Goal: Task Accomplishment & Management: Complete application form

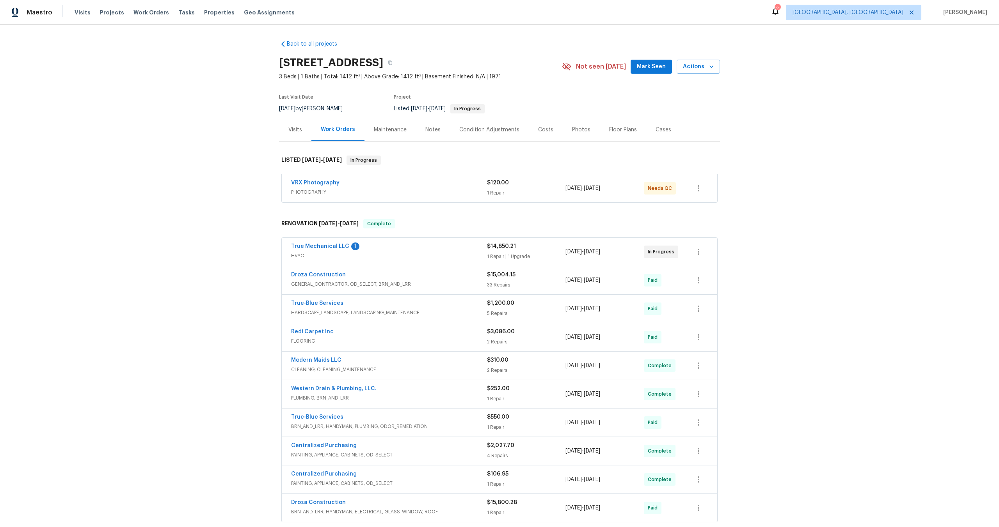
click at [397, 188] on div "VRX Photography" at bounding box center [389, 183] width 196 height 9
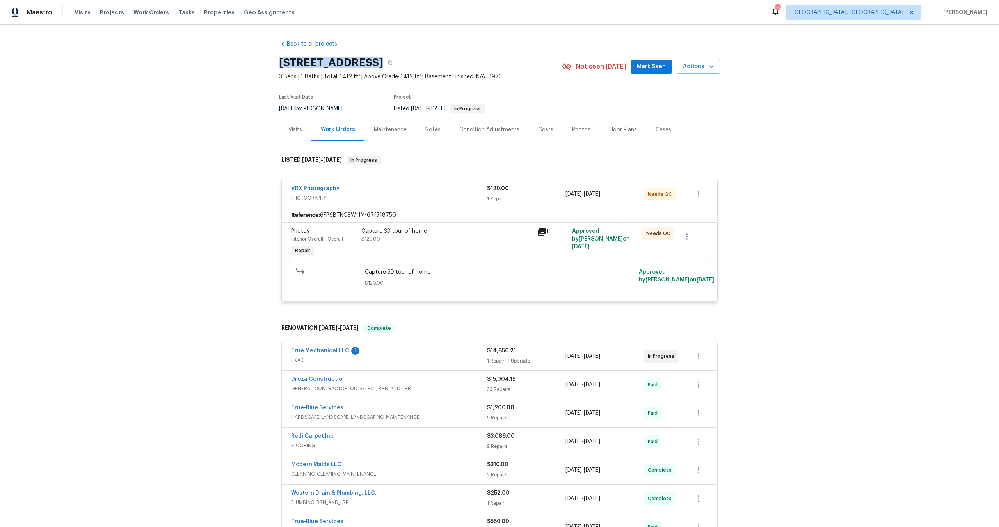
drag, startPoint x: 372, startPoint y: 60, endPoint x: 269, endPoint y: 59, distance: 103.4
click at [270, 60] on div "Back to all projects 1917 W Saxony Rd, Tucson, AZ 85713 3 Beds | 1 Baths | Tota…" at bounding box center [499, 276] width 999 height 503
copy h2 "1917 W Saxony Rd"
click at [461, 243] on div "Capture 3D tour of home $120.00" at bounding box center [446, 235] width 171 height 16
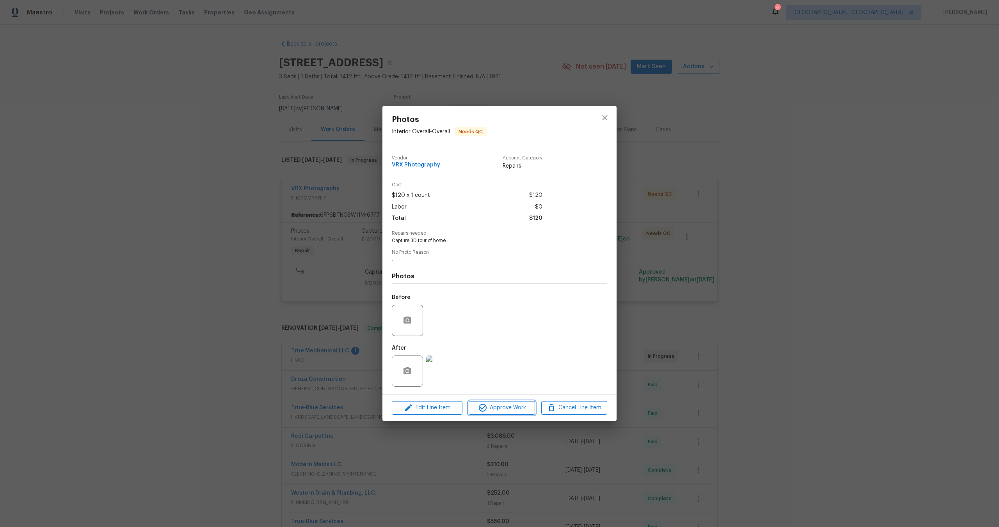
click at [510, 407] on span "Approve Work" at bounding box center [501, 408] width 61 height 10
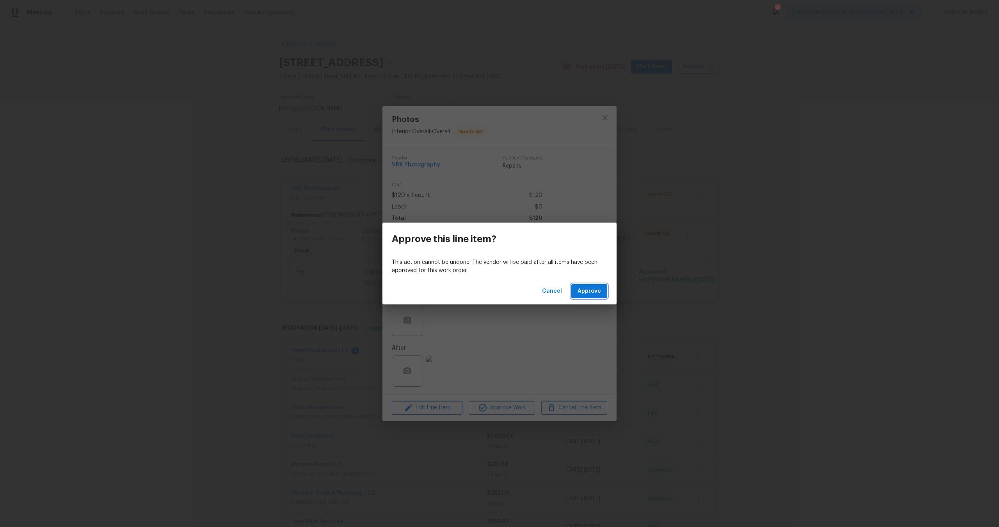
click at [581, 289] on span "Approve" at bounding box center [588, 292] width 23 height 10
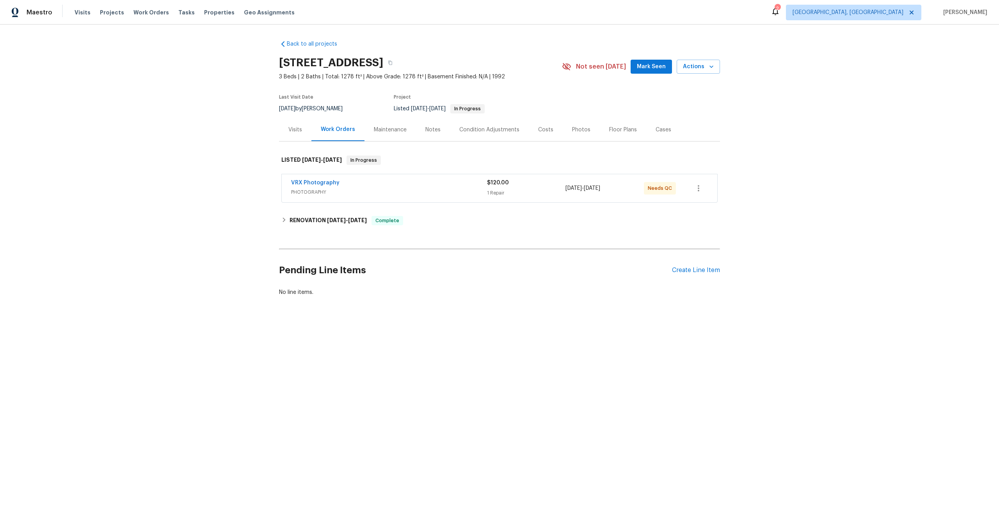
click at [438, 193] on span "PHOTOGRAPHY" at bounding box center [389, 192] width 196 height 8
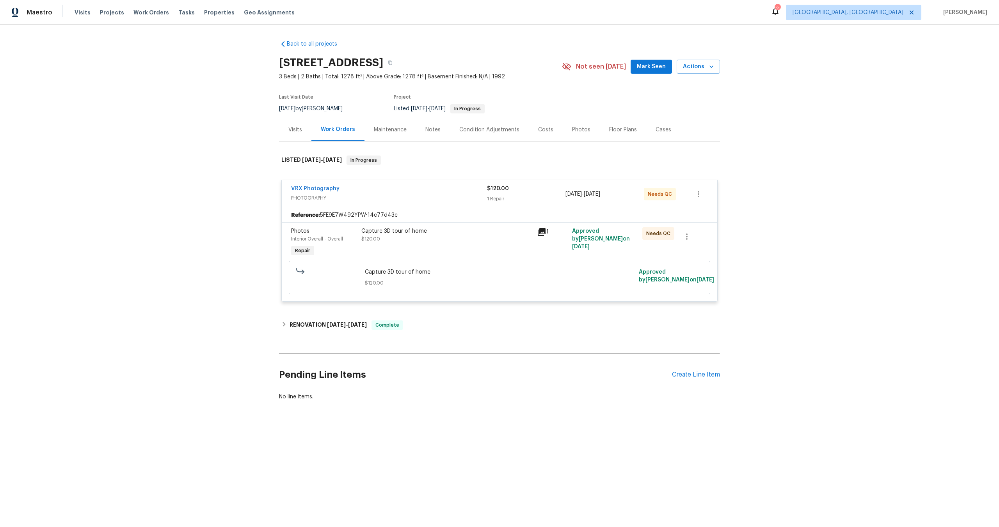
drag, startPoint x: 375, startPoint y: 62, endPoint x: 269, endPoint y: 61, distance: 106.5
click at [268, 61] on div "Back to all projects 2813 Faircroft Way, Monroe, NC 28110 3 Beds | 2 Baths | To…" at bounding box center [499, 240] width 999 height 430
copy h2 "2813 Faircroft Way"
click at [437, 238] on div "Capture 3D tour of home $120.00" at bounding box center [446, 235] width 171 height 16
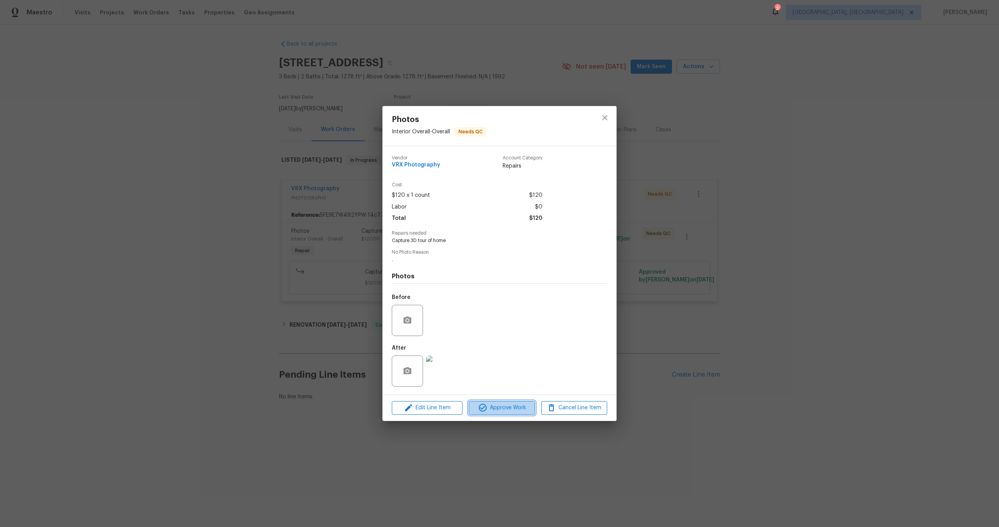
click at [508, 406] on span "Approve Work" at bounding box center [501, 408] width 61 height 10
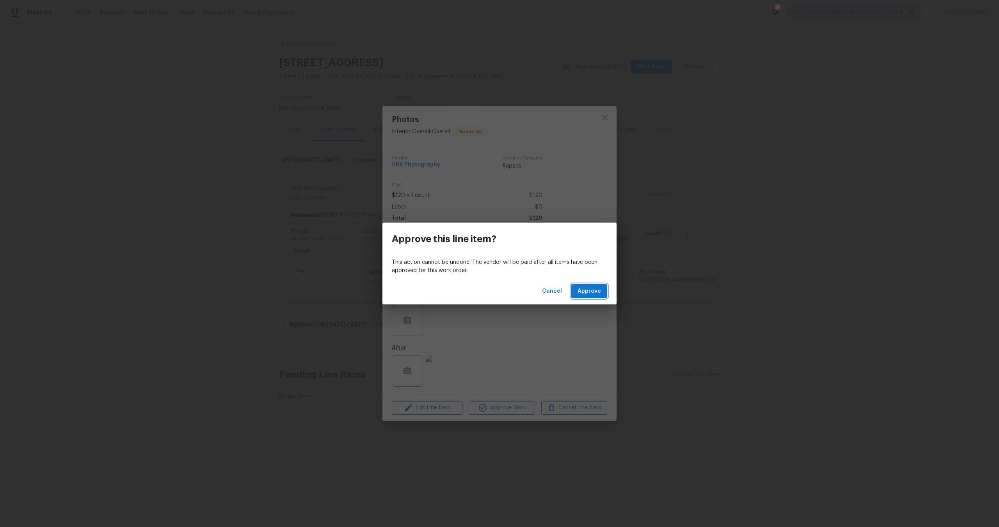
click at [576, 290] on button "Approve" at bounding box center [589, 291] width 36 height 14
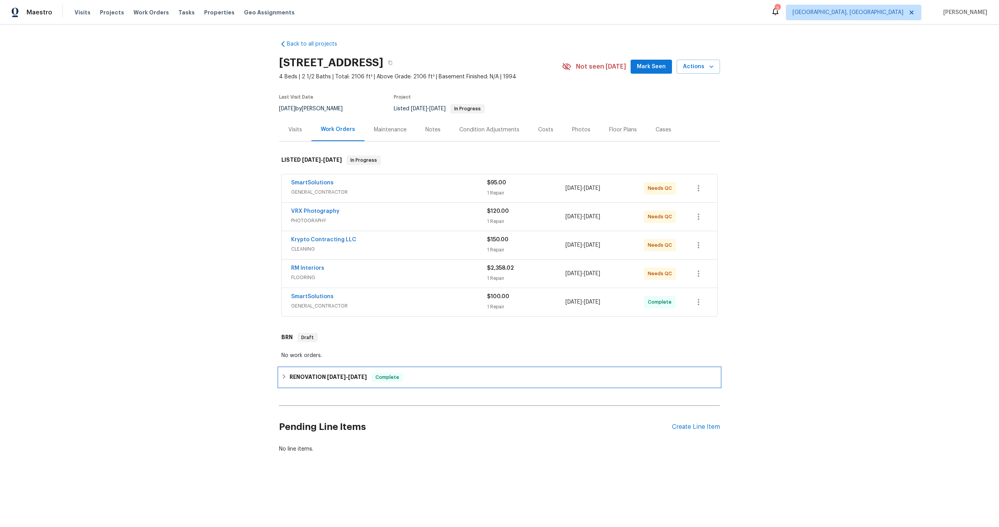
click at [419, 376] on div "RENOVATION 9/23/25 - 10/13/25 Complete" at bounding box center [499, 377] width 436 height 9
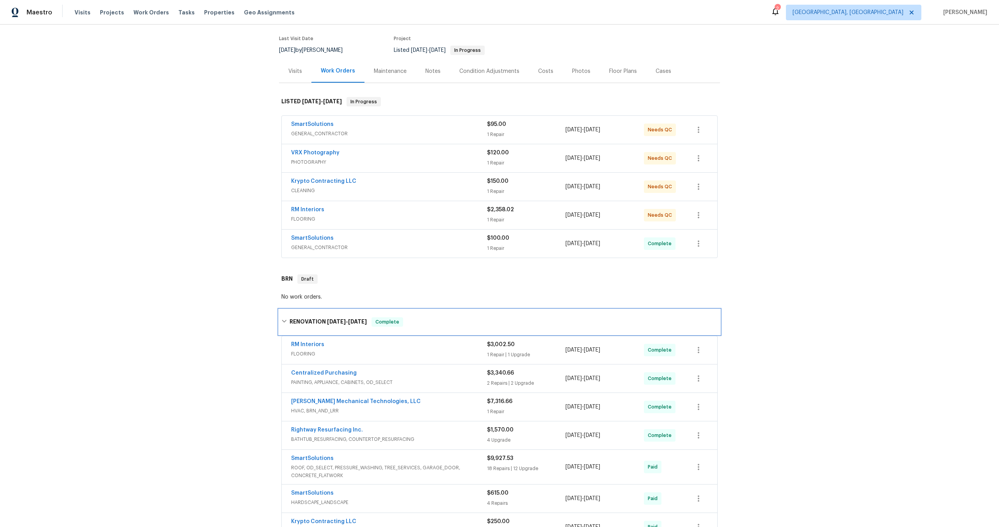
scroll to position [61, 0]
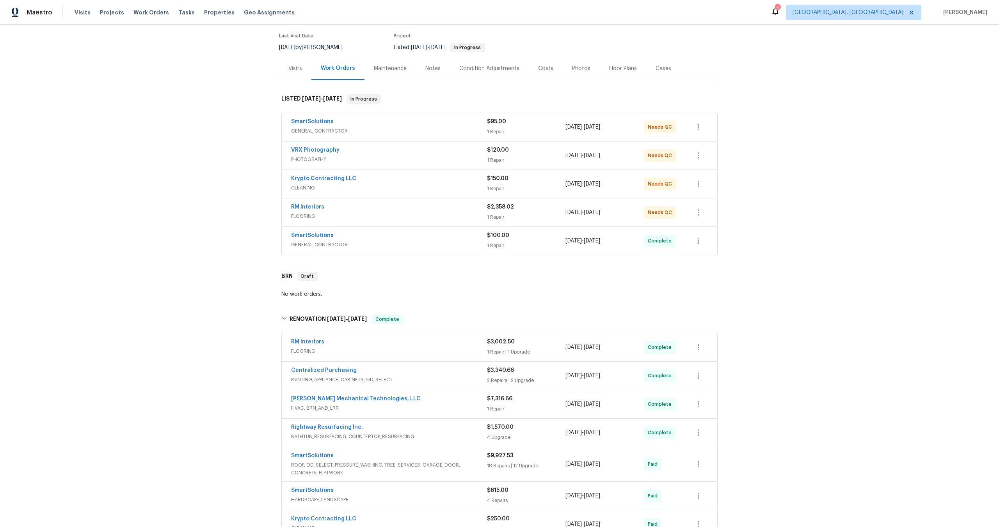
click at [416, 155] on div "VRX Photography" at bounding box center [389, 150] width 196 height 9
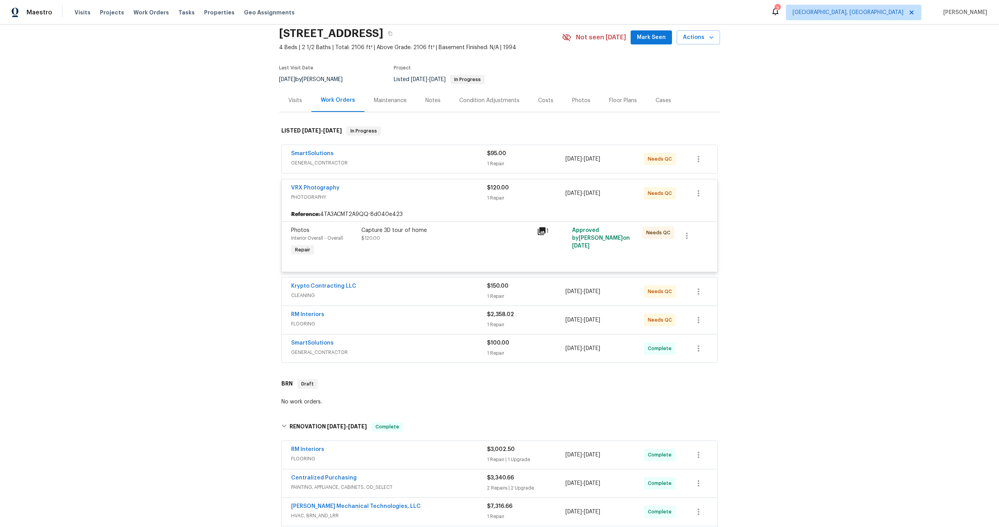
scroll to position [0, 0]
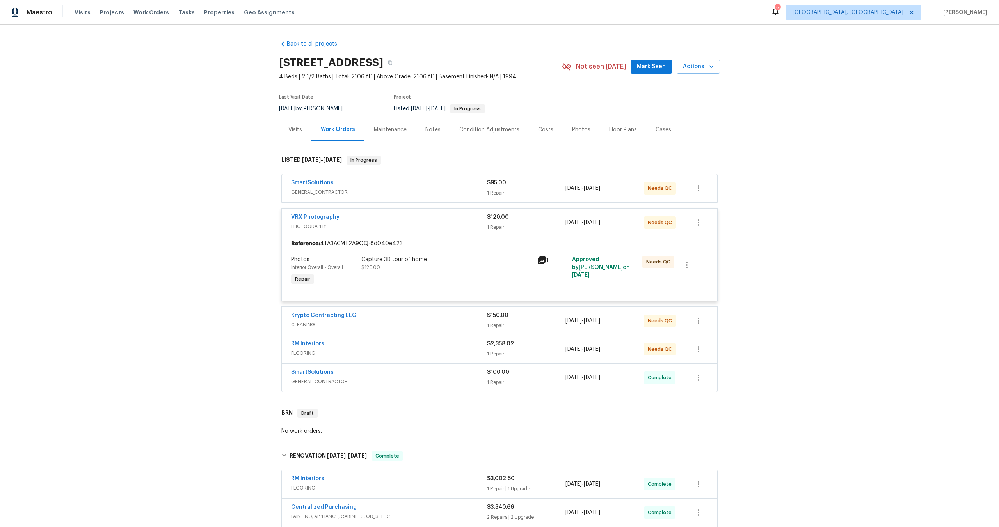
drag, startPoint x: 387, startPoint y: 61, endPoint x: 259, endPoint y: 60, distance: 128.0
click at [259, 60] on div "Back to all projects 1902 Stonewyck Ave, Kannapolis, NC 28081 4 Beds | 2 1/2 Ba…" at bounding box center [499, 276] width 999 height 503
copy h2 "1902 Stonewyck Ave"
click at [477, 264] on div "Capture 3D tour of home $120.00" at bounding box center [446, 264] width 171 height 16
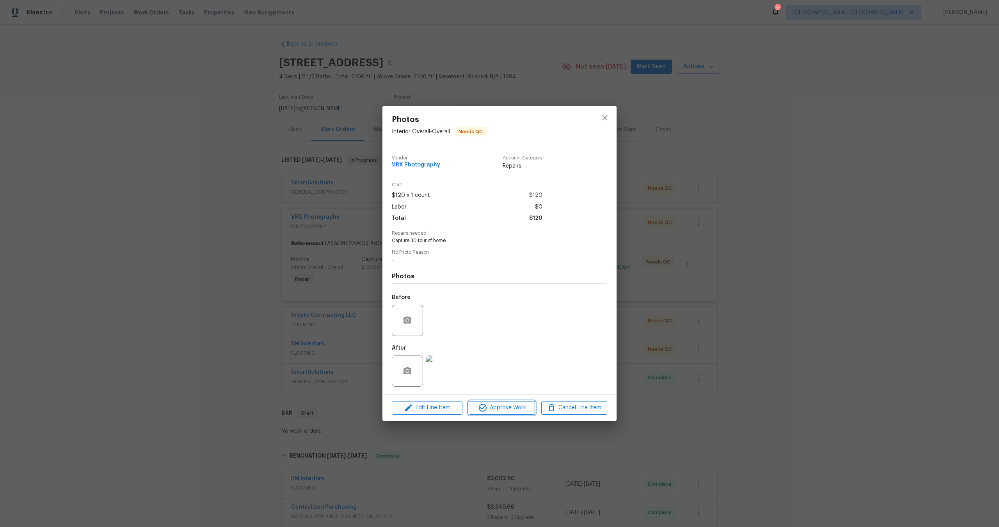
click at [505, 406] on span "Approve Work" at bounding box center [501, 408] width 61 height 10
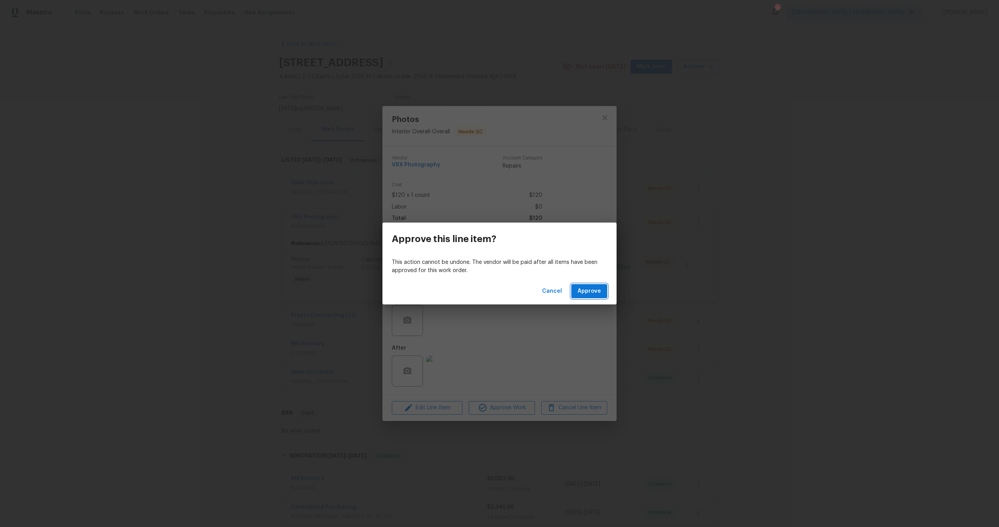
click at [596, 293] on span "Approve" at bounding box center [588, 292] width 23 height 10
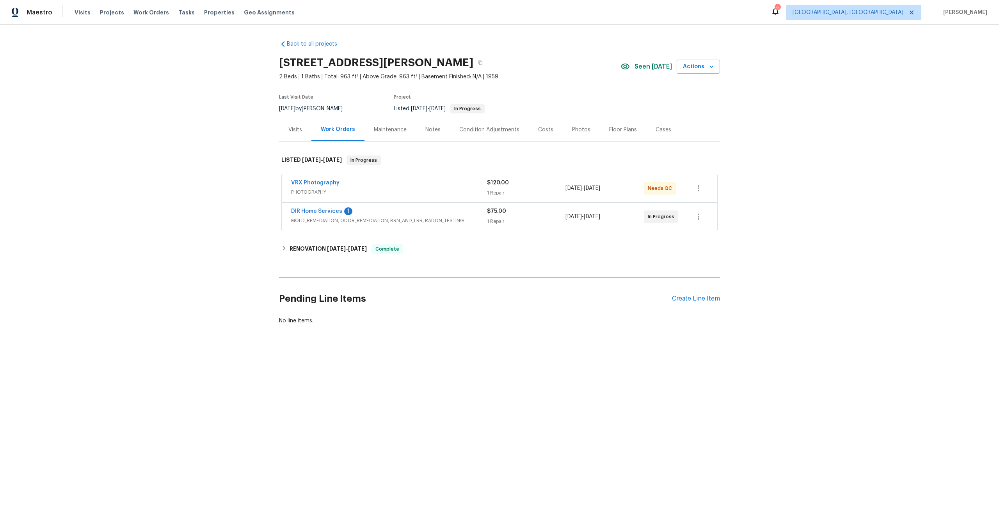
click at [427, 194] on span "PHOTOGRAPHY" at bounding box center [389, 192] width 196 height 8
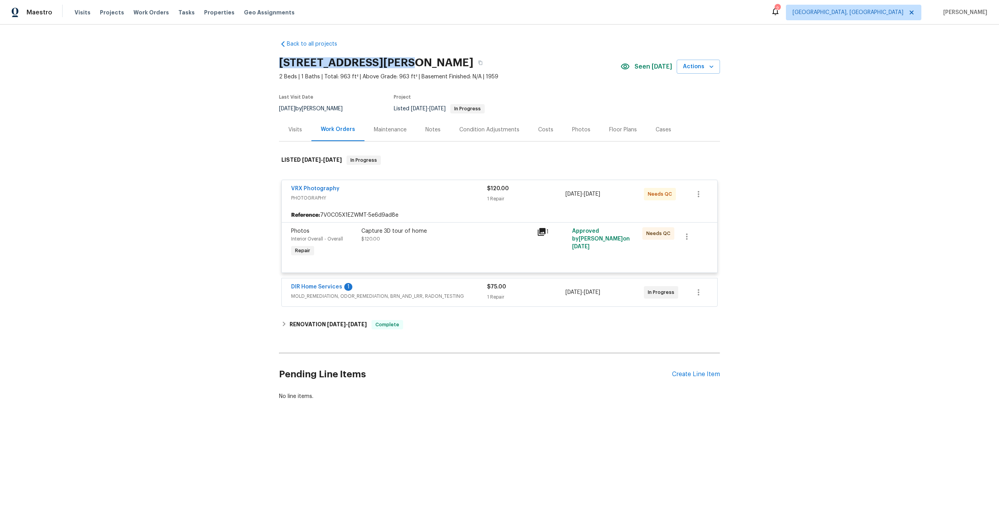
drag, startPoint x: 392, startPoint y: 63, endPoint x: 281, endPoint y: 64, distance: 110.4
click at [281, 64] on h2 "264 Rockin Hill Dr SW, Marietta, GA 30060" at bounding box center [376, 63] width 194 height 8
copy h2 "264 Rockin Hill Dr SW"
click at [478, 244] on div "Capture 3D tour of home $120.00" at bounding box center [447, 243] width 176 height 36
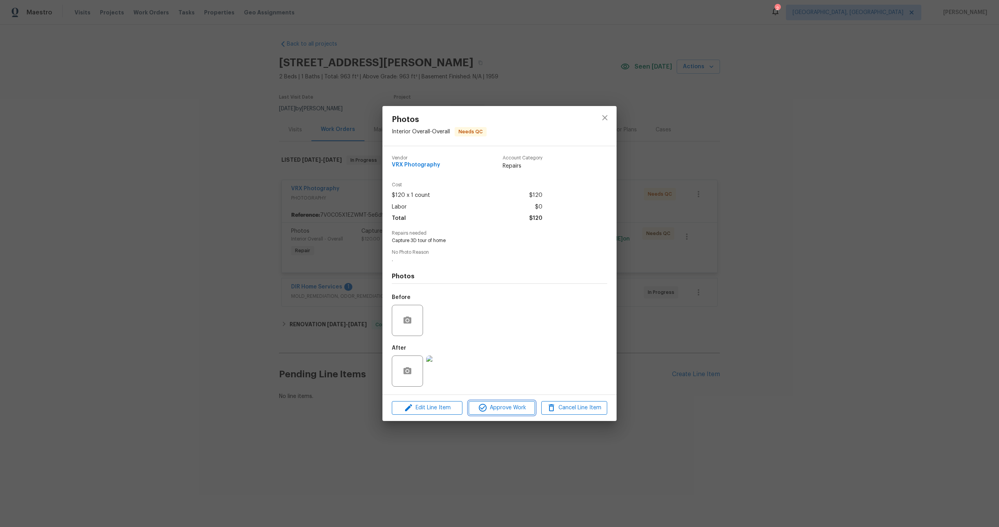
click at [517, 408] on span "Approve Work" at bounding box center [501, 408] width 61 height 10
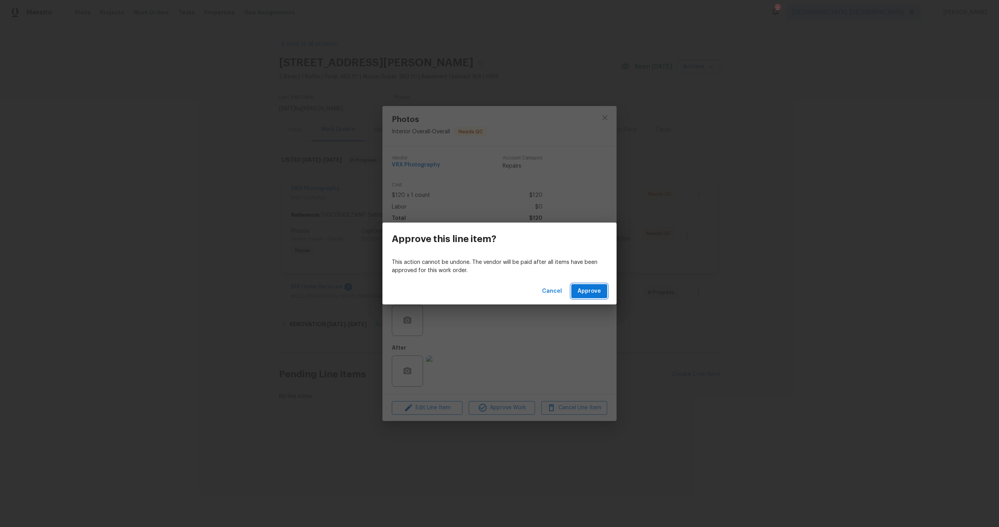
click at [582, 293] on span "Approve" at bounding box center [588, 292] width 23 height 10
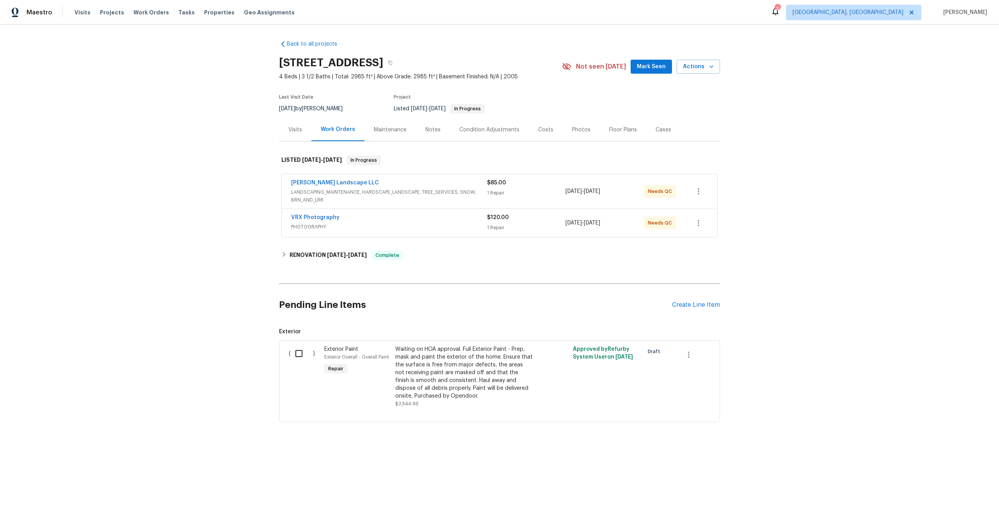
click at [387, 212] on div "VRX Photography PHOTOGRAPHY $120.00 1 Repair [DATE] - [DATE] Needs QC" at bounding box center [499, 223] width 435 height 28
click at [387, 213] on div "VRX Photography PHOTOGRAPHY $120.00 1 Repair [DATE] - [DATE] Needs QC" at bounding box center [499, 223] width 435 height 28
click at [475, 219] on div "VRX Photography" at bounding box center [389, 218] width 196 height 9
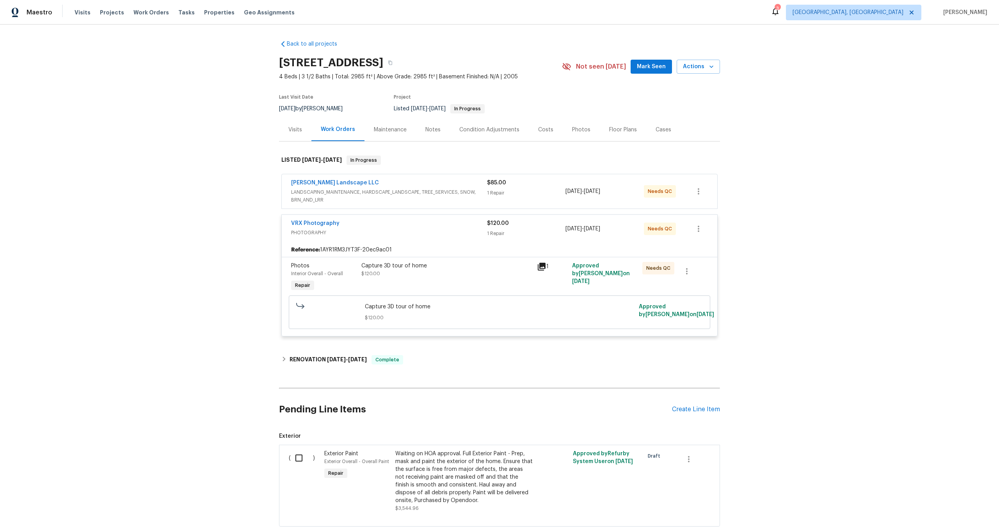
drag, startPoint x: 380, startPoint y: 63, endPoint x: 262, endPoint y: 62, distance: 118.6
click at [262, 62] on div "Back to all projects [STREET_ADDRESS] 4 Beds | 3 1/2 Baths | Total: 2985 ft² | …" at bounding box center [499, 276] width 999 height 503
copy h2 "[STREET_ADDRESS]"
click at [485, 279] on div "Capture 3D tour of home $120.00" at bounding box center [447, 278] width 176 height 36
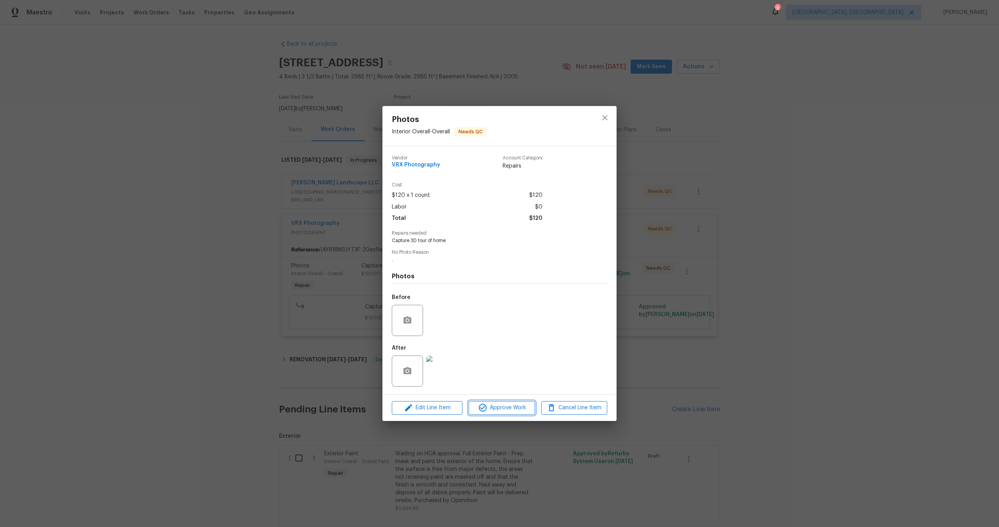
click at [503, 407] on span "Approve Work" at bounding box center [501, 408] width 61 height 10
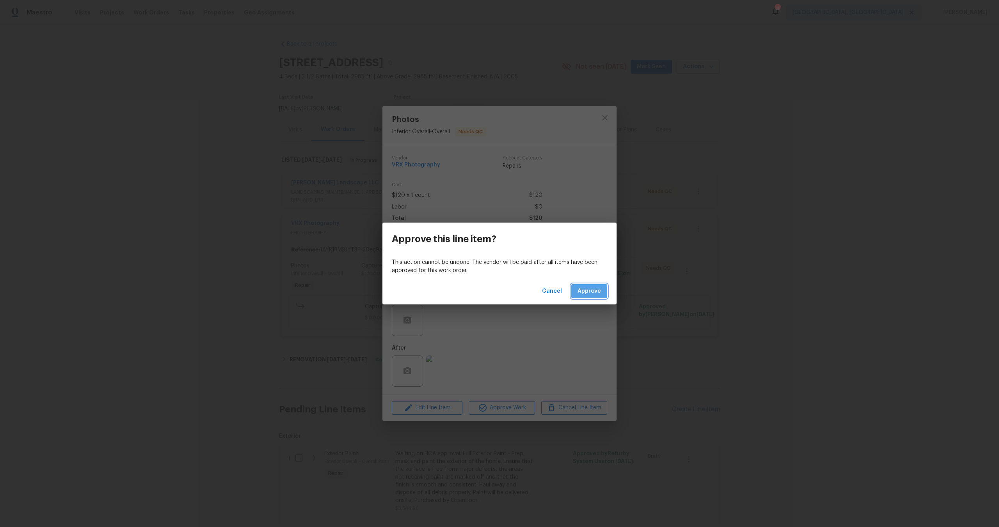
click at [591, 289] on span "Approve" at bounding box center [588, 292] width 23 height 10
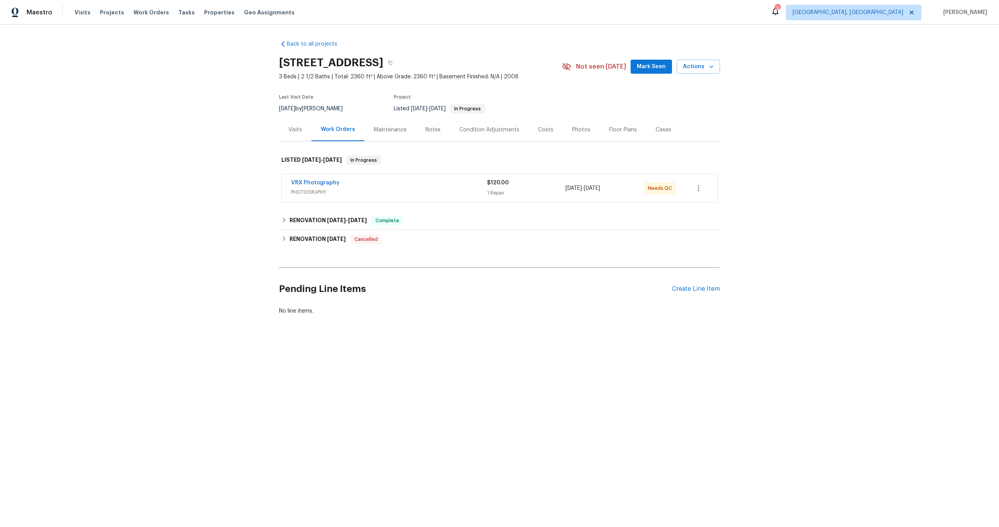
click at [421, 184] on div "VRX Photography" at bounding box center [389, 183] width 196 height 9
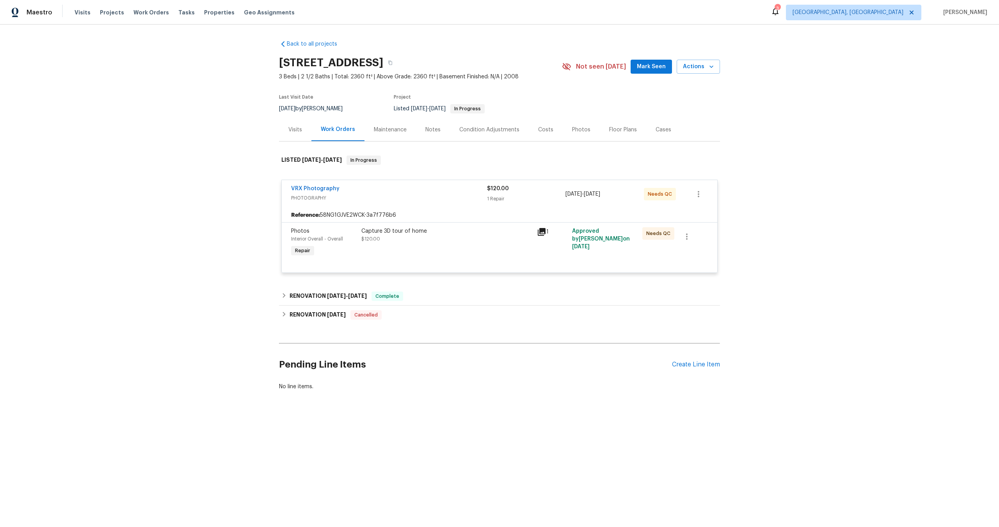
copy h2 "1654 Carriage Cir"
drag, startPoint x: 371, startPoint y: 63, endPoint x: 259, endPoint y: 62, distance: 111.6
click at [259, 62] on div "Back to all projects 1654 Carriage Cir, Shelbyville, IN 46176 3 Beds | 2 1/2 Ba…" at bounding box center [499, 234] width 999 height 419
click at [472, 223] on div "Photos Interior Overall - Overall Repair Capture 3D tour of home $120.00 1 Appr…" at bounding box center [499, 247] width 435 height 50
click at [472, 239] on div "Capture 3D tour of home $120.00" at bounding box center [446, 235] width 171 height 16
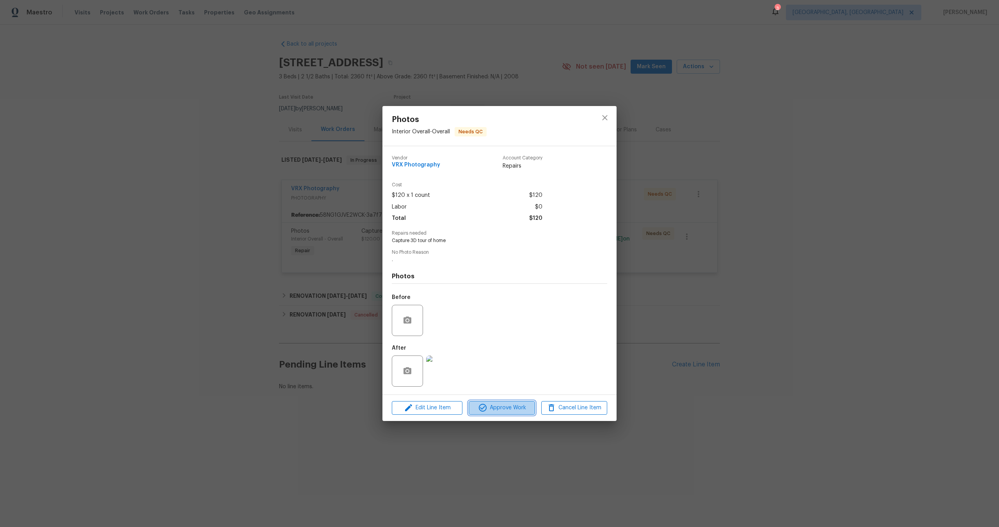
click at [501, 404] on span "Approve Work" at bounding box center [501, 408] width 61 height 10
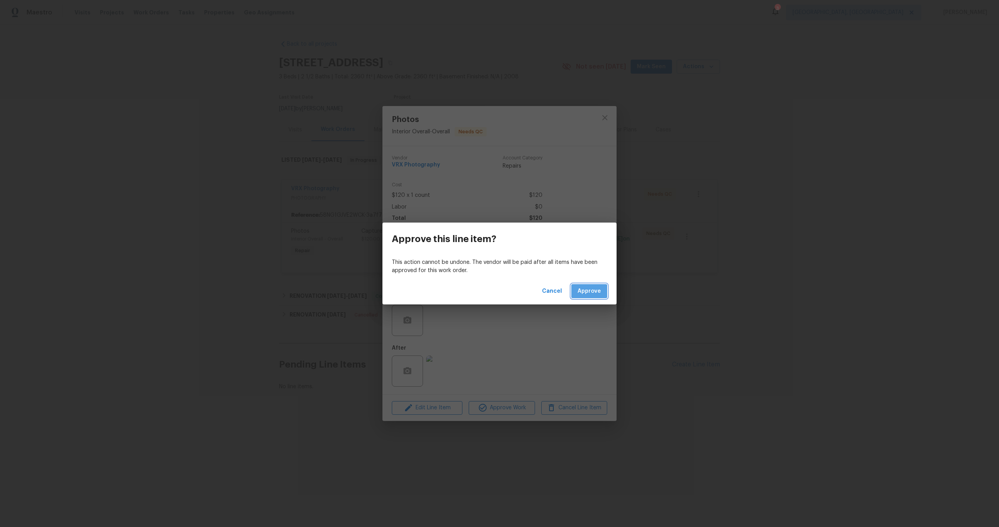
click at [589, 291] on span "Approve" at bounding box center [588, 292] width 23 height 10
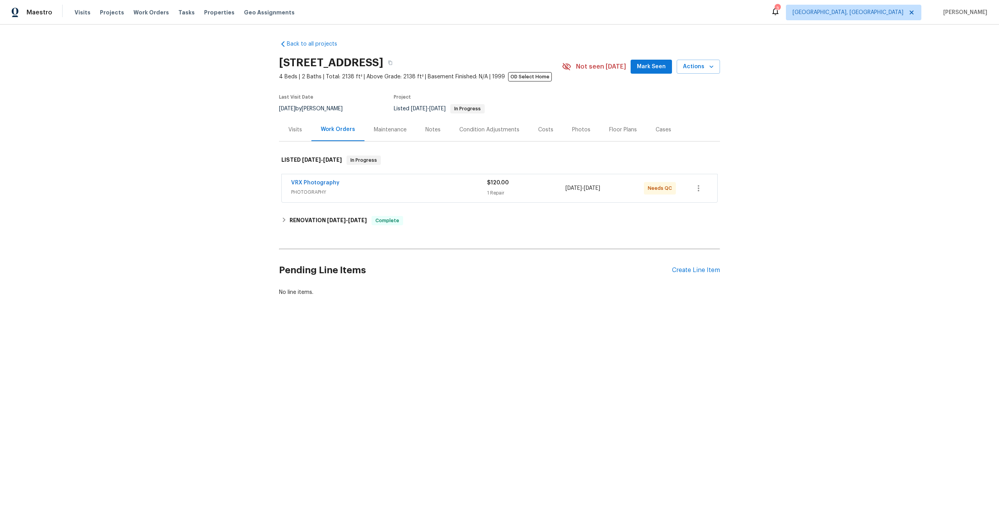
click at [411, 185] on div "VRX Photography" at bounding box center [389, 183] width 196 height 9
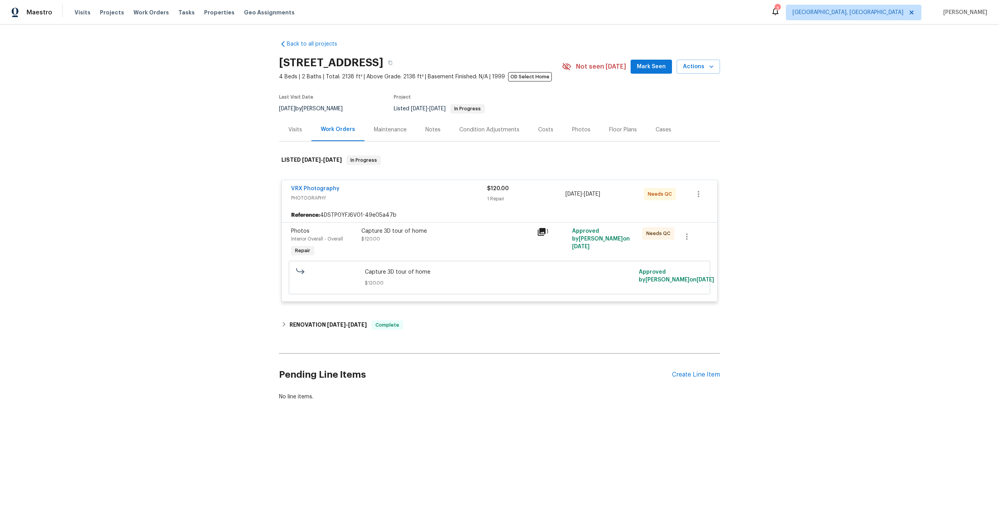
drag, startPoint x: 413, startPoint y: 62, endPoint x: 279, endPoint y: 63, distance: 134.2
click at [279, 63] on h2 "[STREET_ADDRESS]" at bounding box center [331, 63] width 104 height 8
copy h2 "[STREET_ADDRESS]"
click at [464, 228] on div "Capture 3D tour of home" at bounding box center [446, 231] width 171 height 8
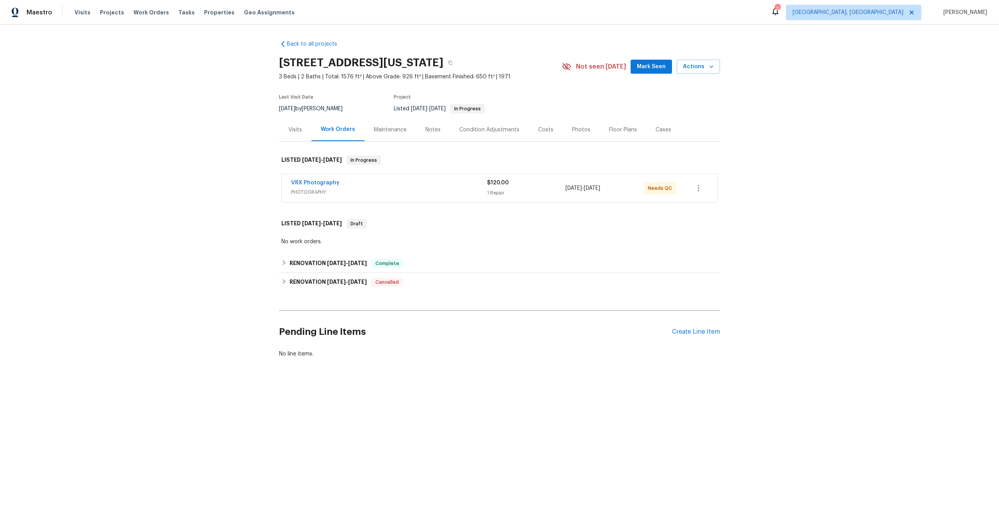
click at [388, 184] on div "VRX Photography" at bounding box center [389, 183] width 196 height 9
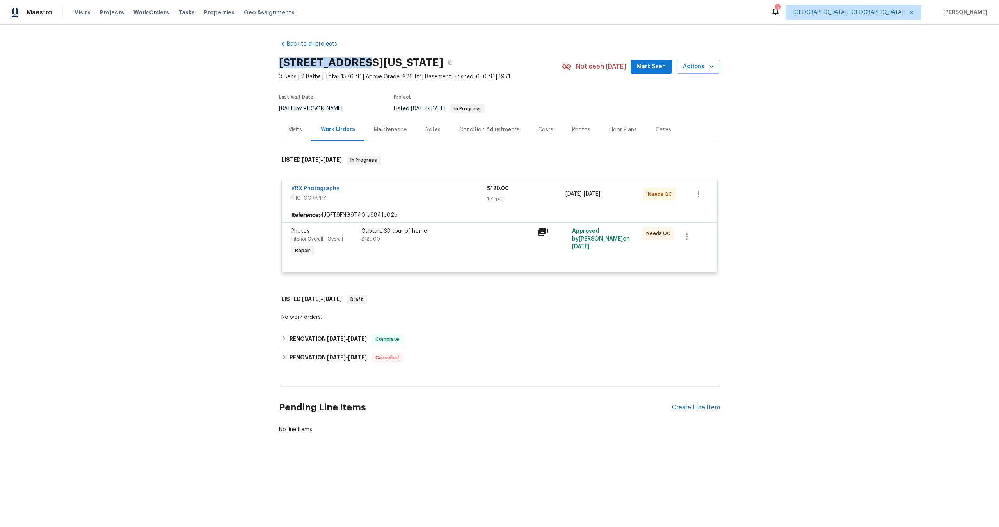
drag, startPoint x: 360, startPoint y: 63, endPoint x: 263, endPoint y: 62, distance: 96.7
click at [263, 62] on div "Back to all projects 4454 Ranch Cir, Colorado Springs, CO 80918 3 Beds | 2 Bath…" at bounding box center [499, 256] width 999 height 462
copy h2 "4454 Ranch Cir"
click at [408, 195] on span "PHOTOGRAPHY" at bounding box center [389, 198] width 196 height 8
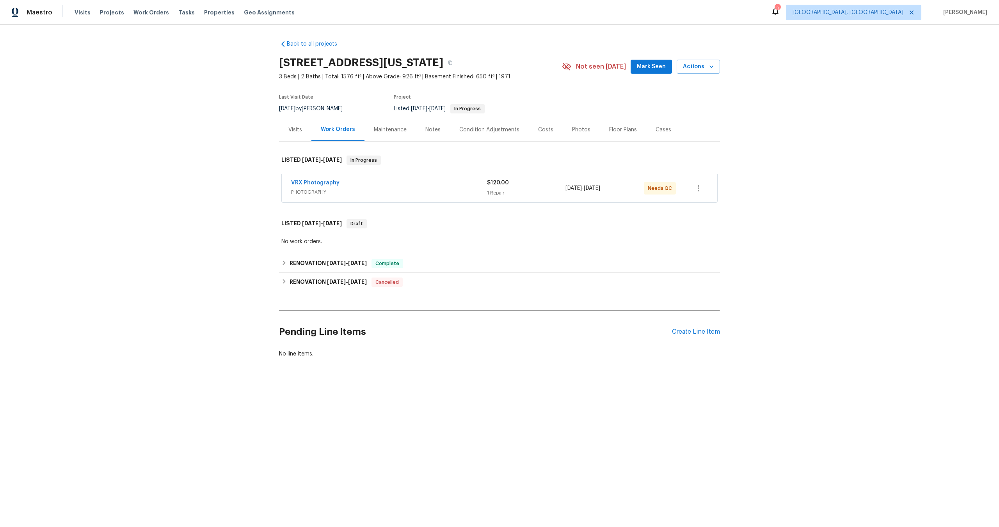
click at [424, 192] on span "PHOTOGRAPHY" at bounding box center [389, 192] width 196 height 8
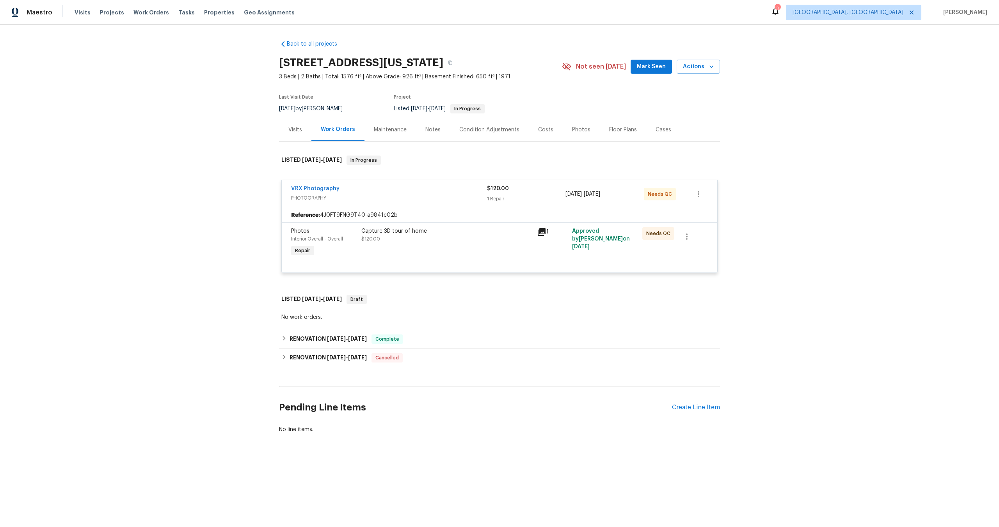
click at [416, 241] on div "Capture 3D tour of home $120.00" at bounding box center [446, 235] width 171 height 16
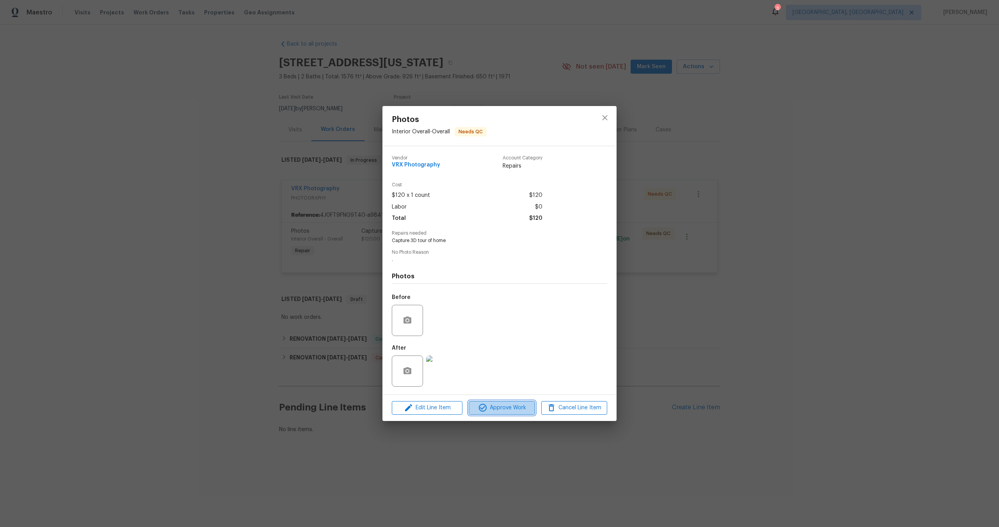
click at [509, 412] on span "Approve Work" at bounding box center [501, 408] width 61 height 10
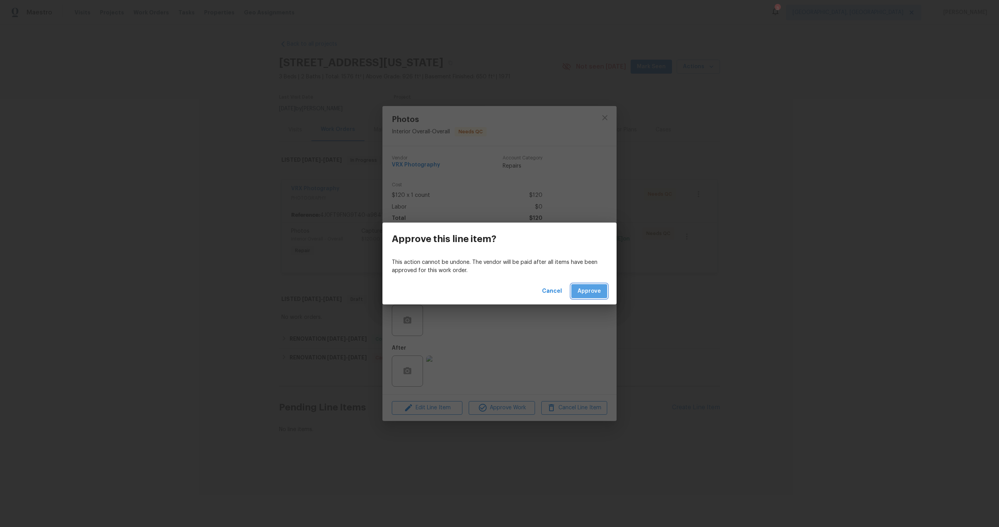
click at [599, 291] on span "Approve" at bounding box center [588, 292] width 23 height 10
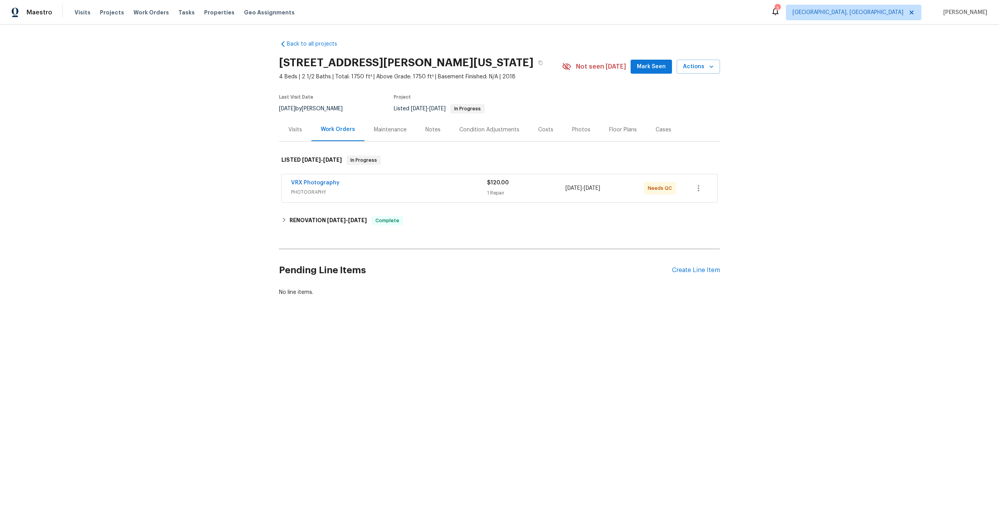
click at [387, 187] on div "VRX Photography" at bounding box center [389, 183] width 196 height 9
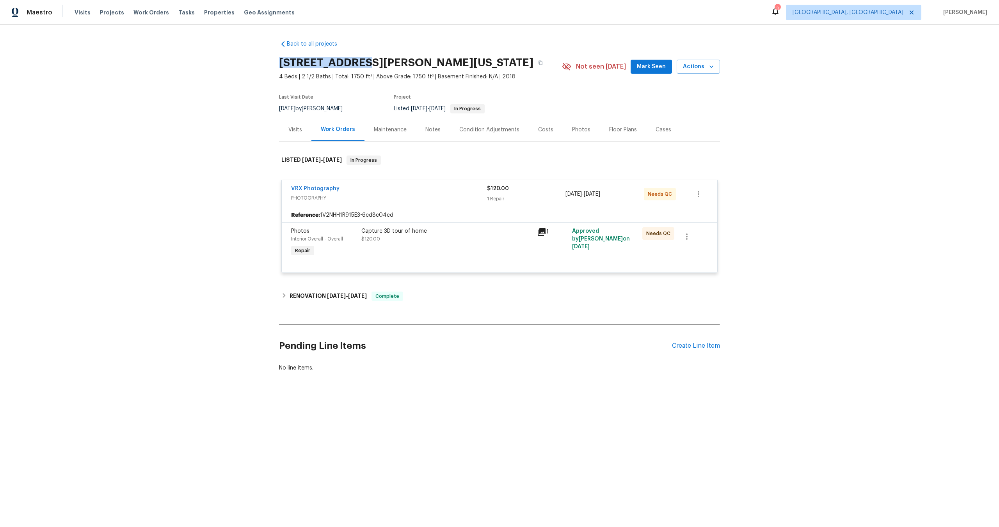
drag, startPoint x: 355, startPoint y: 64, endPoint x: 276, endPoint y: 63, distance: 78.8
click at [276, 63] on div "Back to all projects [STREET_ADDRESS][PERSON_NAME][US_STATE] 4 Beds | 2 1/2 Bat…" at bounding box center [499, 225] width 999 height 401
copy h2 "[STREET_ADDRESS][PERSON_NAME]"
click at [451, 214] on div "Reference: 1V2NHH1R915E3-6cd8c04ed" at bounding box center [499, 215] width 435 height 14
click at [462, 241] on div "Capture 3D tour of home $120.00" at bounding box center [446, 235] width 171 height 16
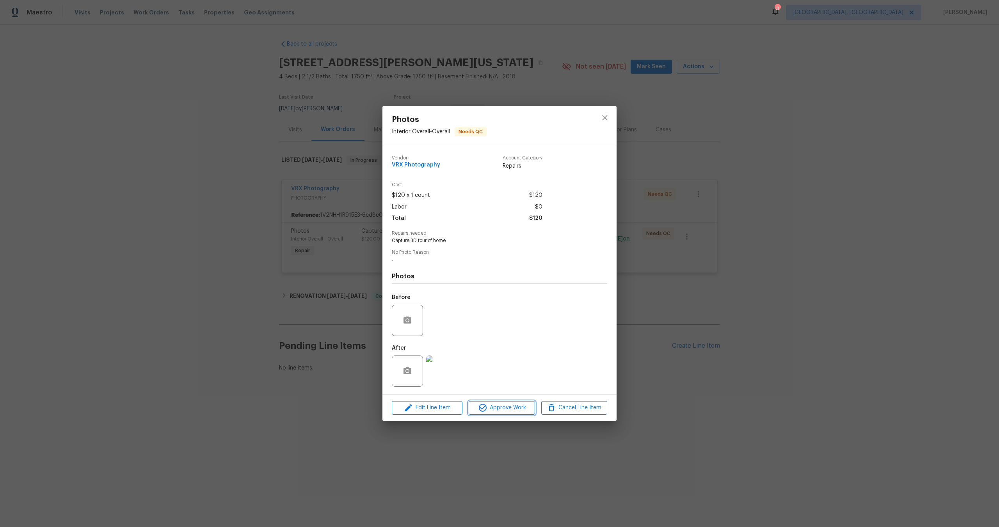
click at [516, 410] on span "Approve Work" at bounding box center [501, 408] width 61 height 10
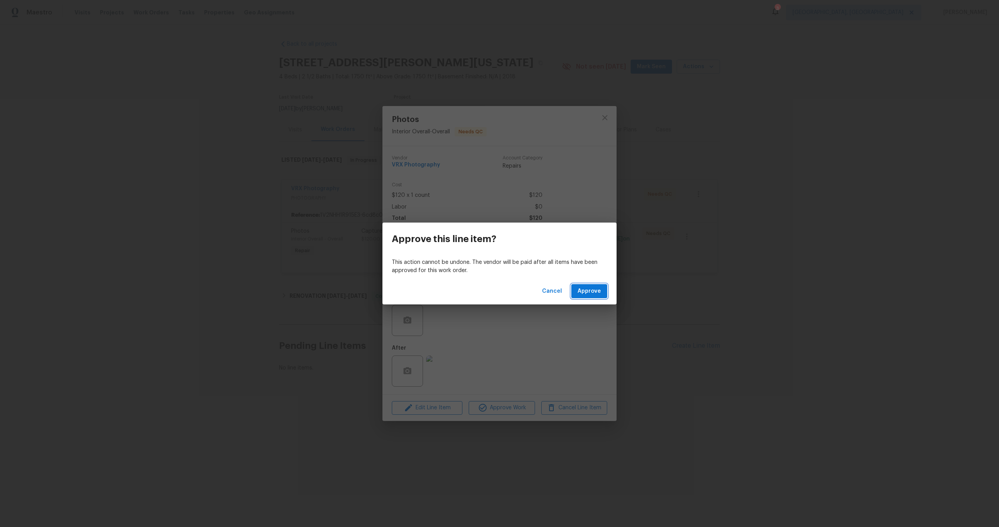
click at [595, 291] on span "Approve" at bounding box center [588, 292] width 23 height 10
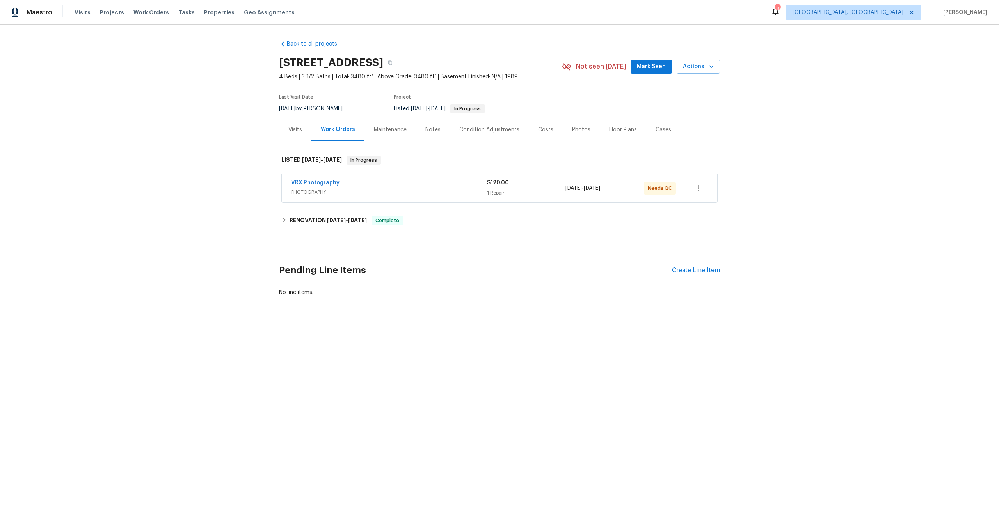
click at [406, 190] on span "PHOTOGRAPHY" at bounding box center [389, 192] width 196 height 8
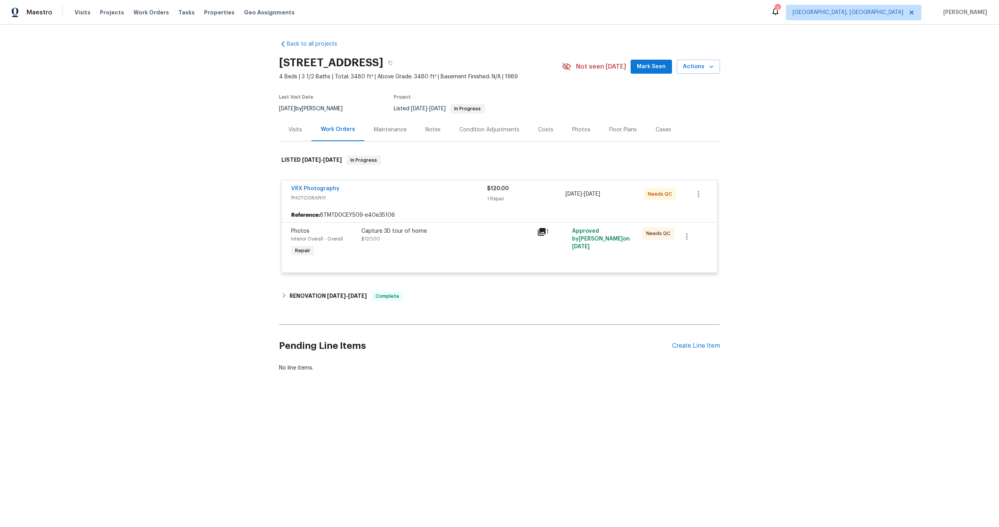
click at [440, 236] on div "Capture 3D tour of home $120.00" at bounding box center [446, 235] width 171 height 16
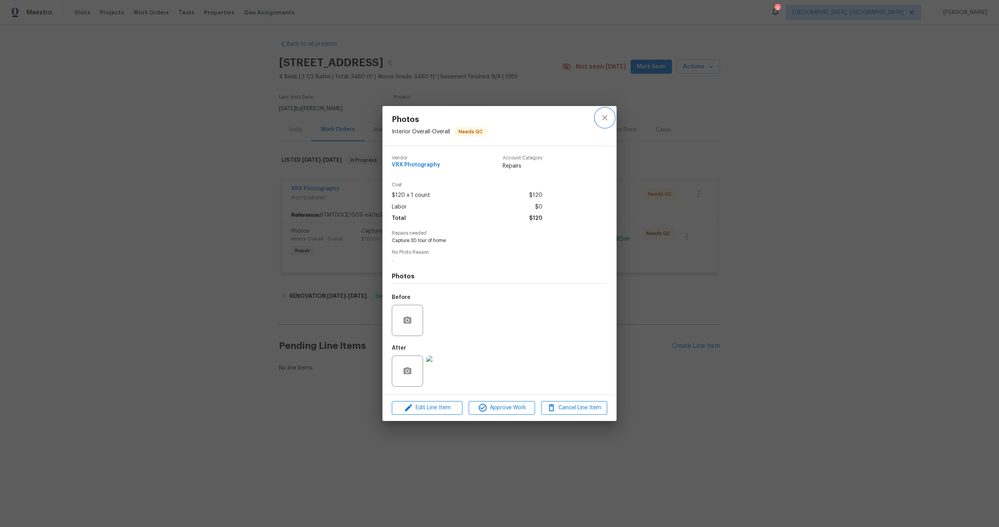
click at [605, 119] on icon "close" at bounding box center [604, 117] width 5 height 5
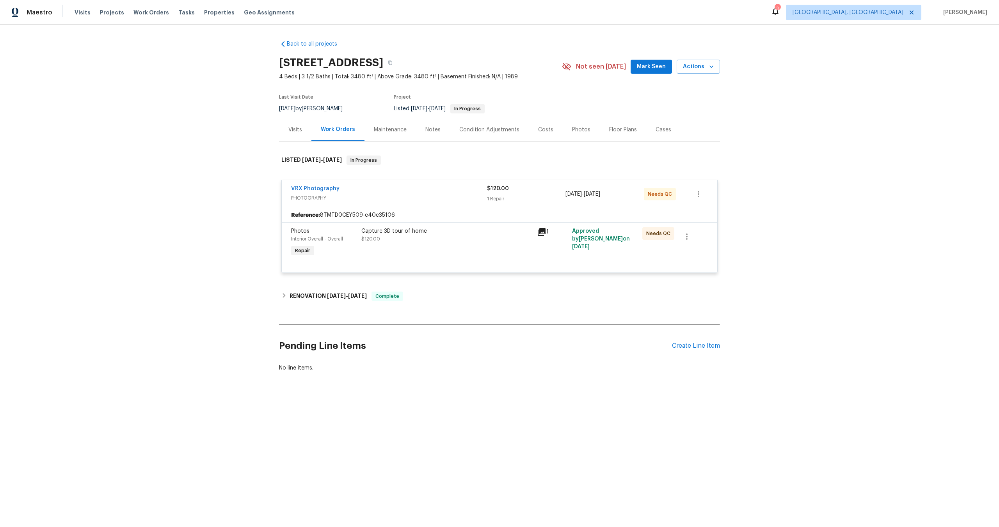
drag, startPoint x: 391, startPoint y: 59, endPoint x: 293, endPoint y: 54, distance: 98.4
click at [293, 54] on div "[STREET_ADDRESS]" at bounding box center [420, 63] width 283 height 20
copy h2 "[STREET_ADDRESS]"
click at [456, 244] on div "Capture 3D tour of home $120.00" at bounding box center [447, 243] width 176 height 36
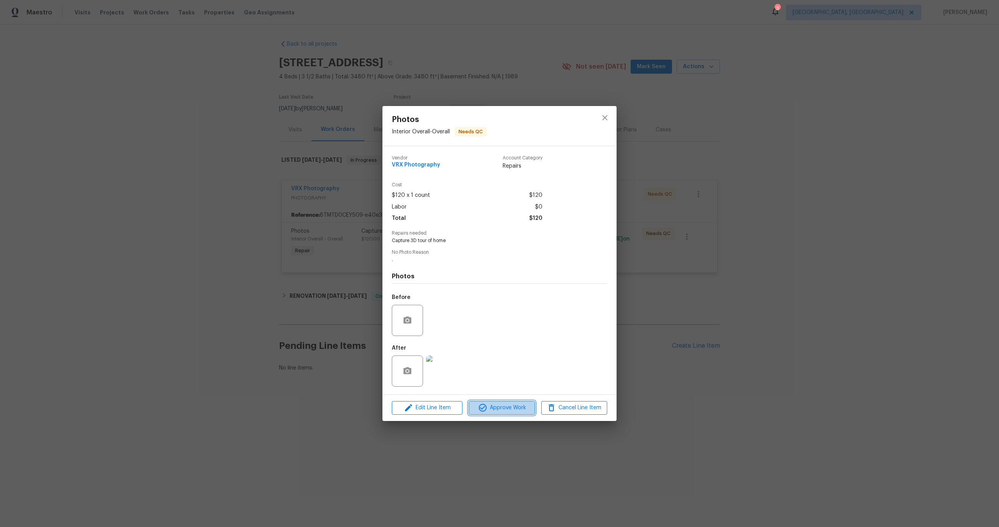
click at [504, 405] on span "Approve Work" at bounding box center [501, 408] width 61 height 10
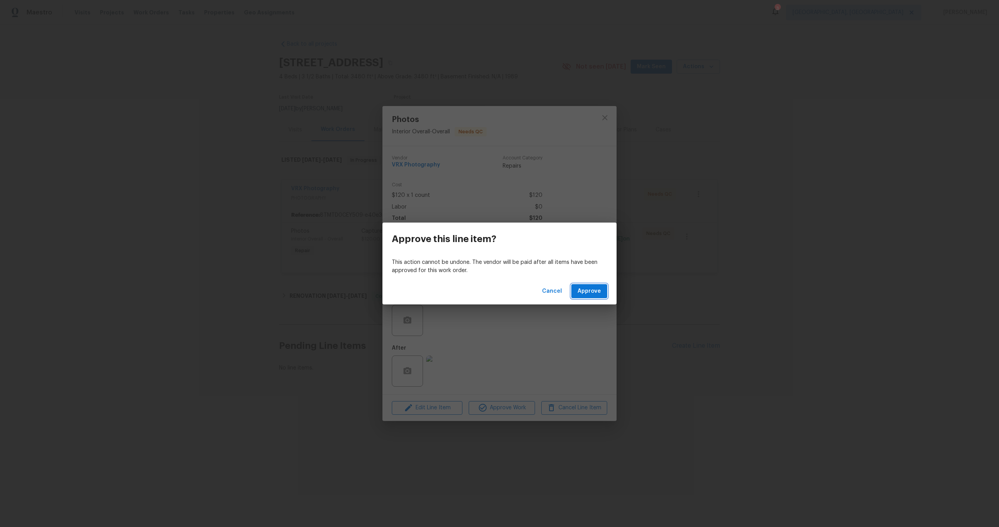
click at [594, 289] on span "Approve" at bounding box center [588, 292] width 23 height 10
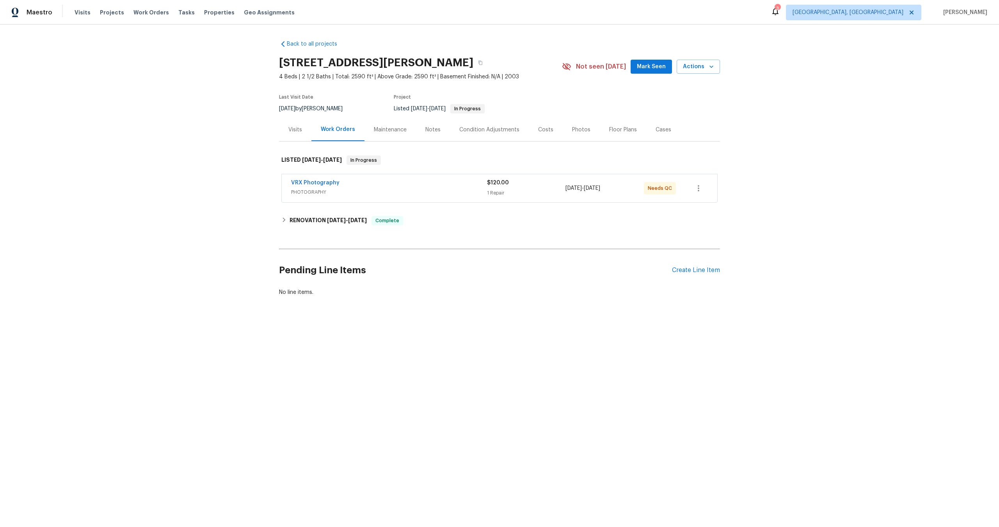
click at [458, 188] on span "PHOTOGRAPHY" at bounding box center [389, 192] width 196 height 8
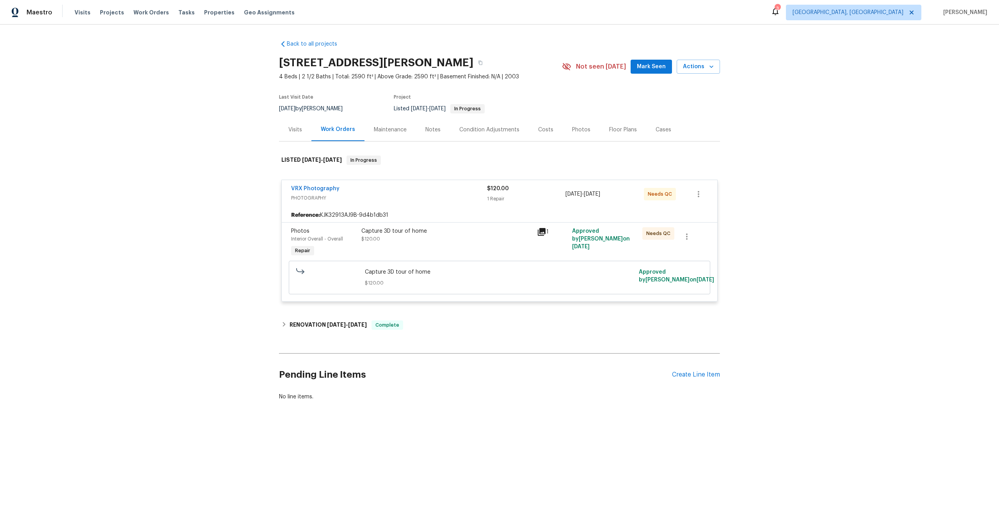
click at [472, 234] on div "Capture 3D tour of home" at bounding box center [446, 231] width 171 height 8
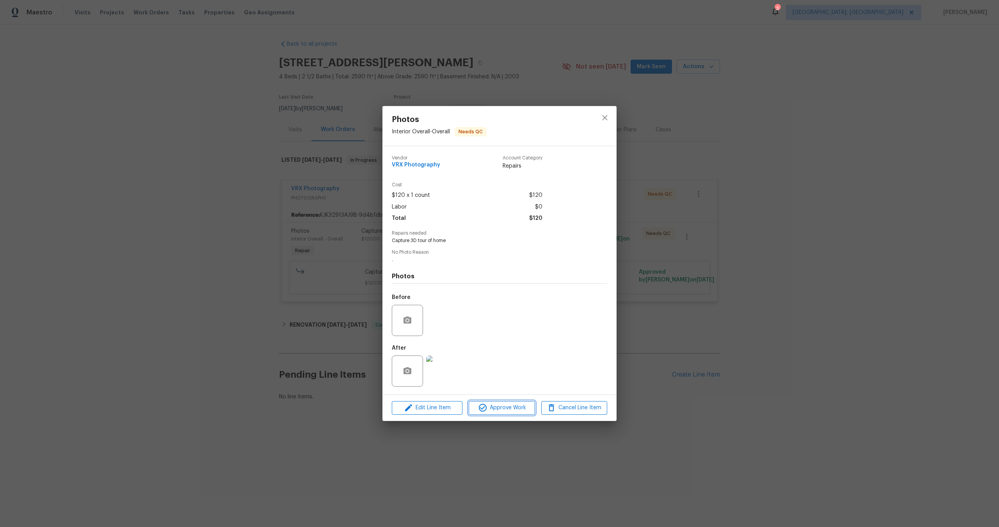
click at [513, 408] on span "Approve Work" at bounding box center [501, 408] width 61 height 10
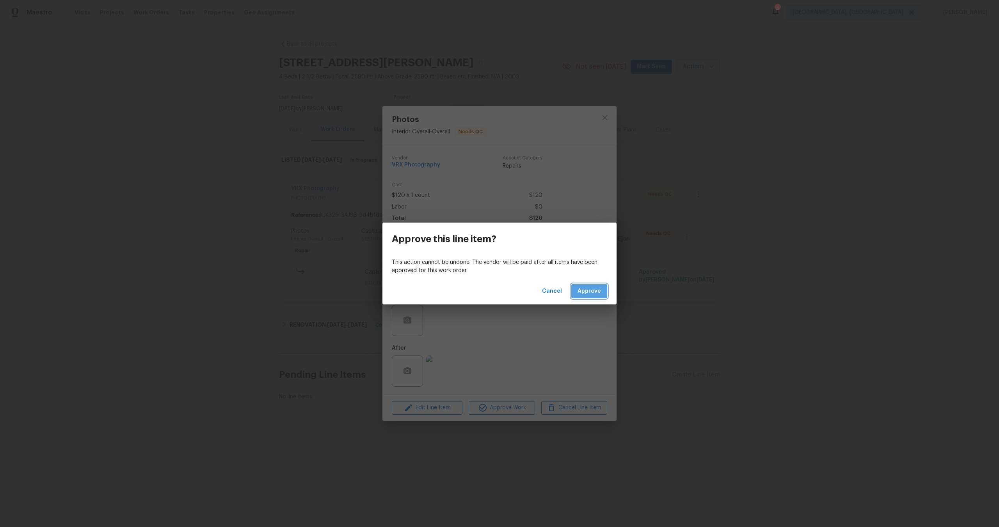
click at [602, 289] on button "Approve" at bounding box center [589, 291] width 36 height 14
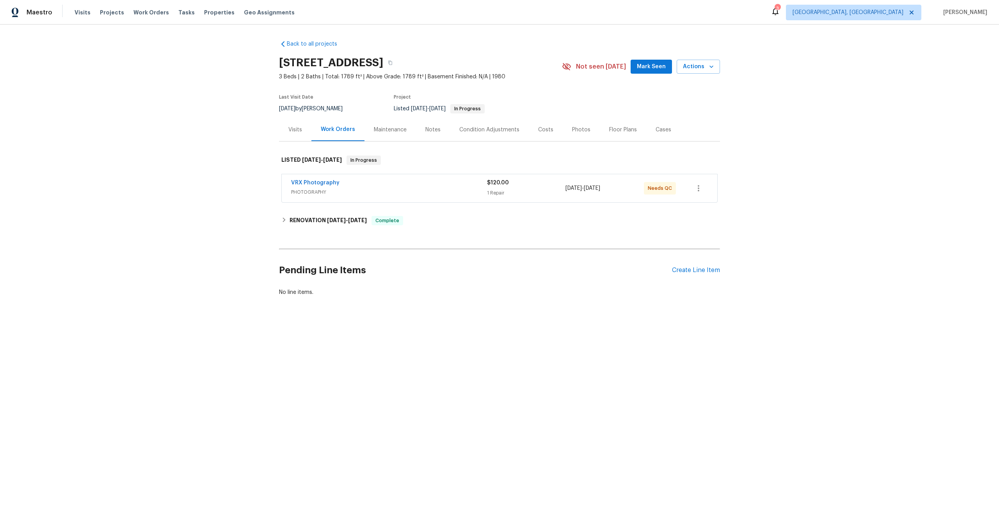
click at [392, 187] on div "VRX Photography" at bounding box center [389, 183] width 196 height 9
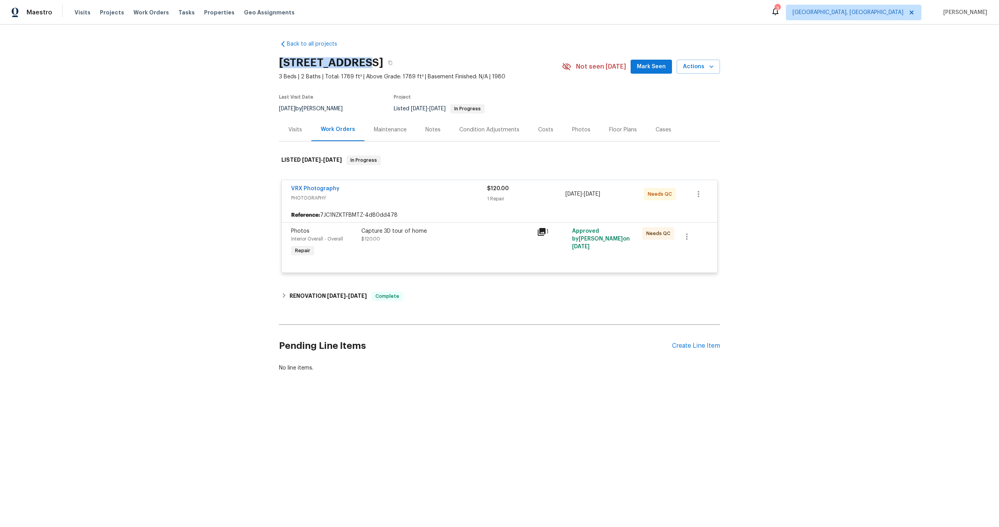
drag, startPoint x: 358, startPoint y: 61, endPoint x: 280, endPoint y: 60, distance: 77.6
click at [280, 60] on h2 "8558 E Ruby Dr, Tucson, AZ 85730" at bounding box center [331, 63] width 104 height 8
copy h2 "8558 E Ruby Dr"
click at [467, 240] on div "Capture 3D tour of home $120.00" at bounding box center [446, 235] width 171 height 16
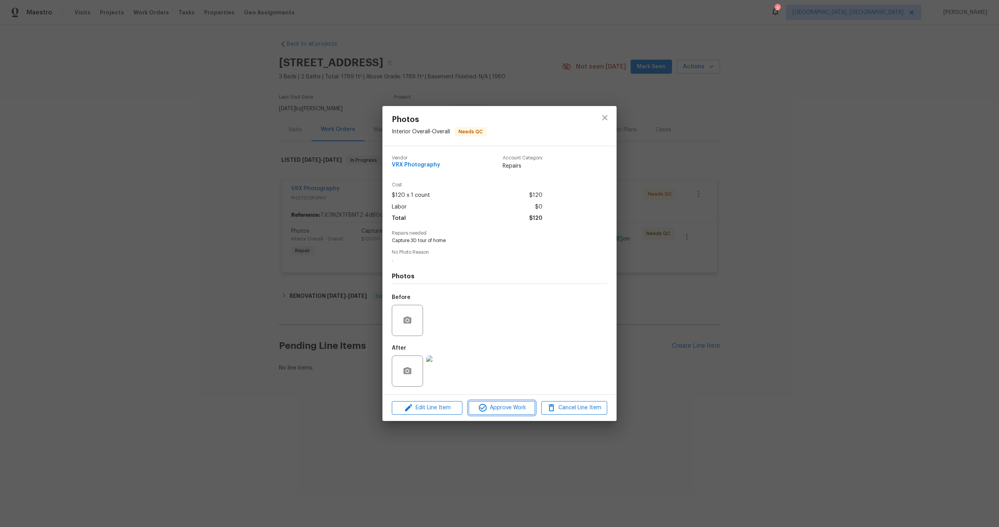
click at [513, 413] on button "Approve Work" at bounding box center [502, 408] width 66 height 14
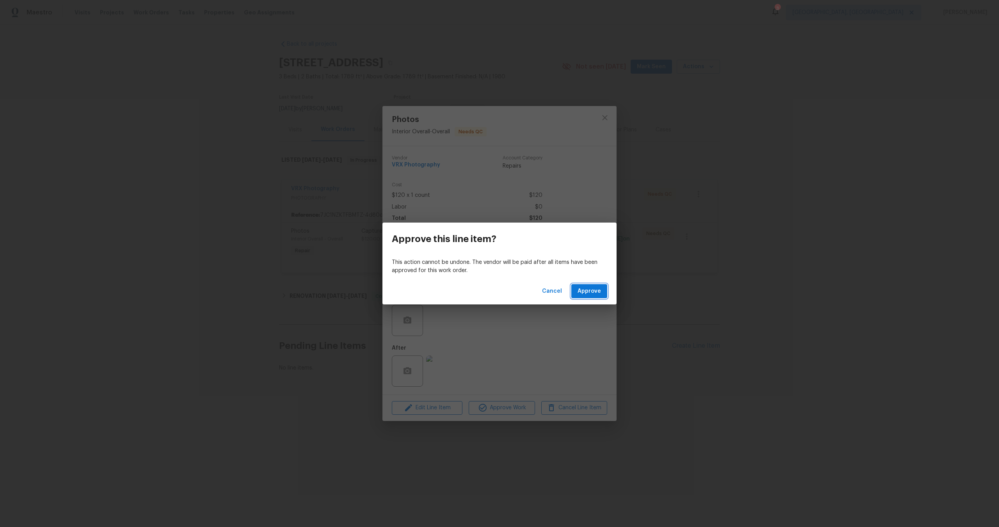
click at [587, 296] on button "Approve" at bounding box center [589, 291] width 36 height 14
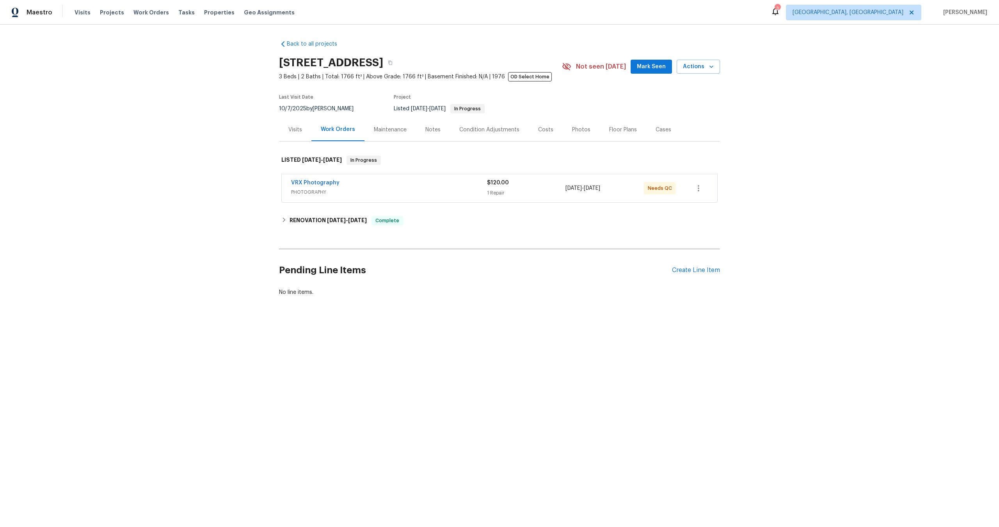
click at [424, 187] on div "VRX Photography" at bounding box center [389, 183] width 196 height 9
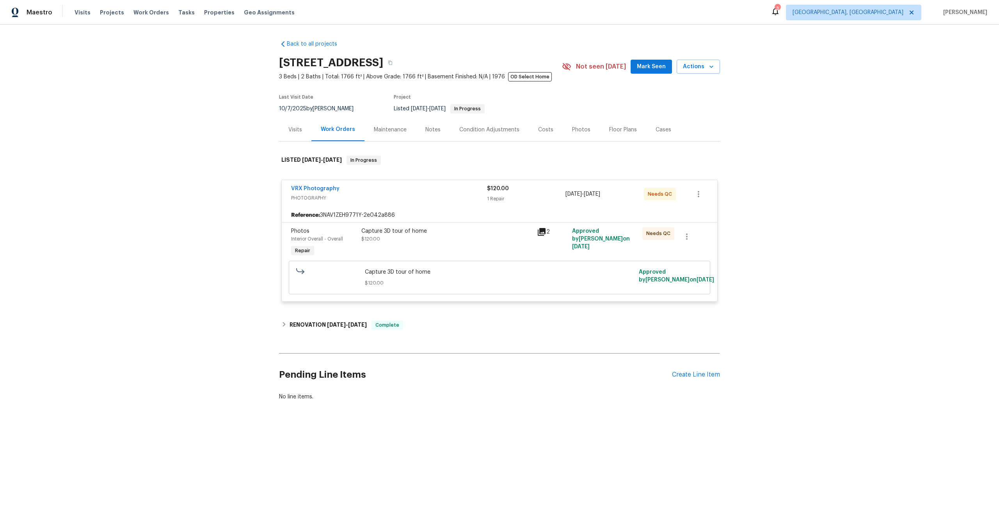
drag, startPoint x: 385, startPoint y: 61, endPoint x: 270, endPoint y: 62, distance: 115.1
click at [270, 62] on div "Back to all projects 953 S Ridgecrest Cir, Anaheim, CA 92807 3 Beds | 2 Baths |…" at bounding box center [499, 240] width 999 height 430
copy h2 "953 S Ridgecrest Cir"
click at [480, 237] on div "Capture 3D tour of home $120.00" at bounding box center [446, 235] width 171 height 16
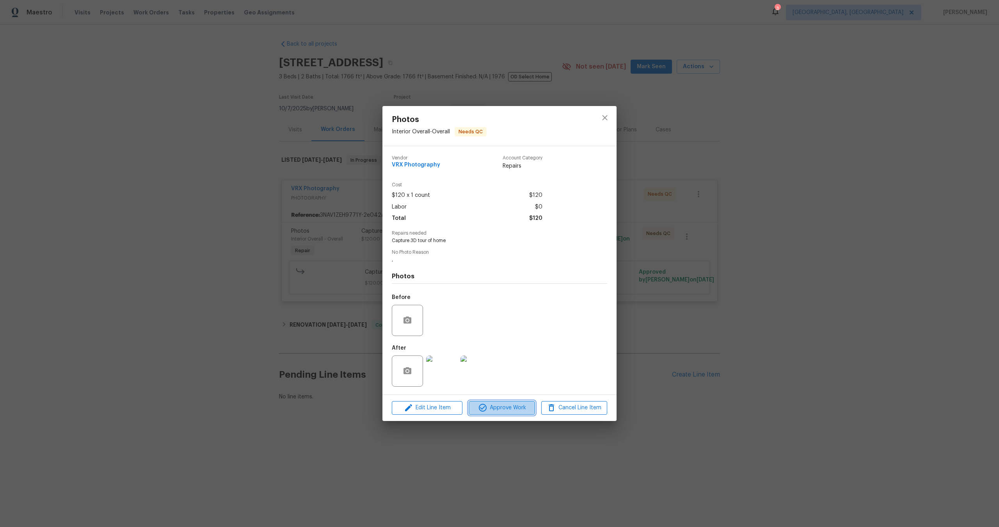
click at [509, 408] on span "Approve Work" at bounding box center [501, 408] width 61 height 10
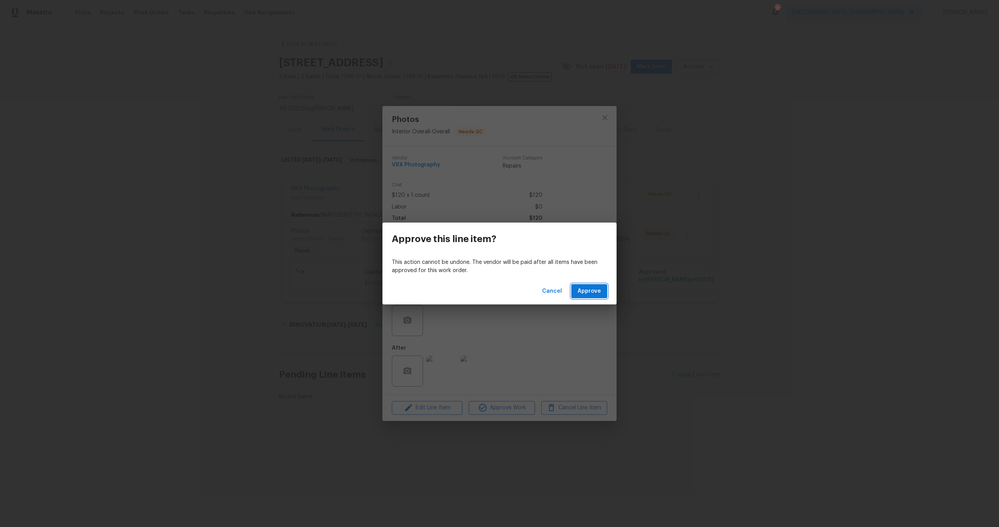
click at [589, 293] on span "Approve" at bounding box center [588, 292] width 23 height 10
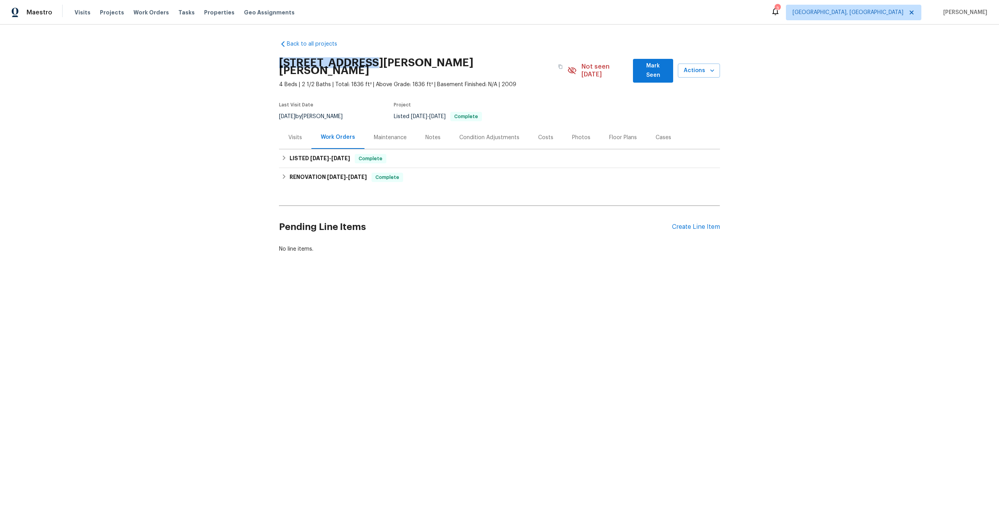
drag, startPoint x: 368, startPoint y: 62, endPoint x: 261, endPoint y: 61, distance: 106.9
click at [261, 62] on div "Back to all projects [STREET_ADDRESS][PERSON_NAME][PERSON_NAME] 4 Beds | 2 1/2 …" at bounding box center [499, 166] width 999 height 282
copy h2 "[STREET_ADDRESS][PERSON_NAME]"
click at [556, 154] on div "LISTED [DATE] - [DATE] Complete" at bounding box center [499, 158] width 436 height 9
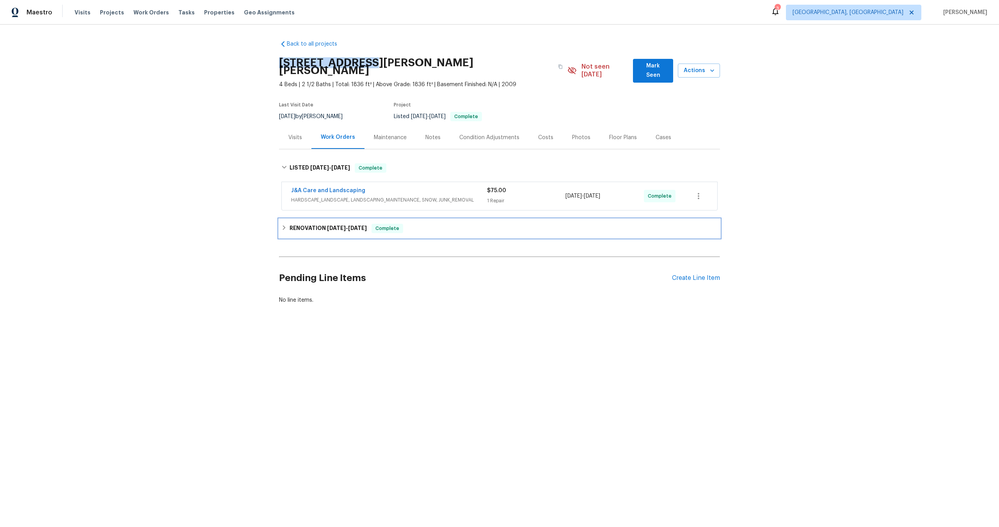
click at [540, 225] on div "RENOVATION [DATE] - [DATE] Complete" at bounding box center [499, 228] width 436 height 9
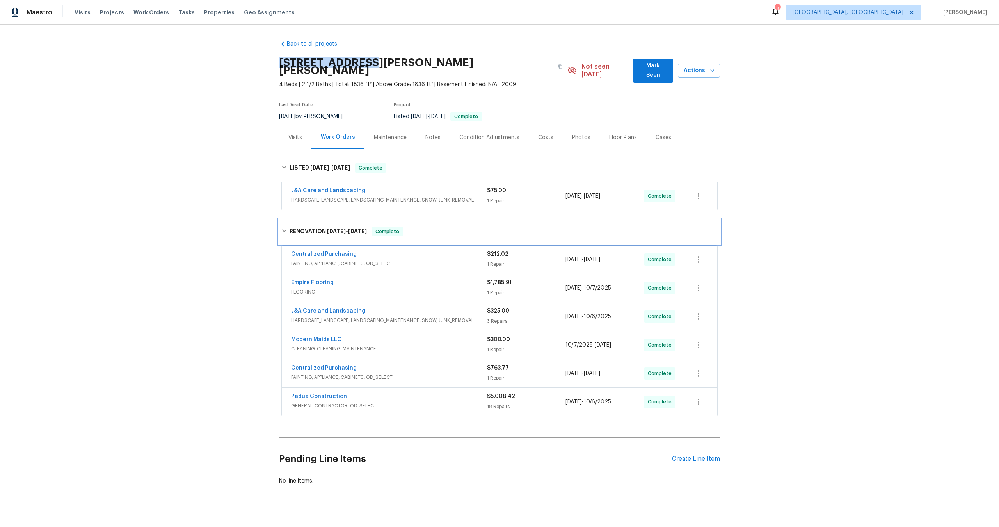
scroll to position [3, 0]
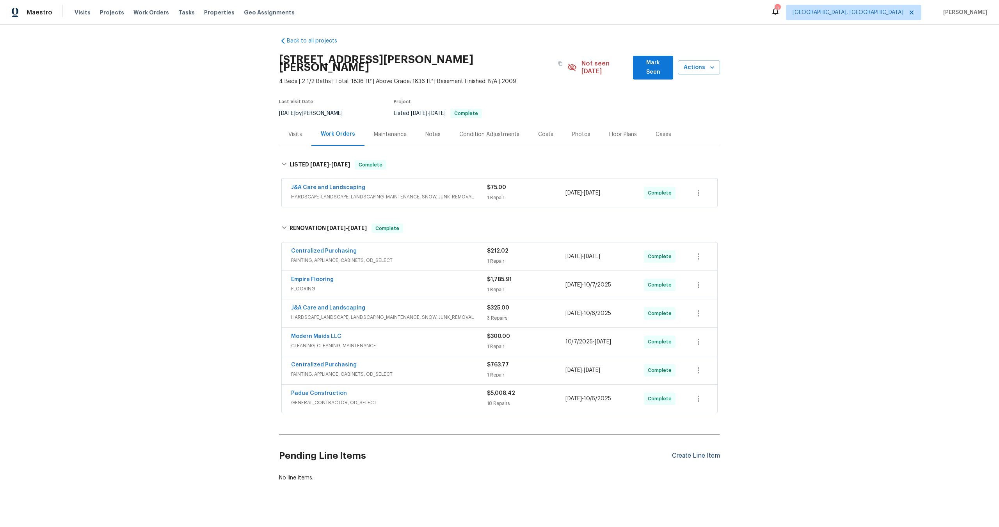
click at [696, 453] on div "Create Line Item" at bounding box center [696, 456] width 48 height 7
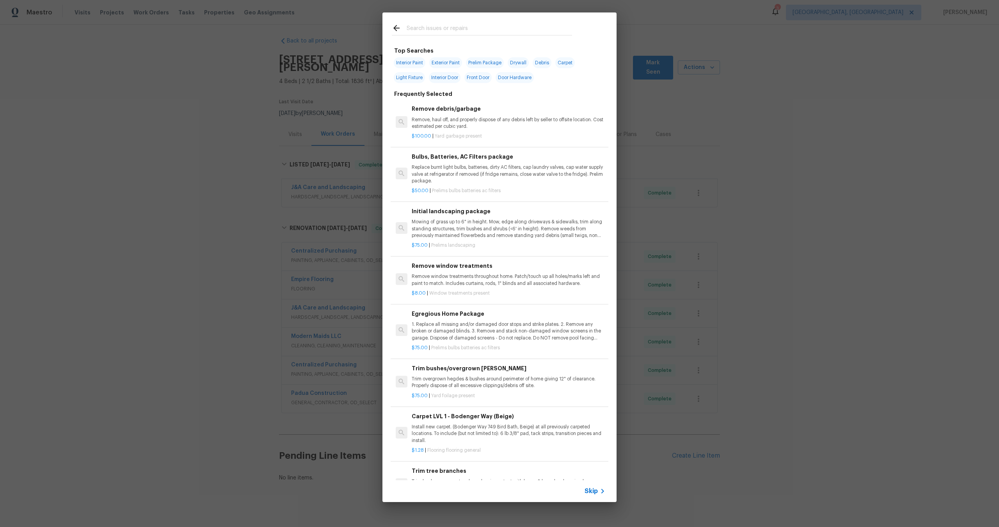
click at [594, 490] on span "Skip" at bounding box center [590, 492] width 13 height 8
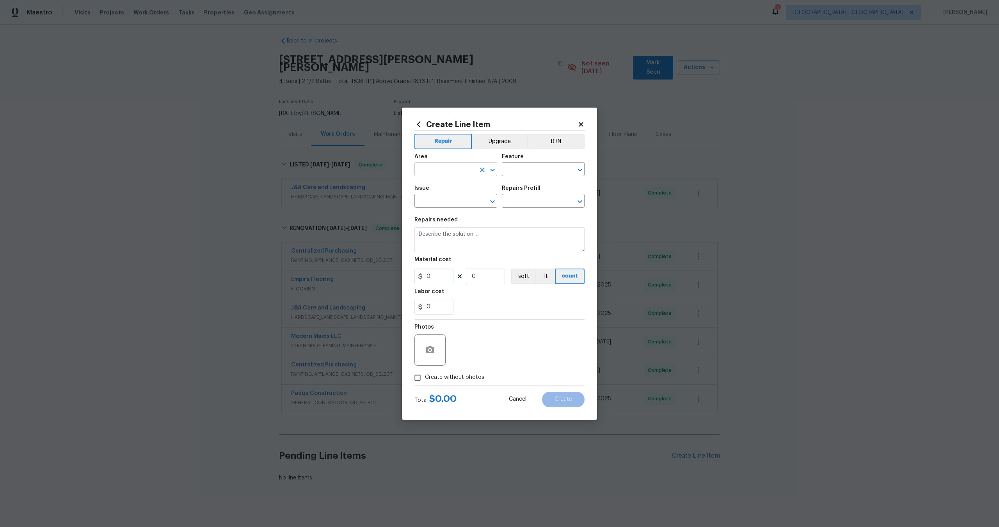
click at [459, 170] on input "text" at bounding box center [444, 170] width 61 height 12
click at [445, 199] on li "Interior Overall" at bounding box center [455, 200] width 83 height 13
type input "Interior Overall"
click at [526, 171] on input "text" at bounding box center [532, 170] width 61 height 12
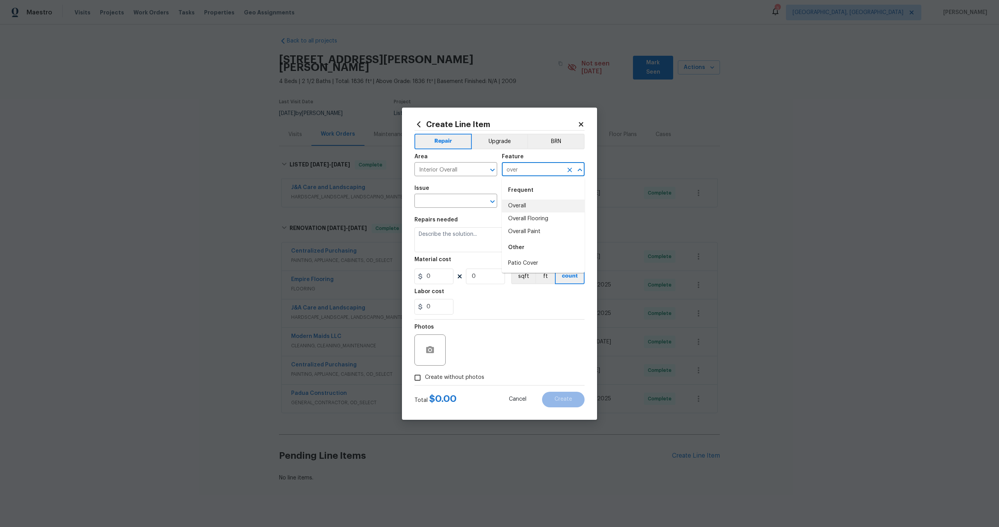
click at [515, 202] on li "Overall" at bounding box center [543, 206] width 83 height 13
type input "Overall"
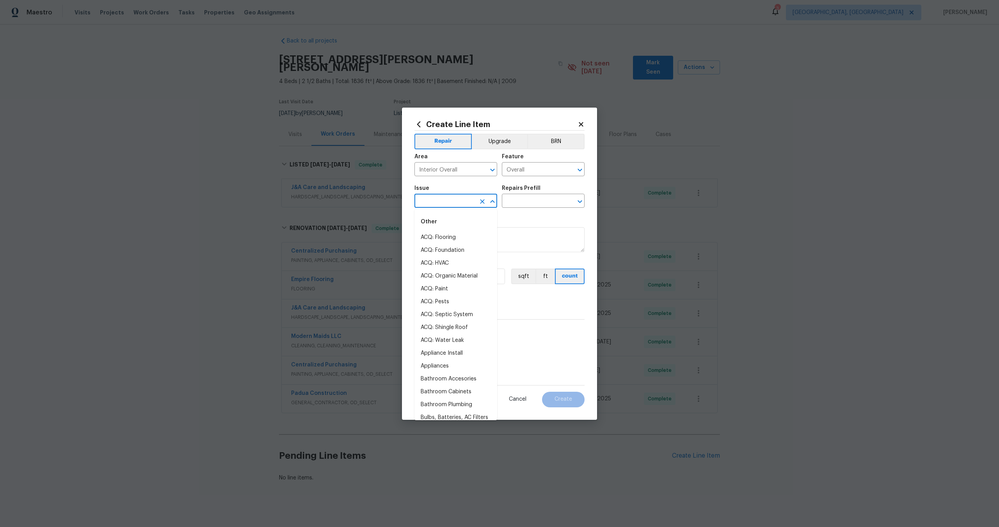
click at [454, 201] on input "text" at bounding box center [444, 202] width 61 height 12
click at [436, 242] on li "Photos" at bounding box center [455, 237] width 83 height 13
type input "Photos"
click at [536, 197] on input "text" at bounding box center [532, 202] width 61 height 12
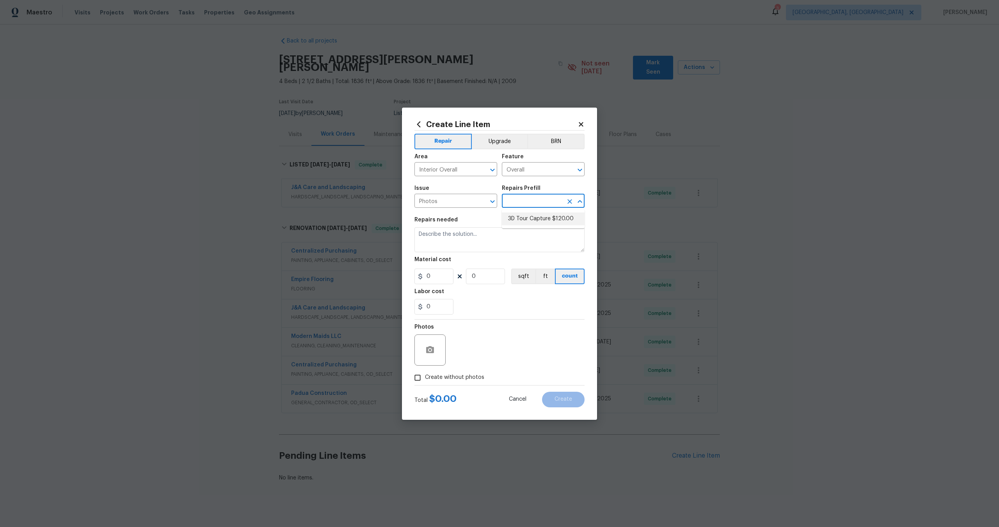
click at [523, 220] on li "3D Tour Capture $120.00" at bounding box center [543, 219] width 83 height 13
type input "3D Tour Capture $120.00"
type textarea "Capture 3D tour of home"
type input "1"
type input "120"
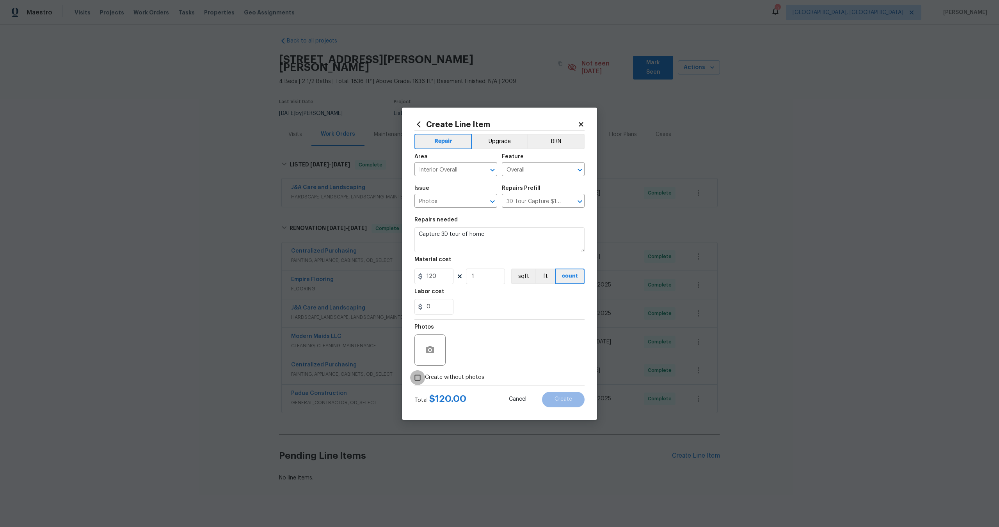
click at [418, 376] on input "Create without photos" at bounding box center [417, 378] width 15 height 15
checkbox input "true"
click at [478, 348] on textarea at bounding box center [518, 350] width 133 height 31
type textarea "."
drag, startPoint x: 569, startPoint y: 386, endPoint x: 569, endPoint y: 391, distance: 5.5
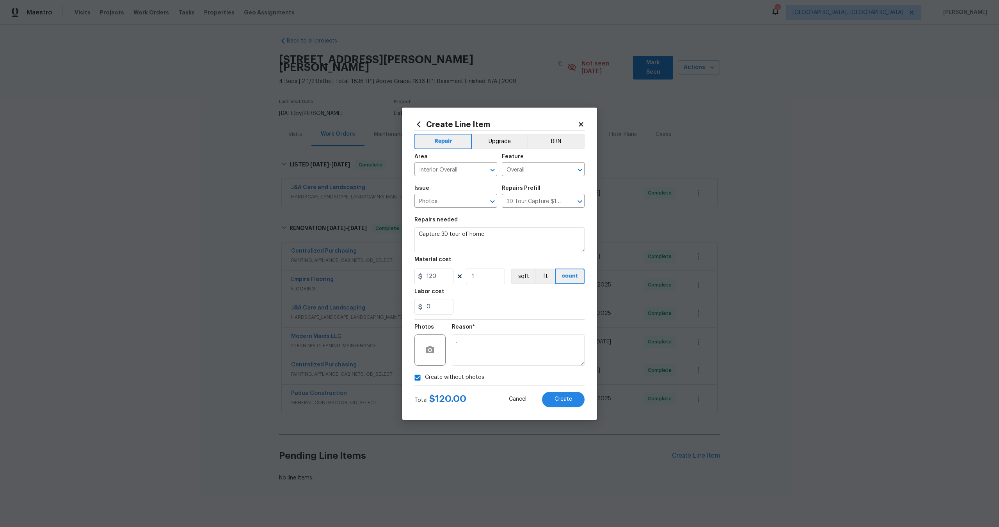
click at [569, 386] on div "Total $ 120.00 Cancel Create" at bounding box center [499, 397] width 170 height 22
click at [569, 397] on span "Create" at bounding box center [563, 400] width 18 height 6
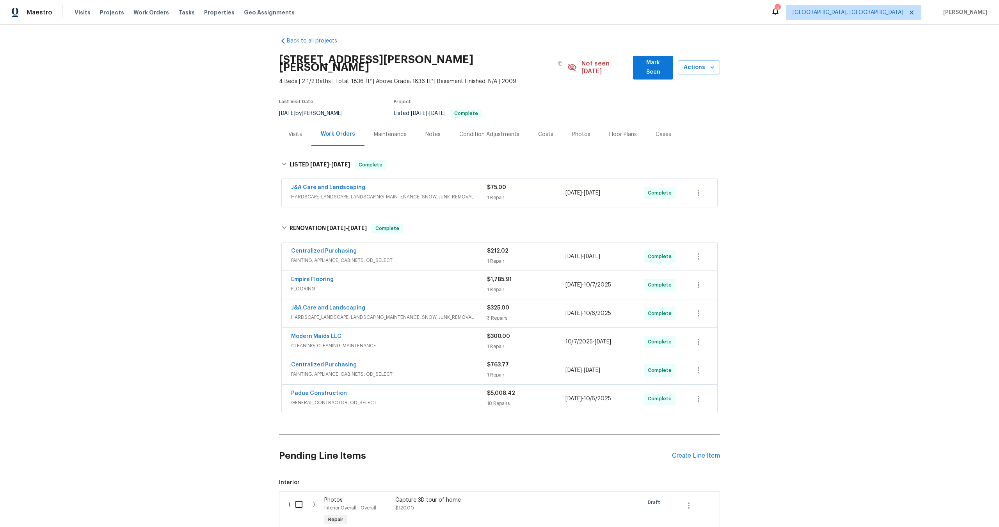
scroll to position [92, 0]
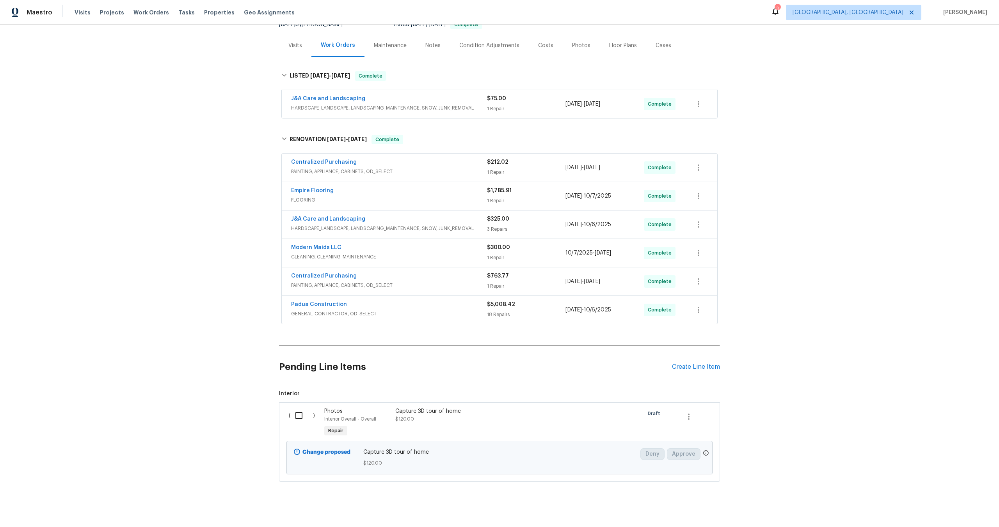
click at [300, 411] on input "checkbox" at bounding box center [302, 416] width 22 height 16
checkbox input "true"
click at [955, 509] on span "Create Work Order" at bounding box center [954, 508] width 52 height 10
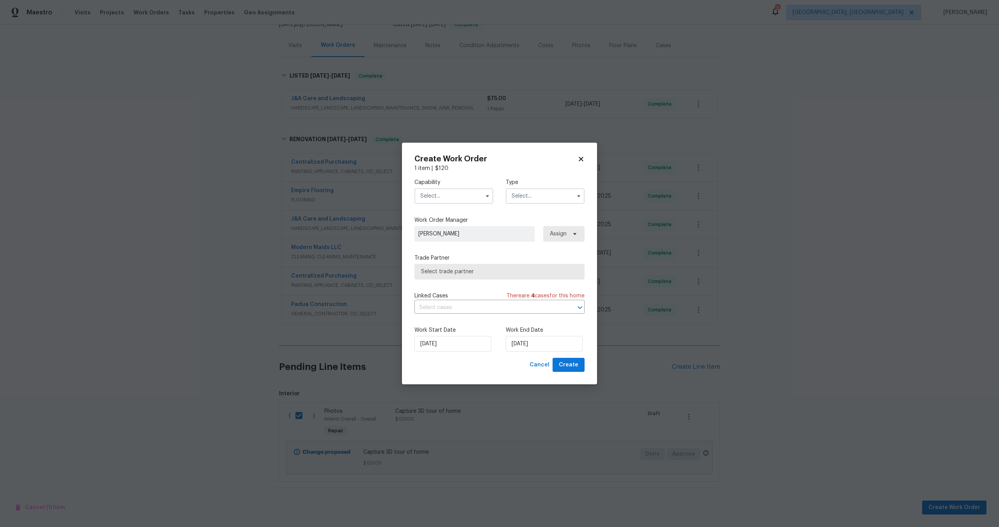
click at [446, 193] on input "text" at bounding box center [453, 196] width 79 height 16
click at [449, 266] on span "Photography" at bounding box center [439, 267] width 34 height 5
type input "Photography"
click at [525, 197] on input "text" at bounding box center [545, 196] width 79 height 16
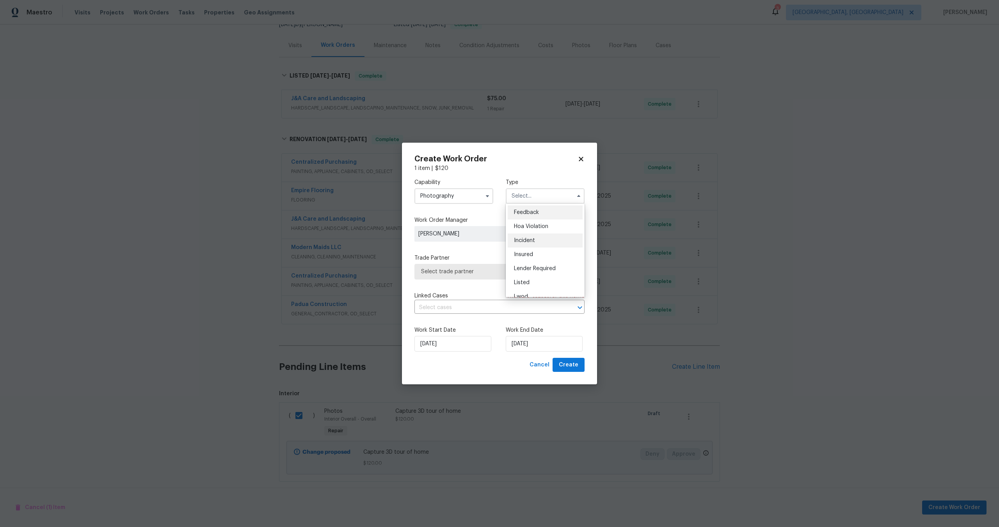
scroll to position [93, 0]
click at [530, 214] on div "Other" at bounding box center [545, 218] width 75 height 14
type input "Other"
click at [486, 278] on span "Select trade partner" at bounding box center [499, 272] width 170 height 16
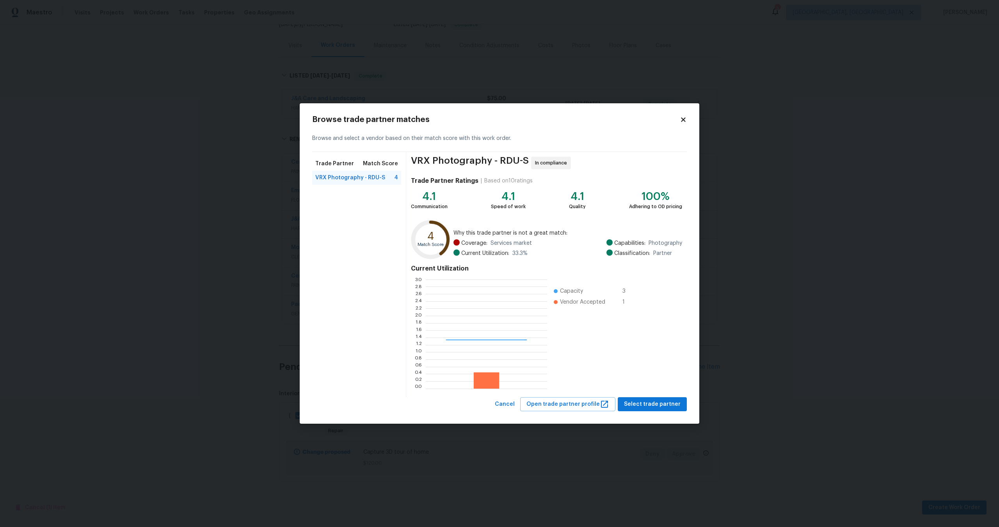
scroll to position [109, 121]
click at [659, 405] on span "Select trade partner" at bounding box center [652, 405] width 57 height 10
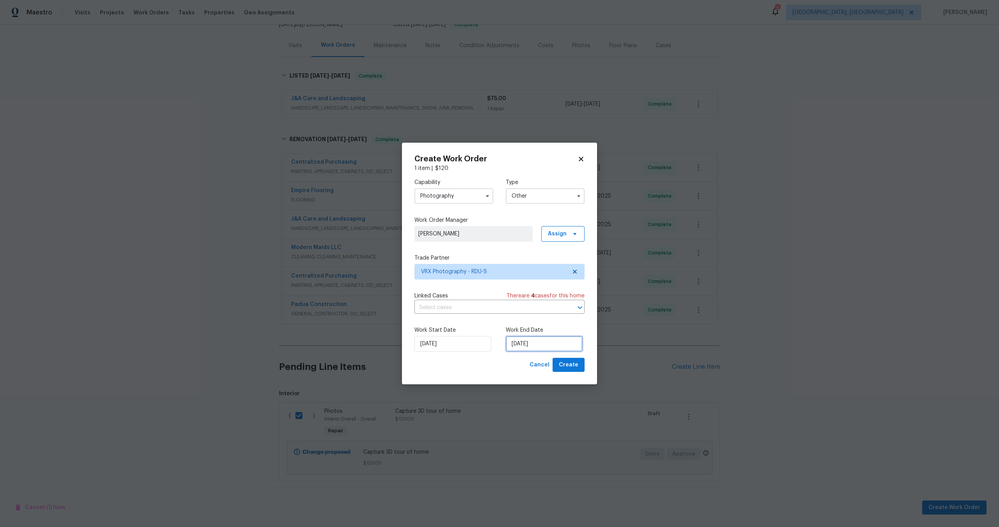
click at [560, 341] on input "[DATE]" at bounding box center [544, 344] width 77 height 16
click at [542, 299] on div "15" at bounding box center [542, 299] width 12 height 11
type input "[DATE]"
click at [579, 365] on button "Create" at bounding box center [568, 365] width 32 height 14
checkbox input "false"
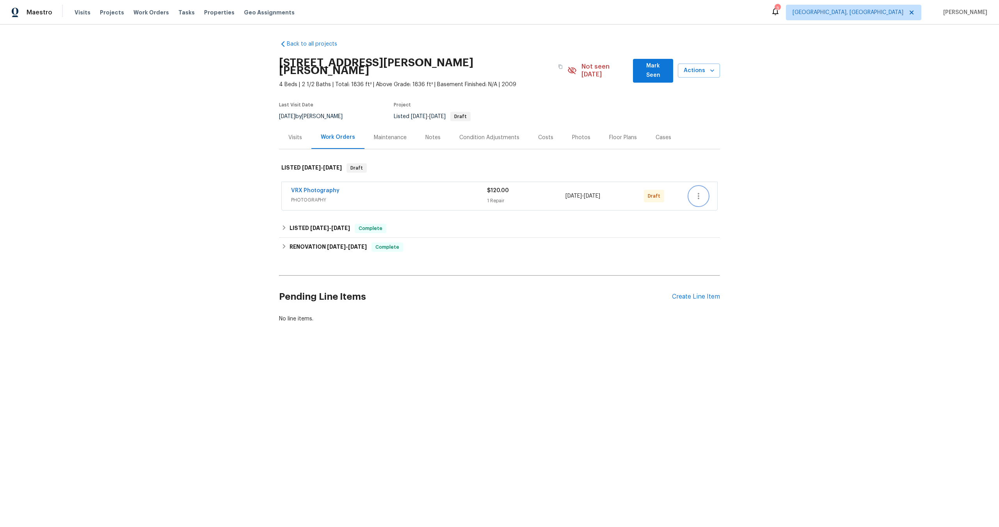
click at [695, 192] on icon "button" at bounding box center [698, 196] width 9 height 9
click at [695, 187] on li "Send to Vendor" at bounding box center [732, 188] width 87 height 13
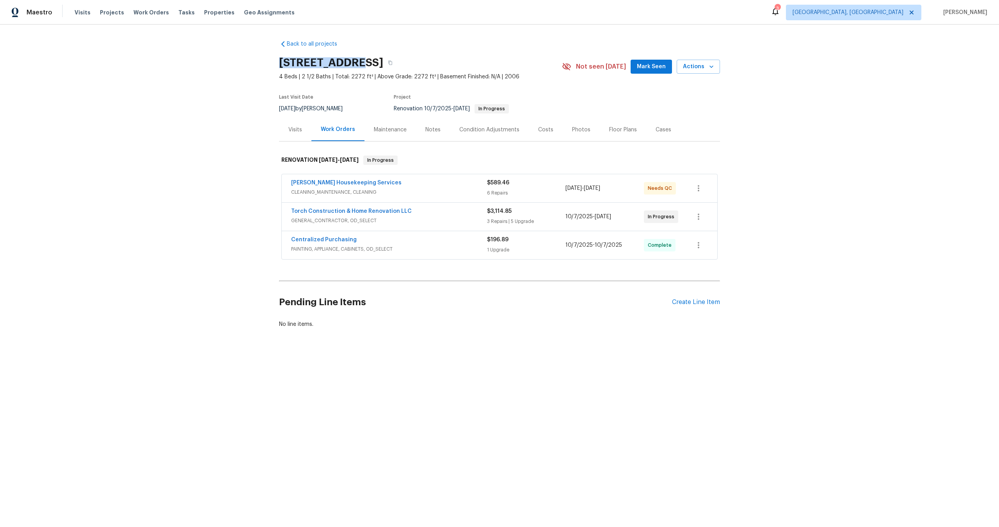
drag, startPoint x: 351, startPoint y: 64, endPoint x: 252, endPoint y: 64, distance: 99.1
click at [252, 64] on div "Back to all projects [STREET_ADDRESS] 4 Beds | 2 1/2 Baths | Total: 2272 ft² | …" at bounding box center [499, 203] width 999 height 357
copy h2 "2409 Price Dr"
click at [712, 304] on div "Create Line Item" at bounding box center [696, 302] width 48 height 7
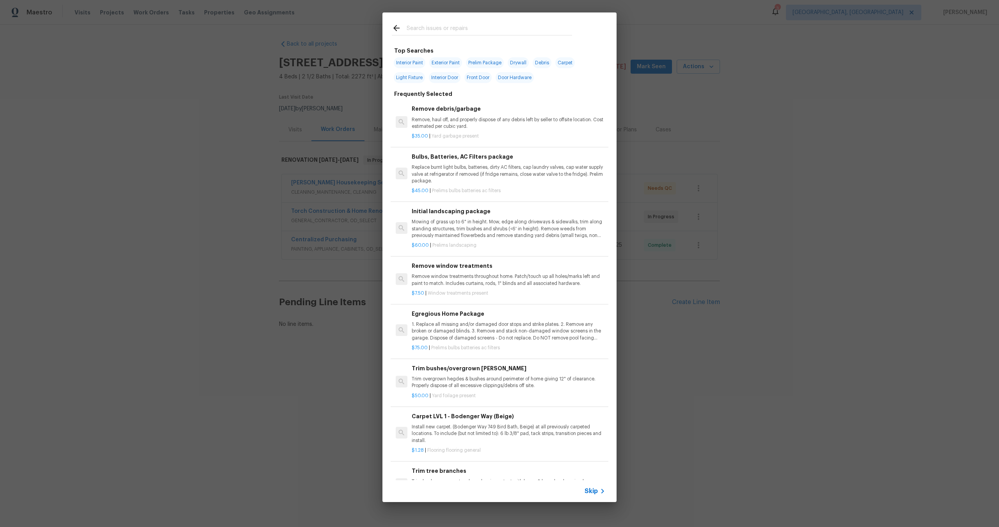
click at [593, 488] on span "Skip" at bounding box center [590, 492] width 13 height 8
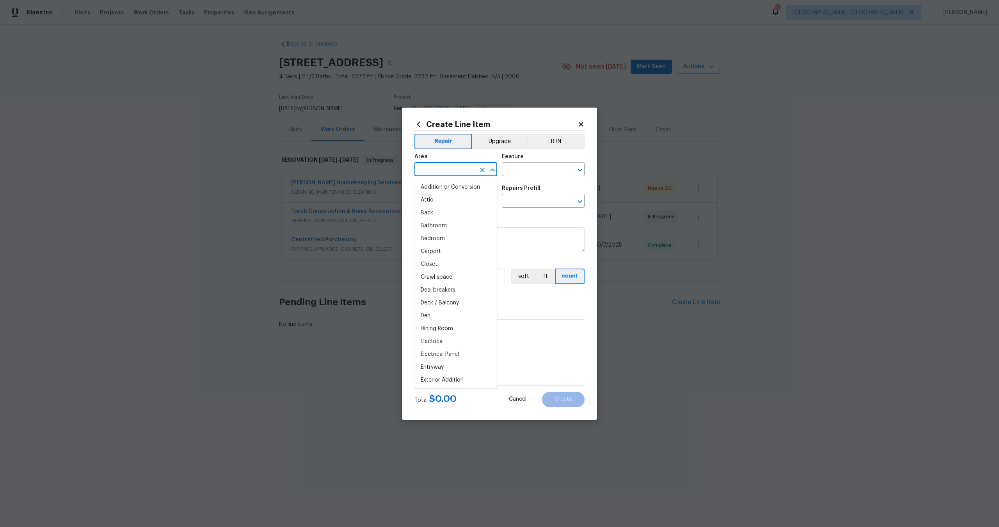
click at [467, 167] on input "text" at bounding box center [444, 170] width 61 height 12
click at [456, 203] on li "Interior Overall" at bounding box center [455, 200] width 83 height 13
type input "Interior Overall"
click at [522, 170] on input "text" at bounding box center [532, 170] width 61 height 12
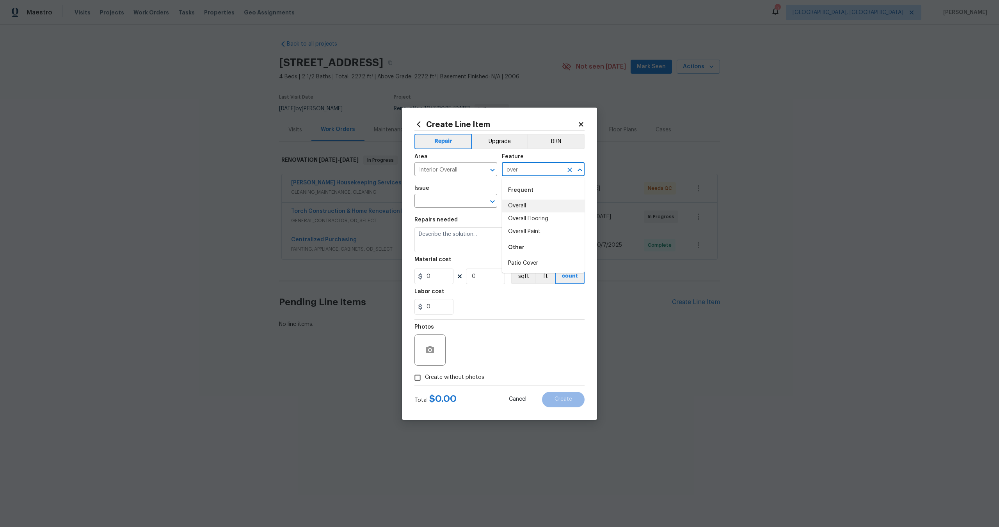
click at [518, 207] on li "Overall" at bounding box center [543, 206] width 83 height 13
type input "Overall"
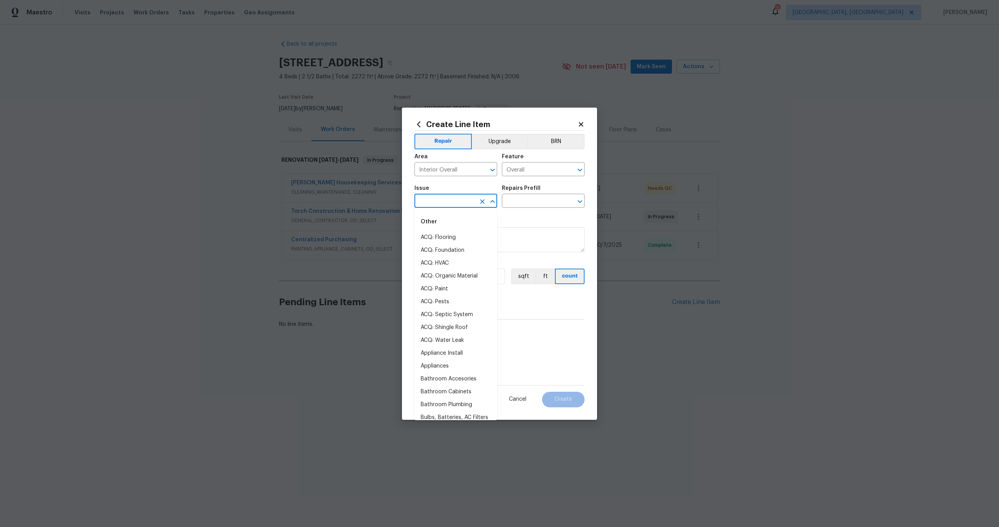
click at [458, 202] on input "text" at bounding box center [444, 202] width 61 height 12
click at [453, 238] on li "Photos" at bounding box center [455, 237] width 83 height 13
type input "Photos"
click at [515, 201] on input "text" at bounding box center [532, 202] width 61 height 12
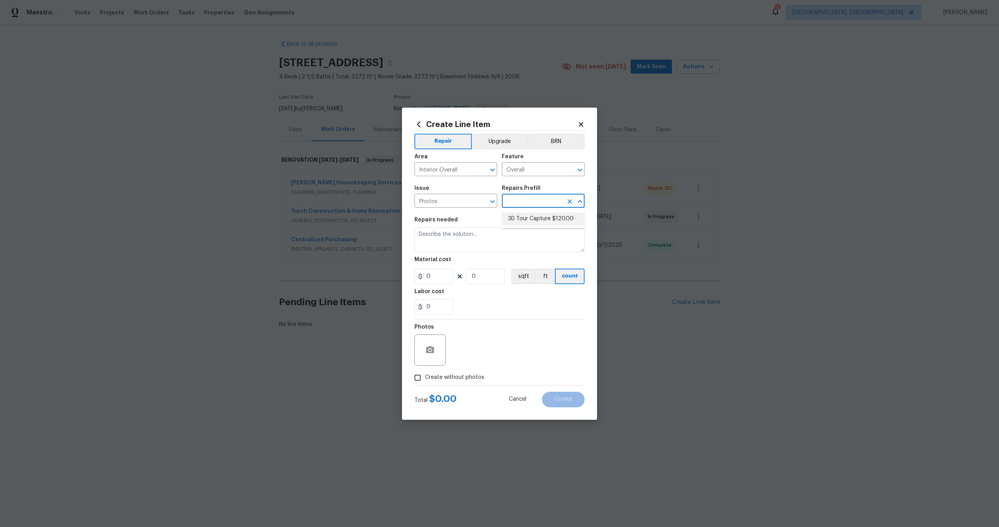
click at [515, 218] on li "3D Tour Capture $120.00" at bounding box center [543, 219] width 83 height 13
type input "3D Tour Capture $120.00"
type textarea "Capture 3D tour of home"
type input "1"
type input "120"
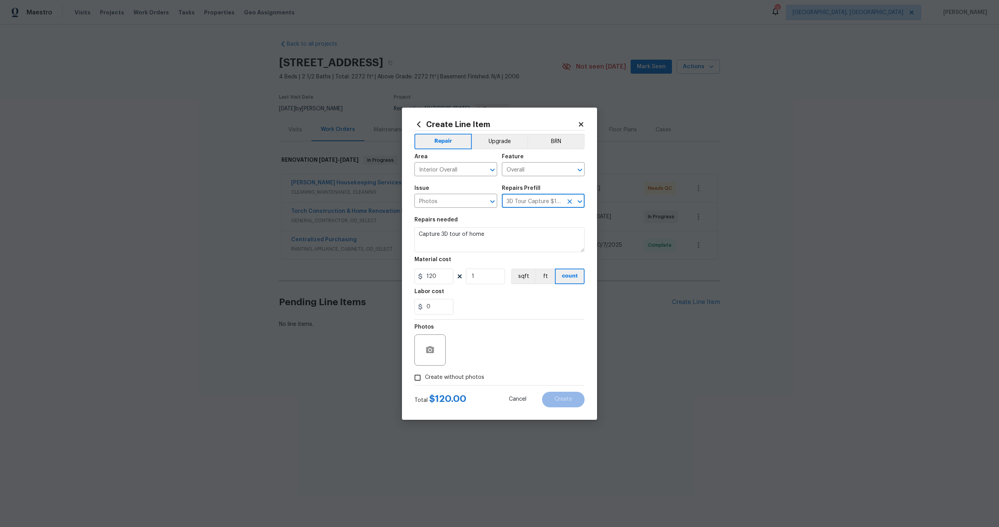
click at [417, 371] on input "Create without photos" at bounding box center [417, 378] width 15 height 15
checkbox input "true"
click at [511, 325] on div "Reason*" at bounding box center [518, 330] width 133 height 10
click at [486, 346] on textarea at bounding box center [518, 350] width 133 height 31
type textarea ","
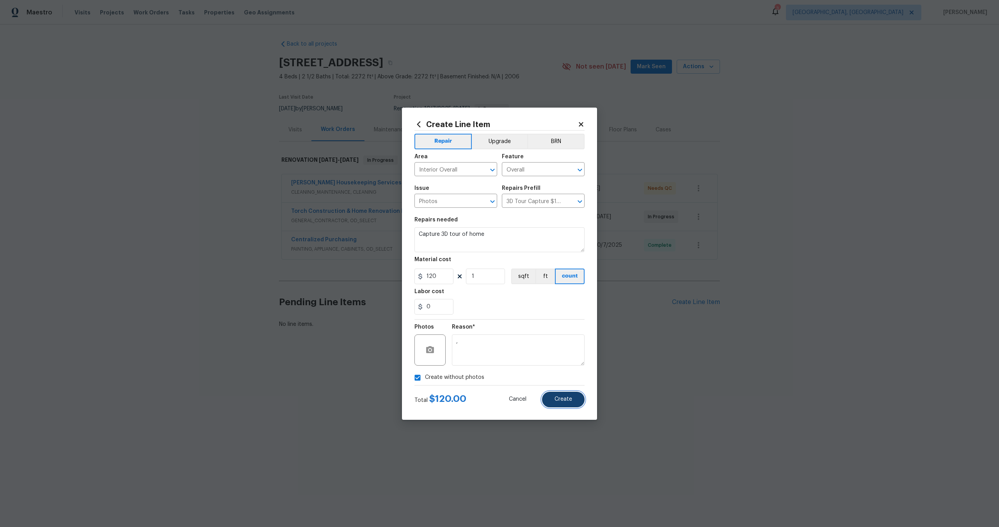
click at [574, 398] on button "Create" at bounding box center [563, 400] width 43 height 16
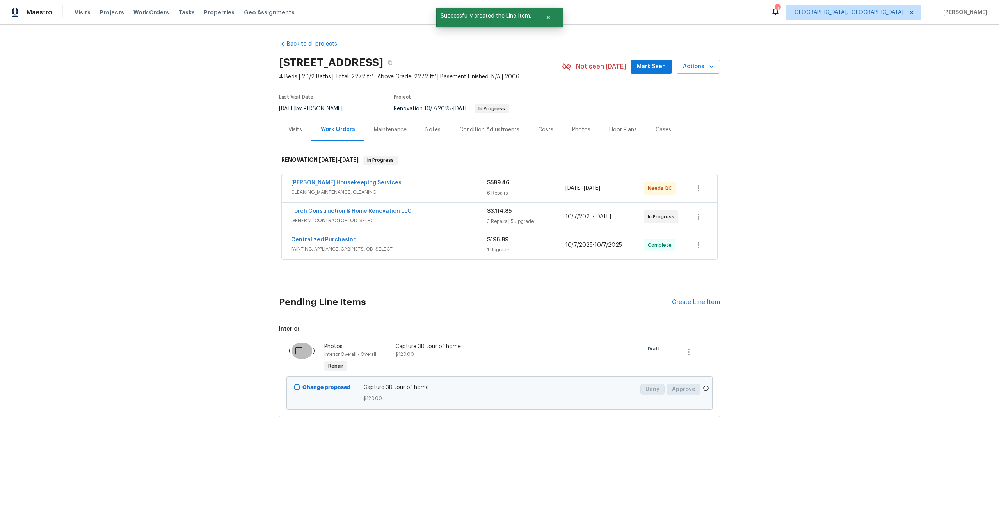
click at [297, 354] on input "checkbox" at bounding box center [302, 351] width 22 height 16
checkbox input "true"
click at [949, 507] on span "Create Work Order" at bounding box center [954, 508] width 52 height 10
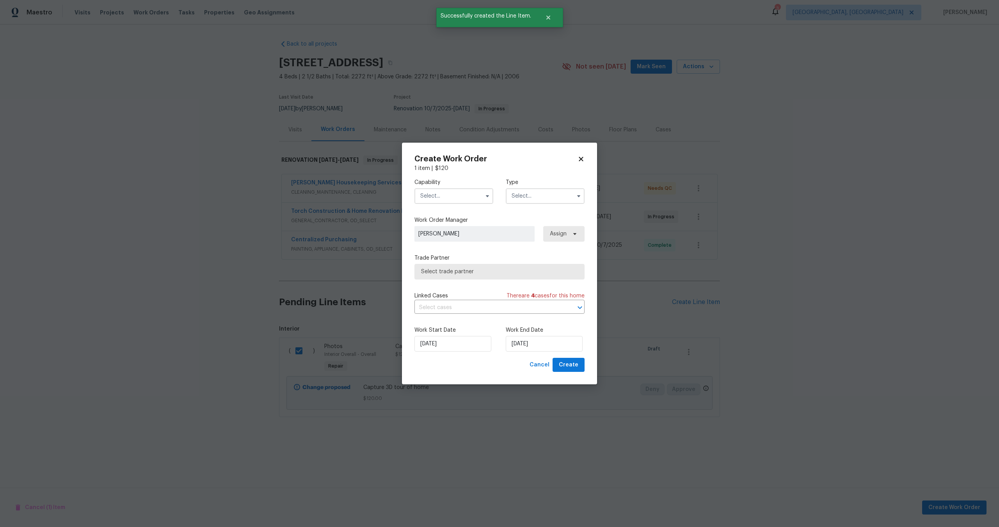
click at [459, 196] on input "text" at bounding box center [453, 196] width 79 height 16
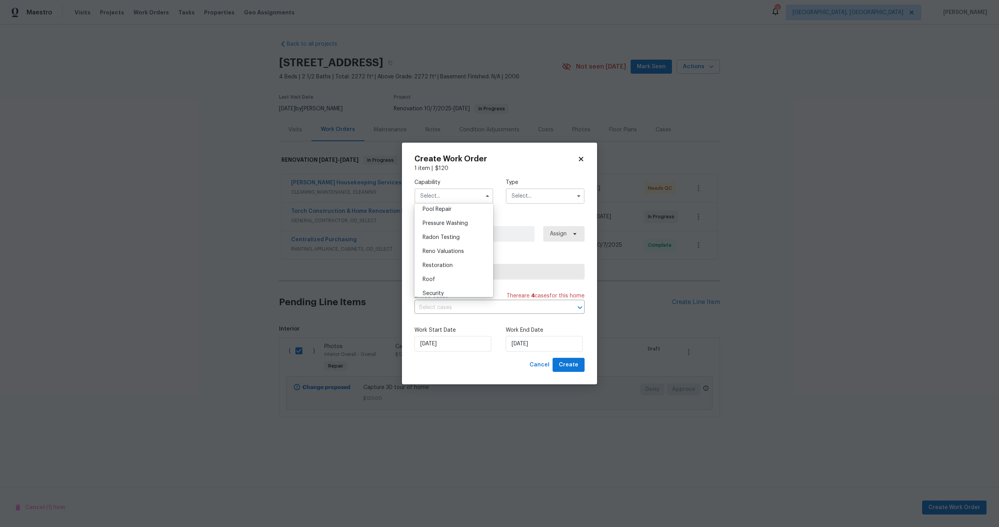
scroll to position [684, 0]
click at [449, 214] on span "Photography" at bounding box center [439, 211] width 34 height 5
type input "Photography"
click at [525, 199] on input "text" at bounding box center [545, 196] width 79 height 16
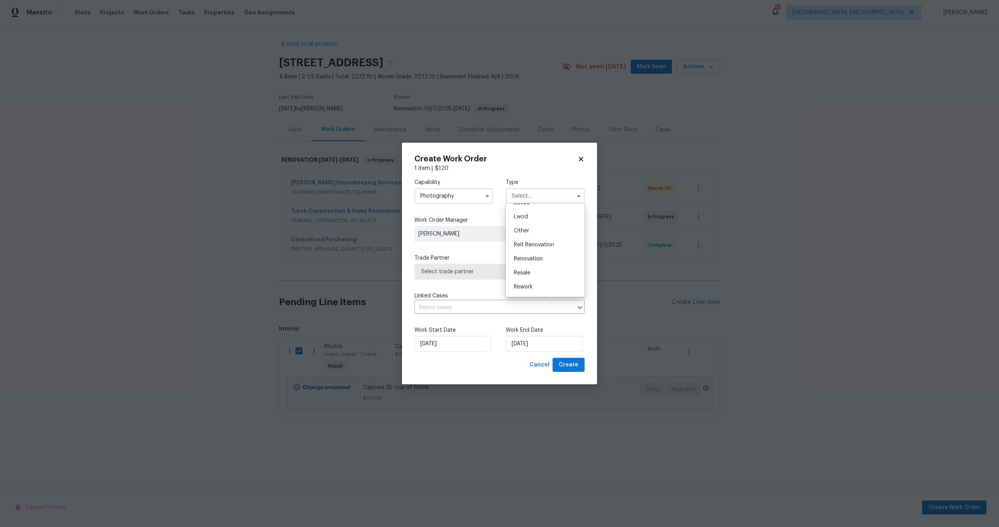
scroll to position [93, 0]
click at [525, 218] on span "Other" at bounding box center [521, 217] width 15 height 5
type input "Other"
click at [476, 270] on span "Select trade partner" at bounding box center [494, 272] width 146 height 8
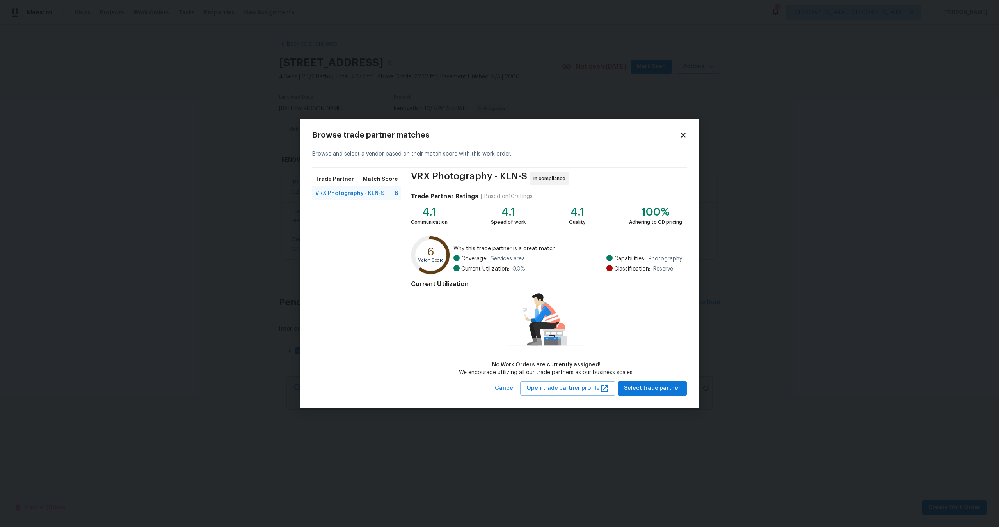
click at [643, 375] on div "Current Utilization No Work Orders are currently assigned! We encourage utilizi…" at bounding box center [546, 326] width 271 height 99
click at [650, 388] on span "Select trade partner" at bounding box center [652, 389] width 57 height 10
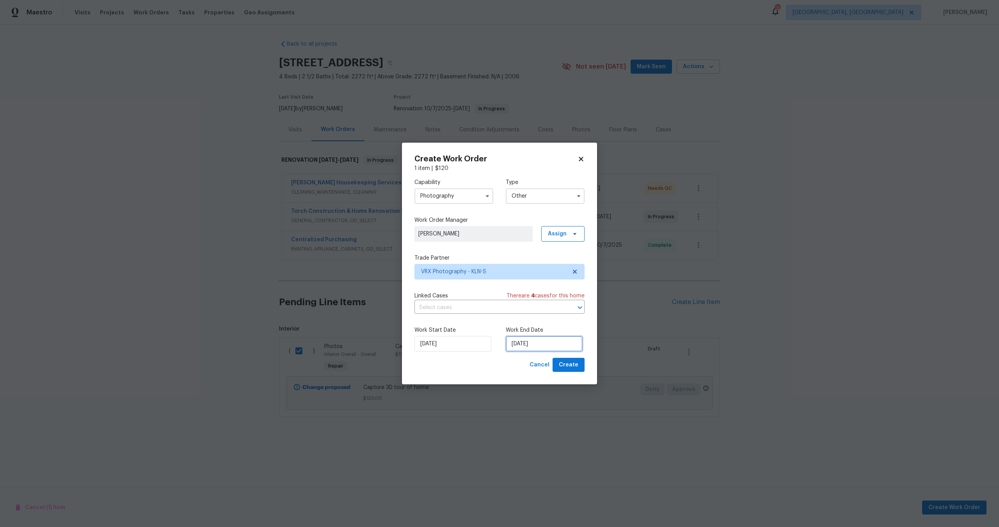
click at [521, 346] on input "[DATE]" at bounding box center [544, 344] width 77 height 16
click at [541, 299] on div "15" at bounding box center [542, 299] width 12 height 11
type input "[DATE]"
click at [571, 370] on span "Create" at bounding box center [569, 365] width 20 height 10
checkbox input "false"
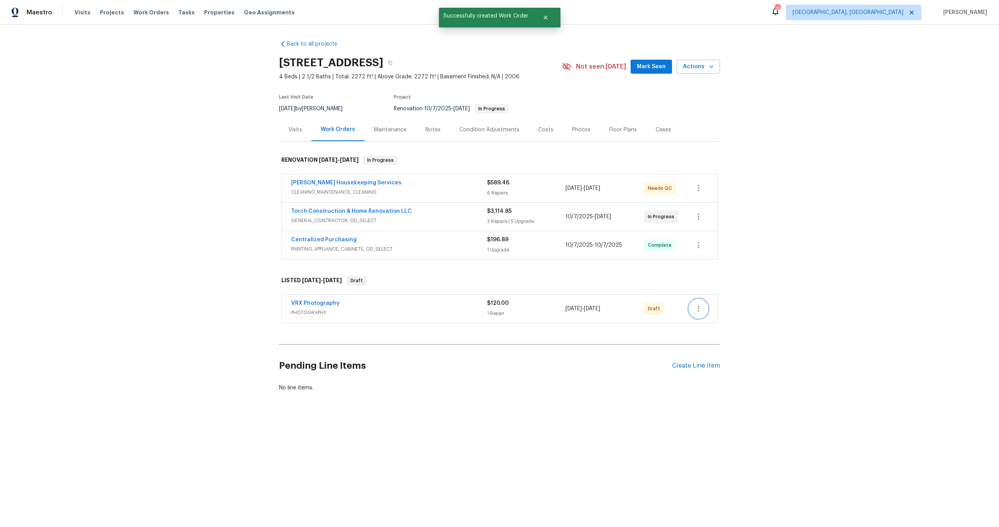
click at [699, 312] on icon "button" at bounding box center [698, 308] width 9 height 9
click at [699, 306] on li "Send to Vendor" at bounding box center [731, 309] width 84 height 13
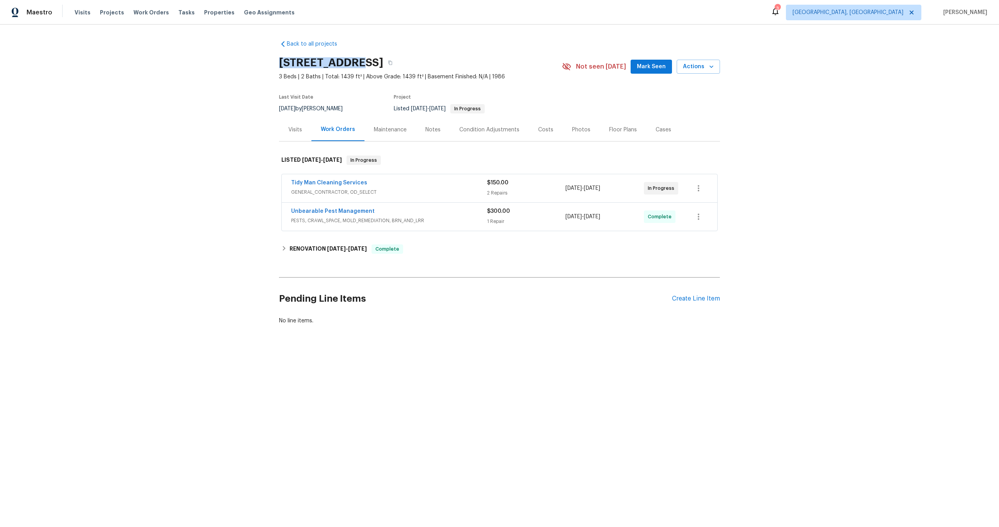
drag, startPoint x: 353, startPoint y: 61, endPoint x: 258, endPoint y: 60, distance: 94.4
click at [257, 60] on div "Back to all projects 105 Kenton Ct, Irmo, SC 29063 3 Beds | 2 Baths | Total: 14…" at bounding box center [499, 201] width 999 height 353
copy h2 "105 Kenton Ct"
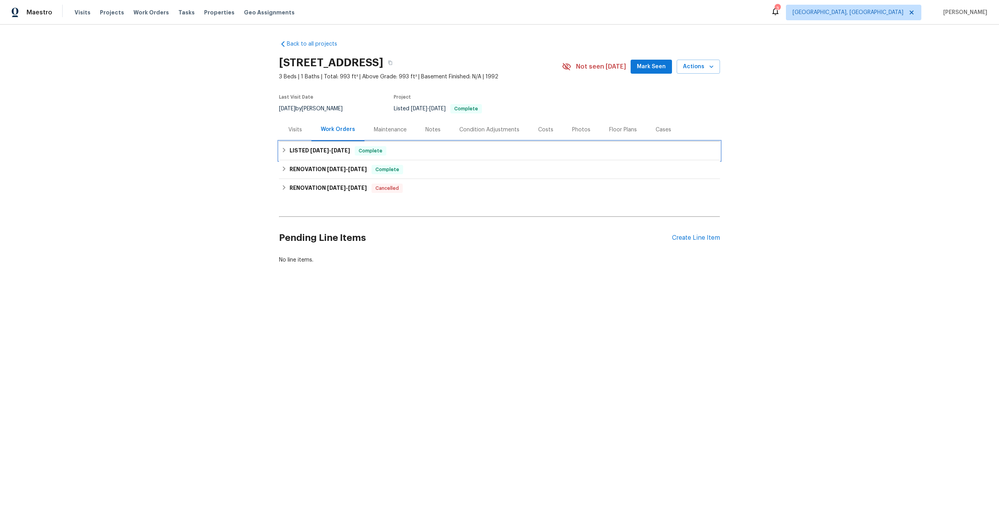
click at [431, 153] on div "LISTED [DATE] - [DATE] Complete" at bounding box center [499, 150] width 436 height 9
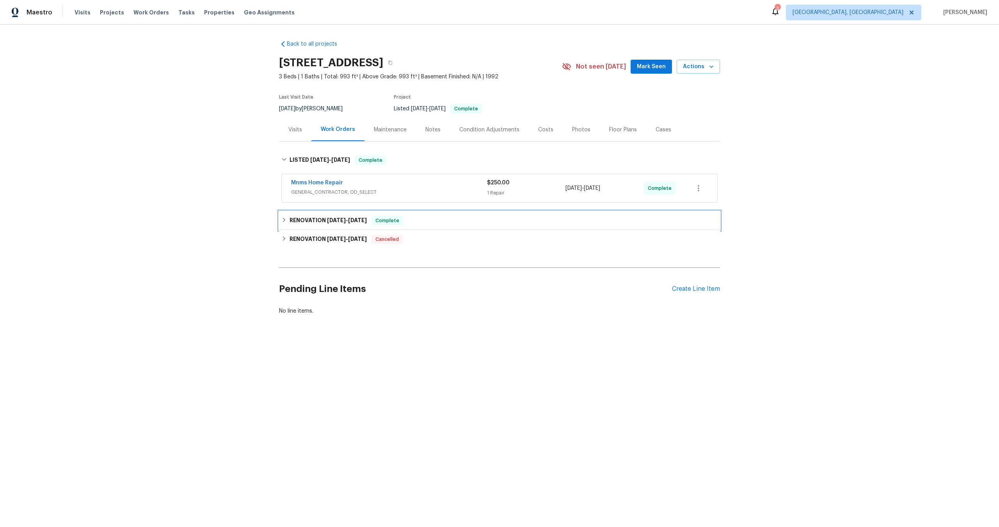
click at [434, 211] on div "RENOVATION [DATE] - [DATE] Complete" at bounding box center [499, 220] width 441 height 19
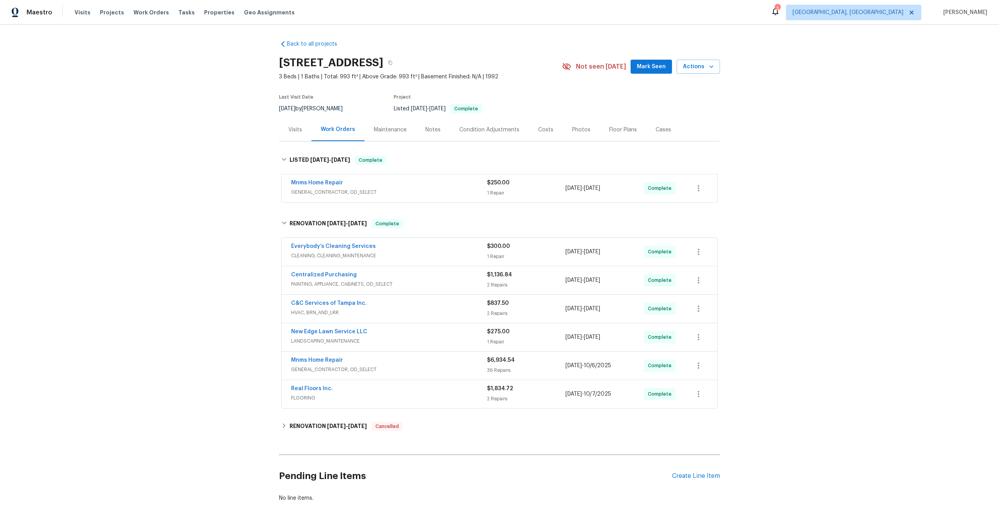
drag, startPoint x: 389, startPoint y: 35, endPoint x: 279, endPoint y: 62, distance: 113.3
click at [279, 62] on h2 "[STREET_ADDRESS]" at bounding box center [331, 63] width 104 height 8
copy h2 "203 Summer View Dr"
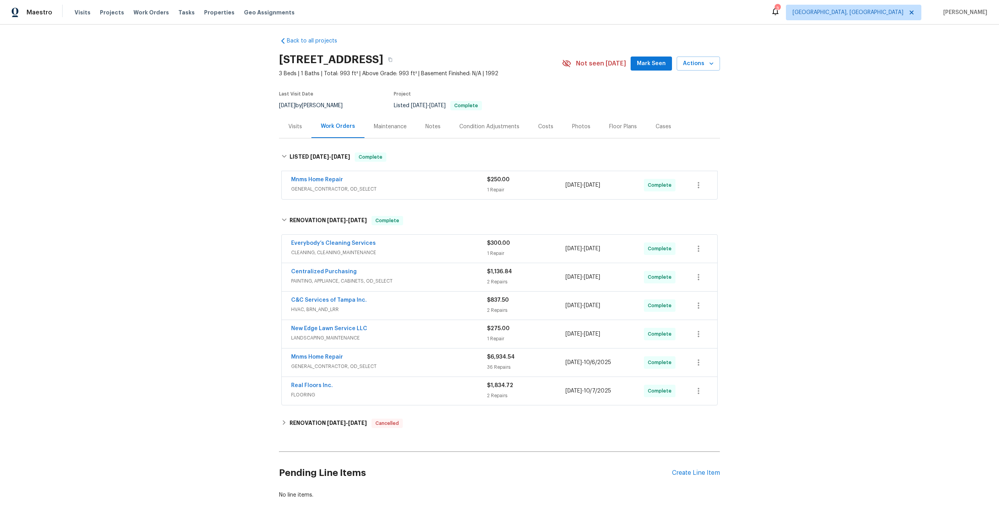
scroll to position [4, 0]
click at [696, 472] on div "Create Line Item" at bounding box center [696, 472] width 48 height 7
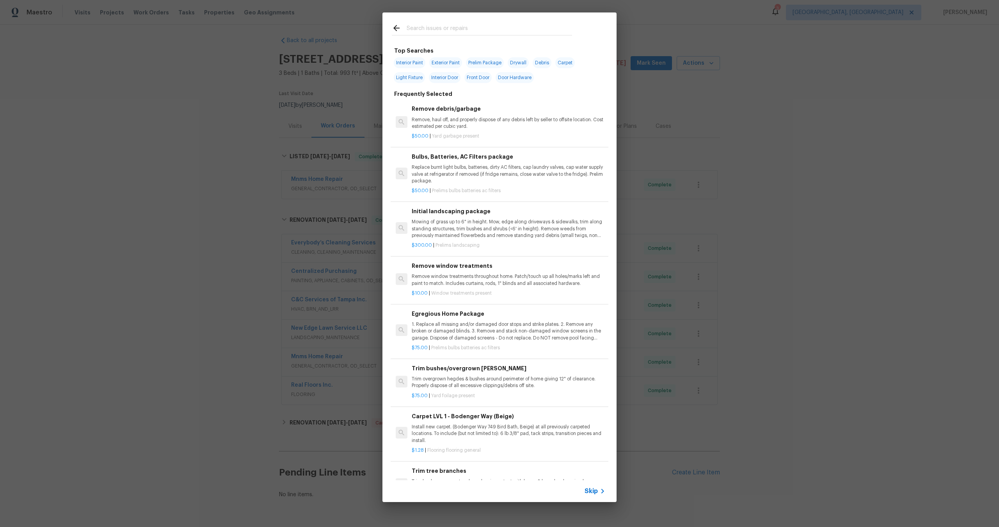
click at [593, 492] on span "Skip" at bounding box center [590, 492] width 13 height 8
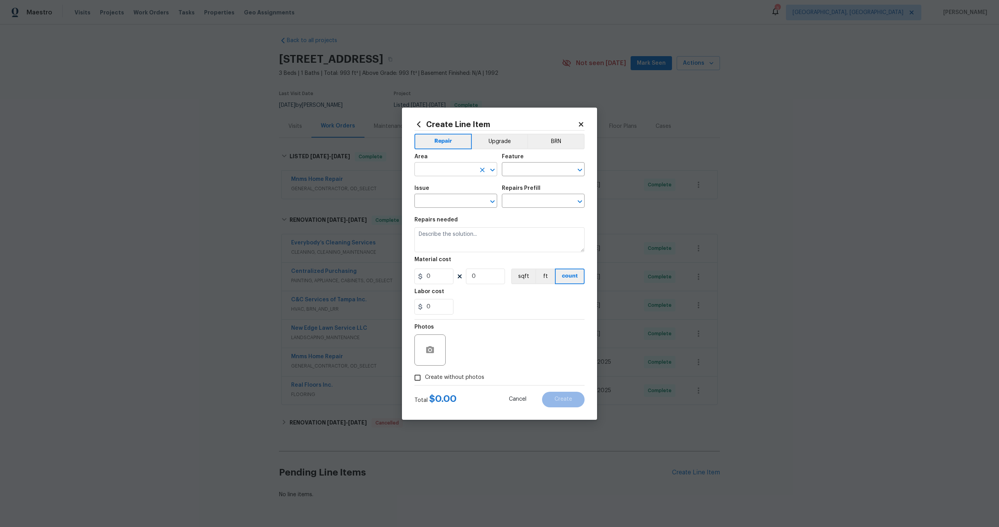
click at [459, 169] on input "text" at bounding box center [444, 170] width 61 height 12
click at [446, 201] on li "Interior Overall" at bounding box center [455, 200] width 83 height 13
type input "Interior Overall"
click at [522, 172] on input "text" at bounding box center [532, 170] width 61 height 12
click at [519, 204] on li "Overall" at bounding box center [543, 206] width 83 height 13
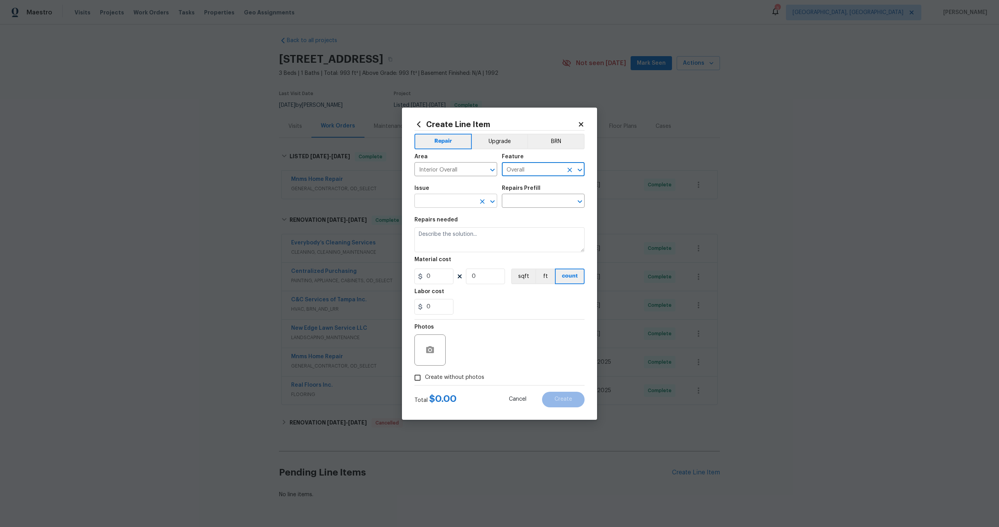
type input "Overall"
click at [447, 201] on input "text" at bounding box center [444, 202] width 61 height 12
click at [433, 238] on li "Photos" at bounding box center [455, 237] width 83 height 13
type input "Photos"
click at [519, 200] on input "text" at bounding box center [532, 202] width 61 height 12
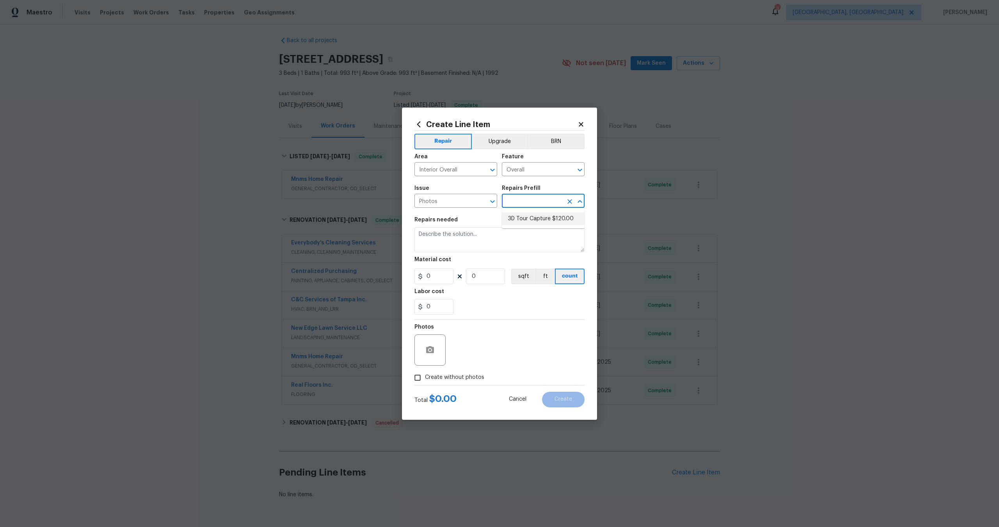
click at [519, 217] on li "3D Tour Capture $120.00" at bounding box center [543, 219] width 83 height 13
type input "3D Tour Capture $120.00"
type textarea "Capture 3D tour of home"
type input "1"
type input "120"
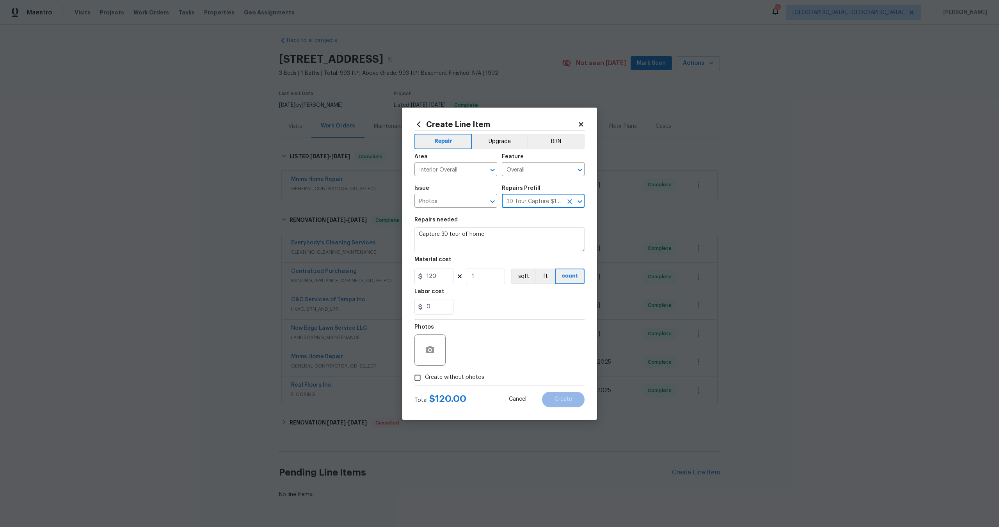
click at [422, 373] on input "Create without photos" at bounding box center [417, 378] width 15 height 15
checkbox input "true"
click at [478, 357] on textarea at bounding box center [518, 350] width 133 height 31
type textarea "."
click at [564, 399] on span "Create" at bounding box center [563, 400] width 18 height 6
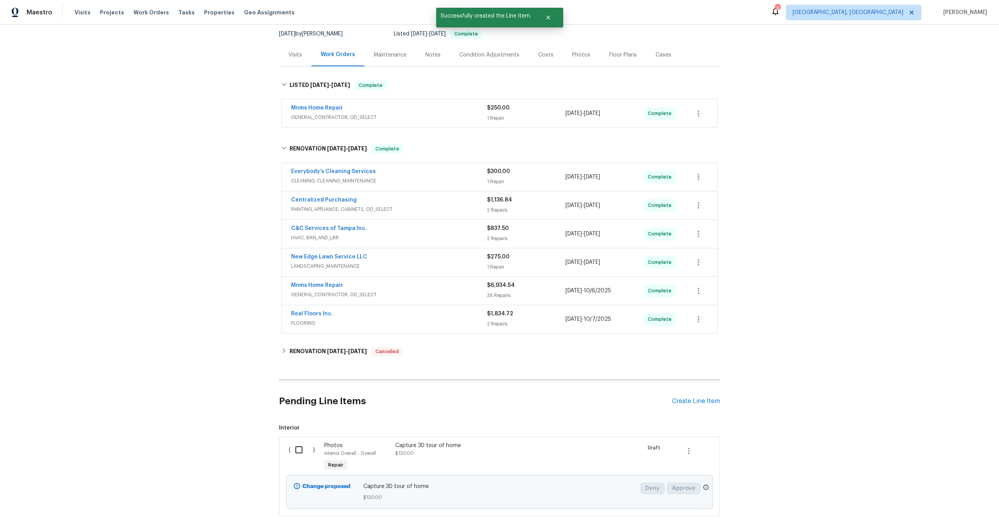
scroll to position [117, 0]
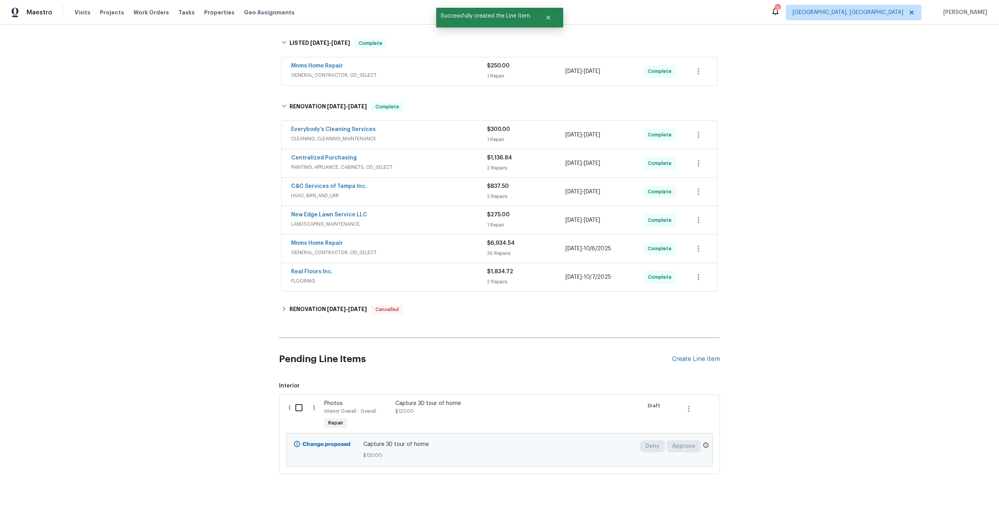
click at [302, 409] on input "checkbox" at bounding box center [302, 408] width 22 height 16
checkbox input "true"
click at [968, 508] on span "Create Work Order" at bounding box center [954, 508] width 52 height 10
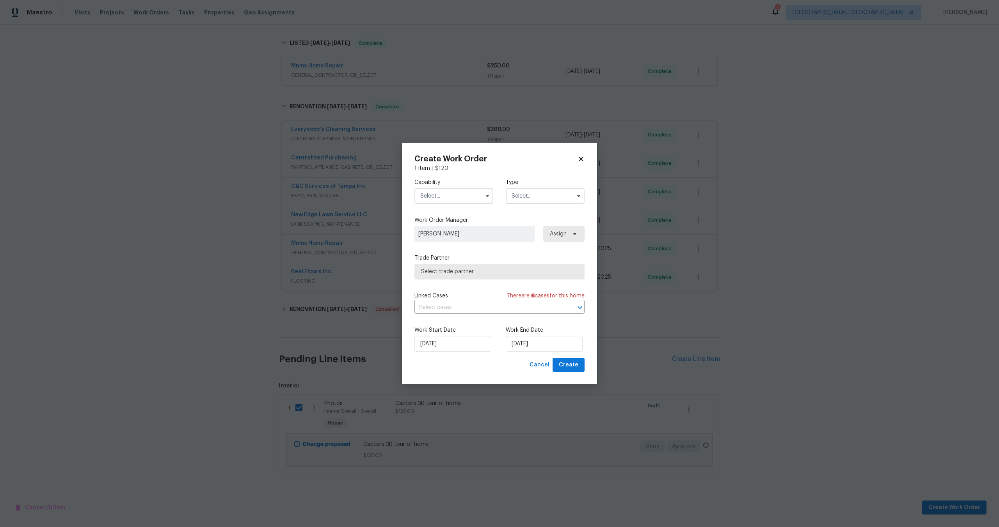
click at [445, 194] on input "text" at bounding box center [453, 196] width 79 height 16
click at [447, 231] on span "Photography" at bounding box center [439, 228] width 34 height 5
type input "Photography"
click at [536, 181] on label "Type" at bounding box center [545, 183] width 79 height 8
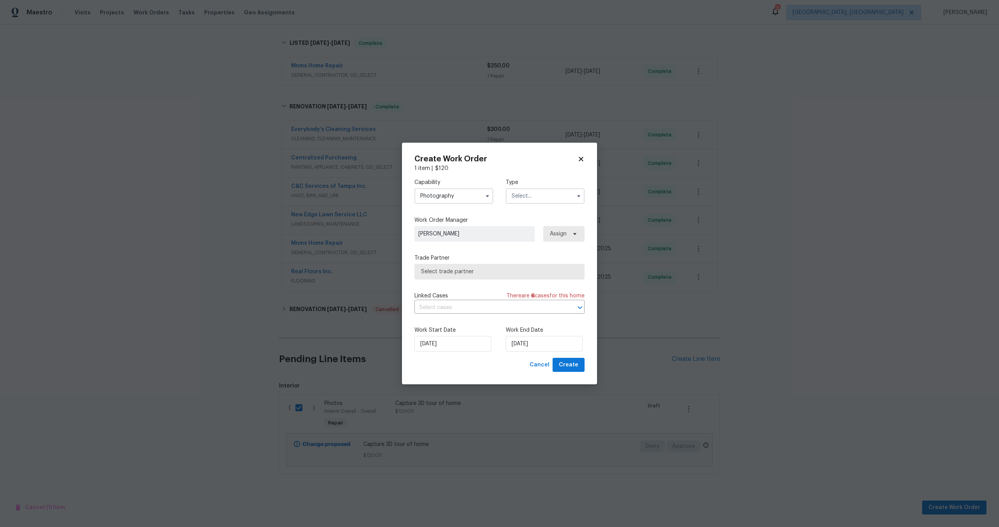
click at [531, 195] on input "text" at bounding box center [545, 196] width 79 height 16
click at [526, 217] on span "Other" at bounding box center [521, 217] width 15 height 5
type input "Other"
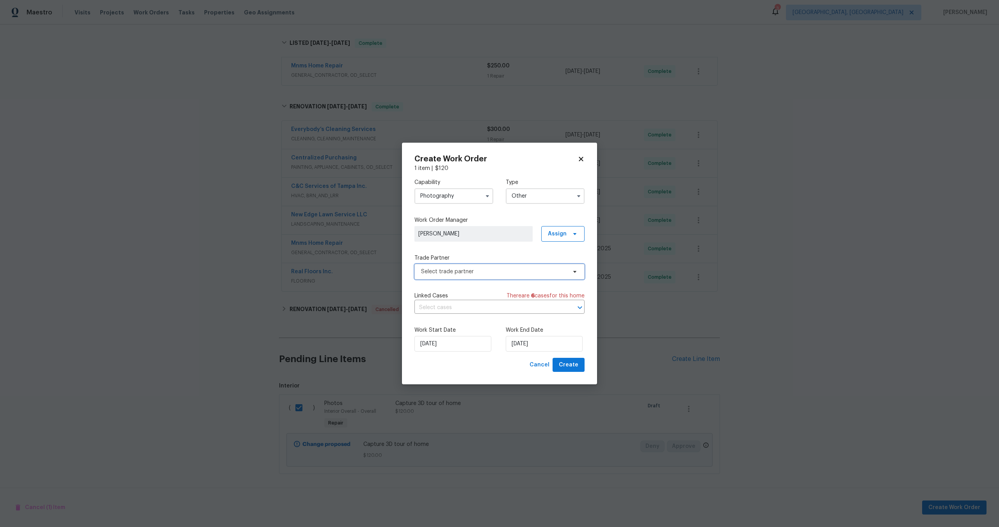
click at [483, 271] on span "Select trade partner" at bounding box center [494, 272] width 146 height 8
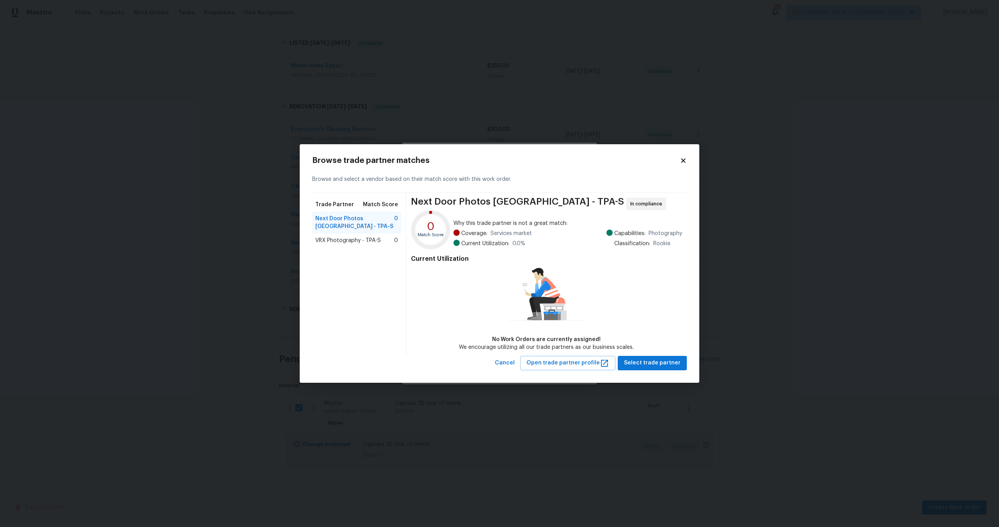
click at [358, 239] on span "VRX Photography - TPA-S" at bounding box center [348, 241] width 66 height 8
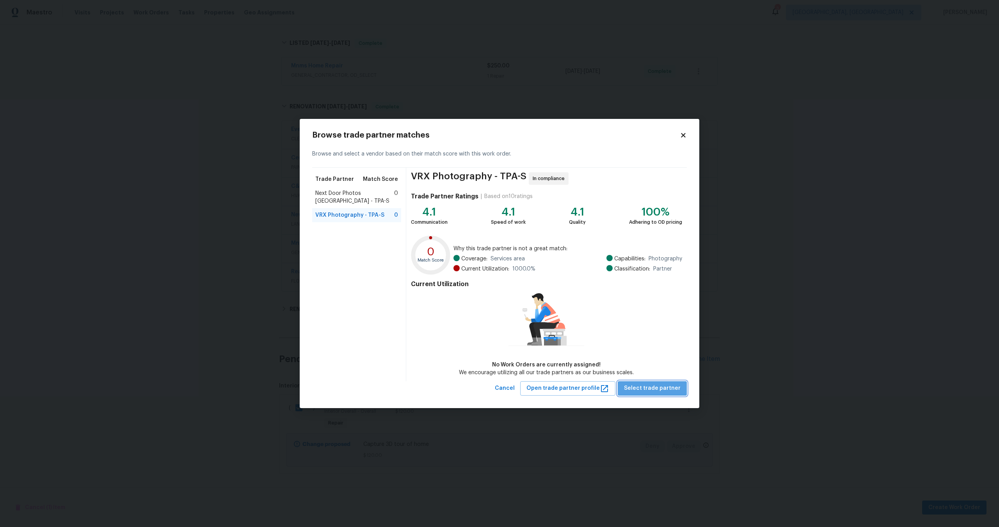
click at [664, 392] on span "Select trade partner" at bounding box center [652, 389] width 57 height 10
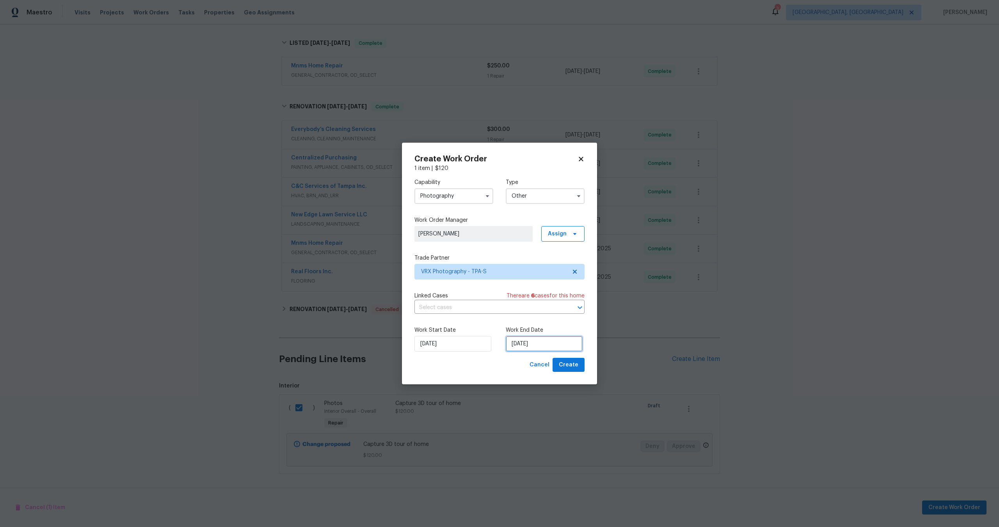
click at [517, 346] on input "14/10/2025" at bounding box center [544, 344] width 77 height 16
click at [543, 299] on div "15" at bounding box center [542, 299] width 12 height 11
type input "15/10/2025"
click at [574, 361] on span "Create" at bounding box center [569, 365] width 20 height 10
checkbox input "false"
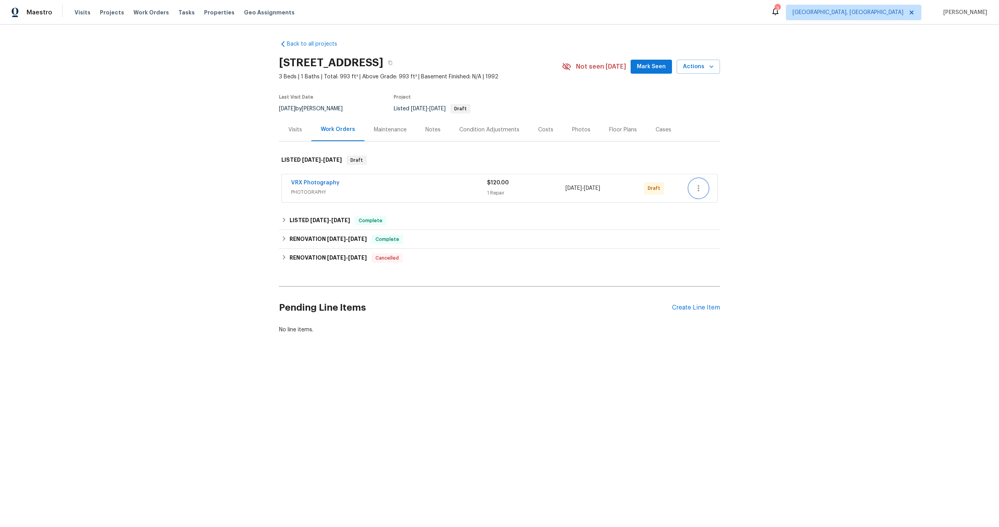
click at [698, 188] on icon "button" at bounding box center [698, 188] width 9 height 9
click at [698, 188] on li "Send to Vendor" at bounding box center [732, 188] width 87 height 13
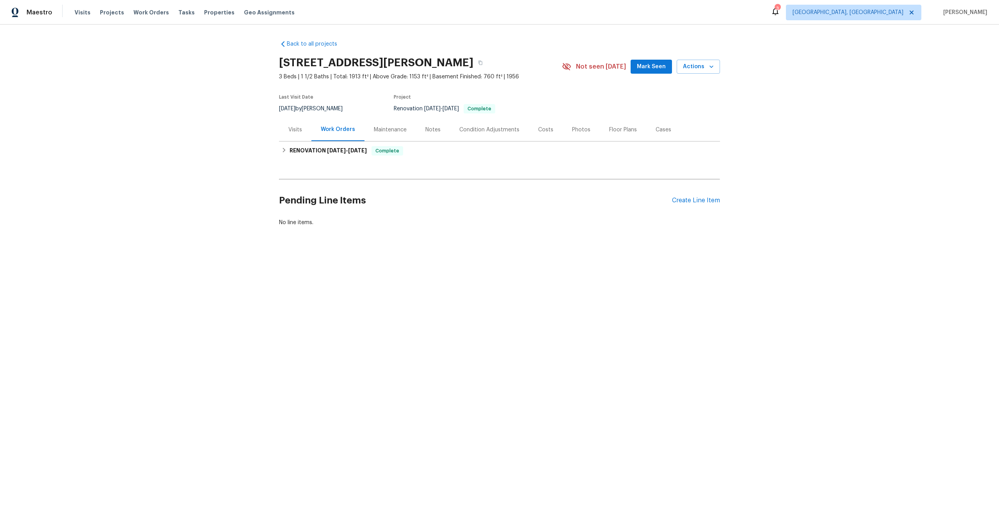
click at [438, 183] on h2 "Pending Line Items" at bounding box center [475, 201] width 393 height 36
click at [696, 199] on div "Create Line Item" at bounding box center [696, 200] width 48 height 7
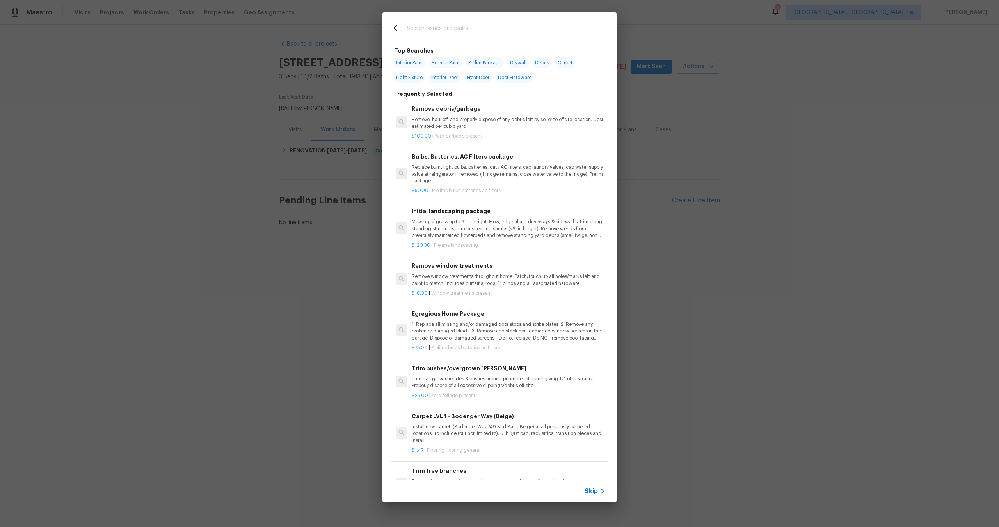
click at [593, 490] on span "Skip" at bounding box center [590, 492] width 13 height 8
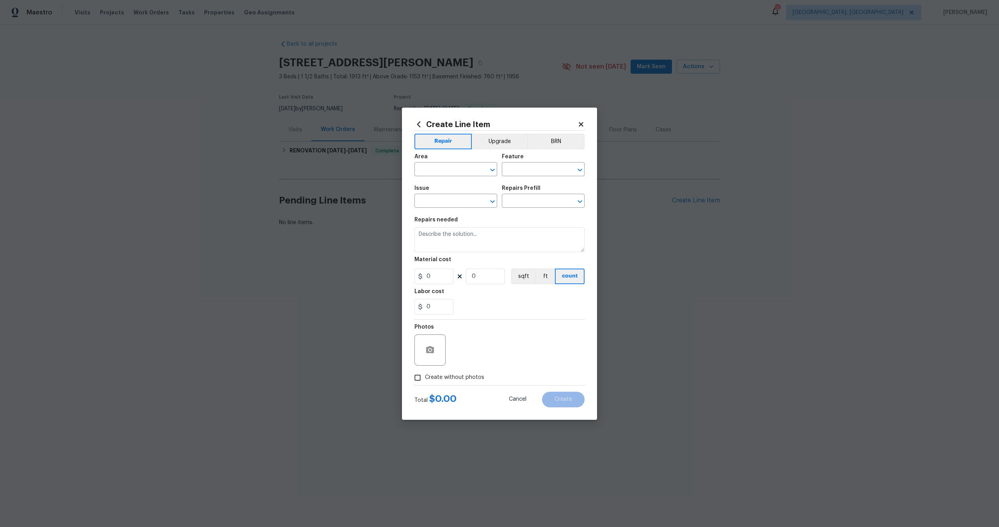
click at [582, 121] on icon at bounding box center [580, 124] width 7 height 7
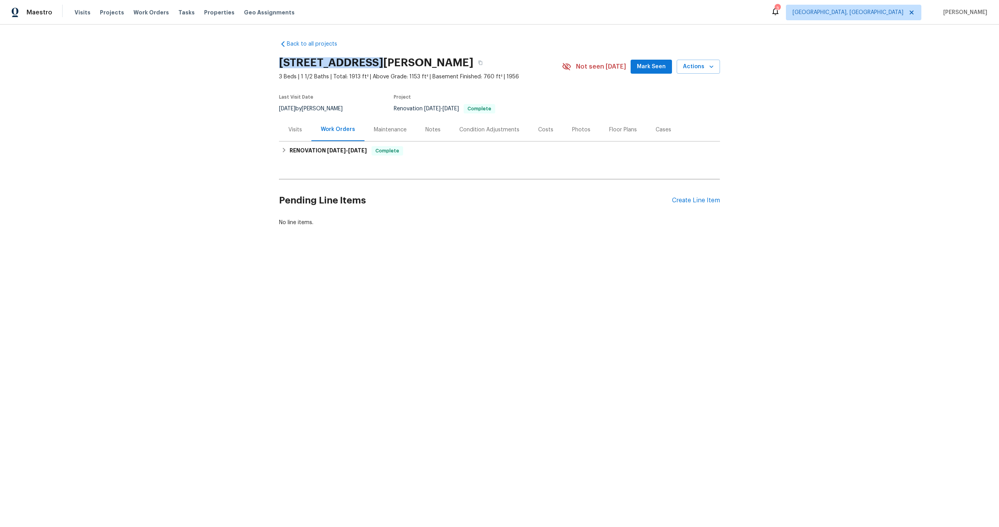
drag, startPoint x: 367, startPoint y: 64, endPoint x: 267, endPoint y: 61, distance: 100.7
click at [266, 61] on div "Back to all projects [STREET_ADDRESS][PERSON_NAME] 3 Beds | 1 1/2 Baths | Total…" at bounding box center [499, 152] width 999 height 255
copy h2 "[STREET_ADDRESS][PERSON_NAME]"
click at [693, 201] on div "Create Line Item" at bounding box center [696, 200] width 48 height 7
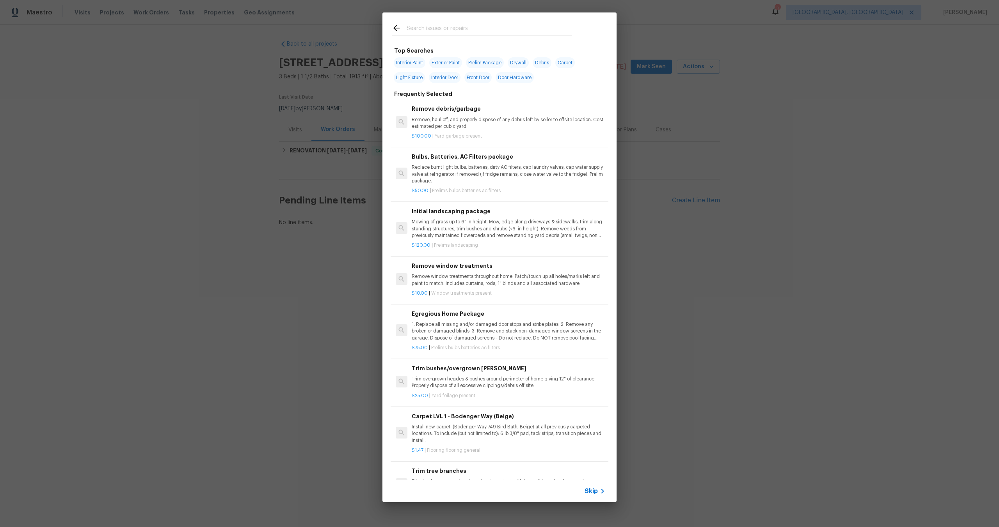
click at [593, 490] on span "Skip" at bounding box center [590, 492] width 13 height 8
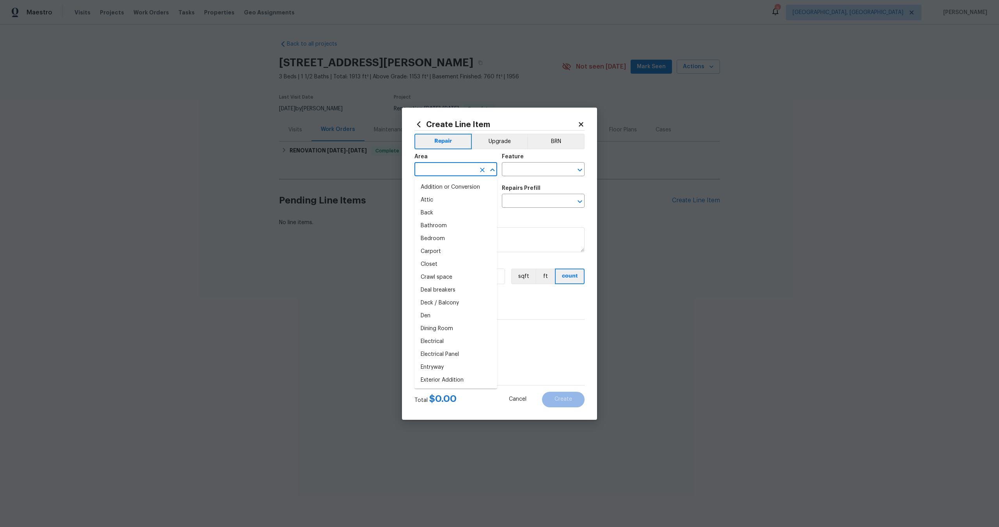
click at [458, 170] on input "text" at bounding box center [444, 170] width 61 height 12
click at [451, 202] on li "Interior Overall" at bounding box center [455, 200] width 83 height 13
type input "Interior Overall"
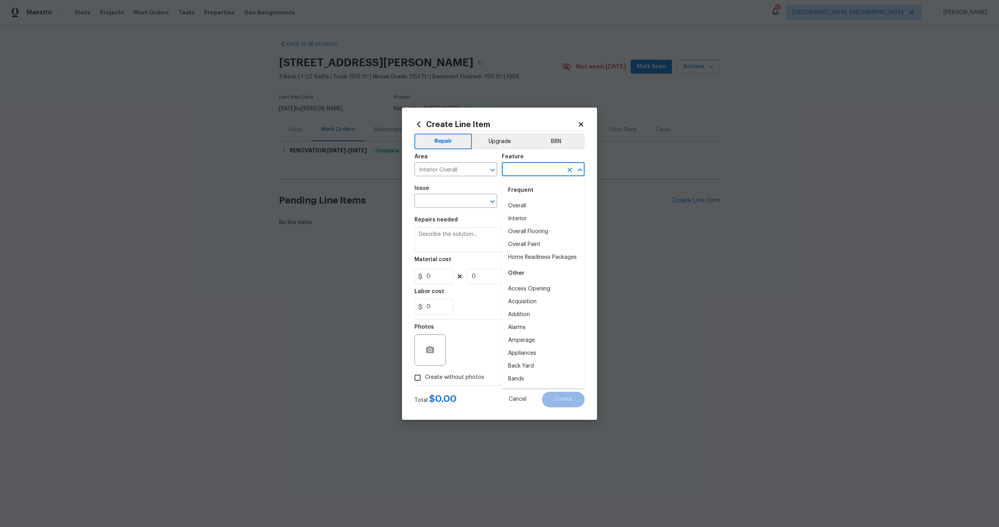
click at [525, 171] on input "text" at bounding box center [532, 170] width 61 height 12
click at [516, 209] on li "Overall" at bounding box center [543, 206] width 83 height 13
type input "Overall"
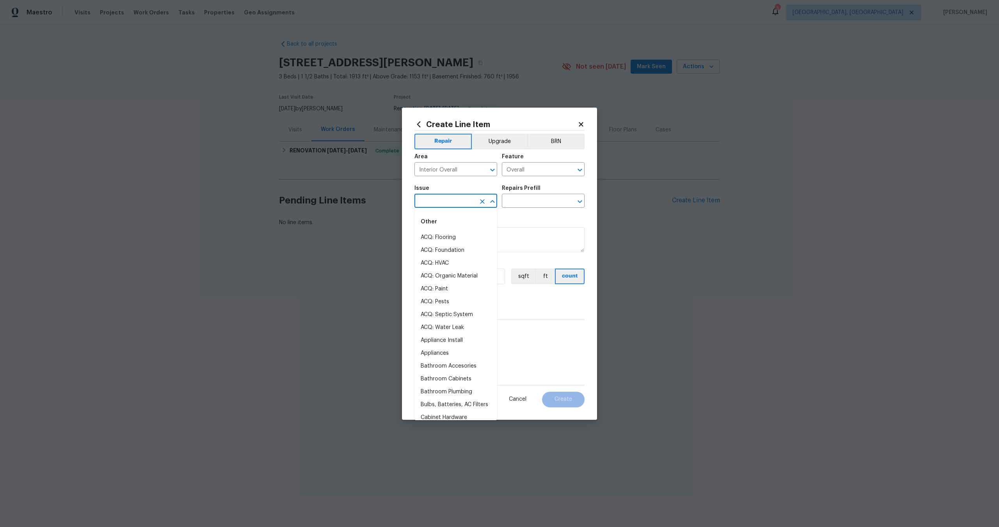
click at [455, 198] on input "text" at bounding box center [444, 202] width 61 height 12
click at [448, 236] on li "Photos" at bounding box center [455, 237] width 83 height 13
type input "Photos"
click at [508, 209] on div "Issue Photos ​ Repairs Prefill ​" at bounding box center [499, 197] width 170 height 32
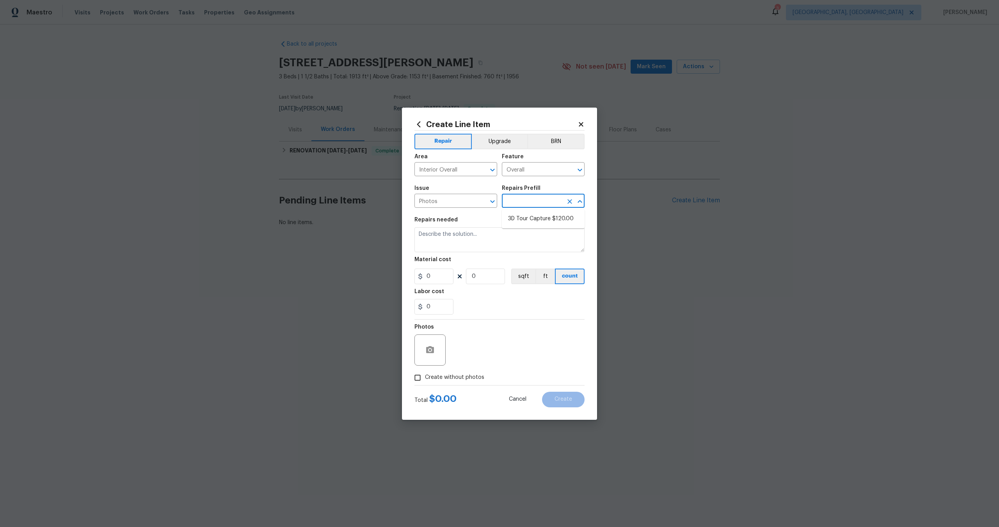
click at [514, 201] on input "text" at bounding box center [532, 202] width 61 height 12
click at [514, 226] on ul "3D Tour Capture $120.00" at bounding box center [543, 218] width 83 height 19
click at [522, 220] on li "3D Tour Capture $120.00" at bounding box center [543, 219] width 83 height 13
type input "3D Tour Capture $120.00"
type textarea "Capture 3D tour of home"
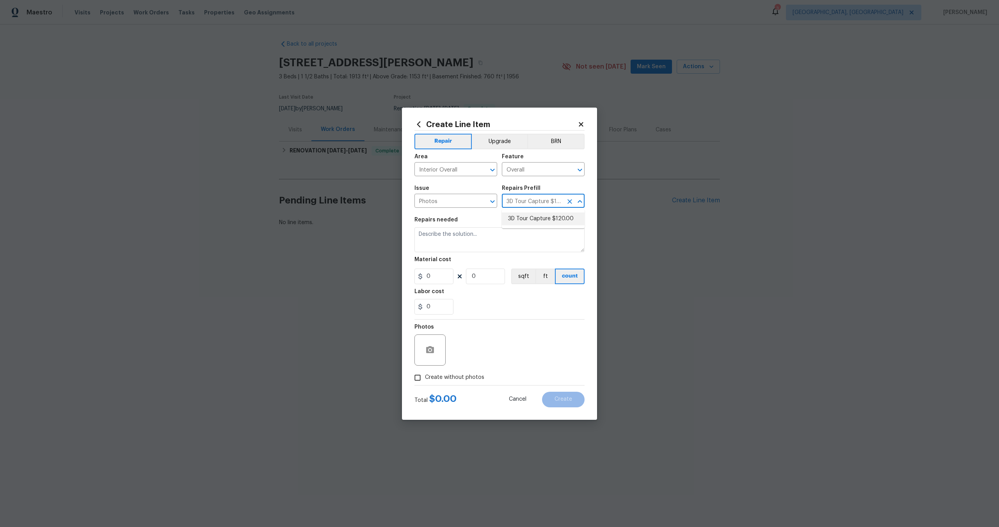
type input "1"
type input "120"
drag, startPoint x: 418, startPoint y: 375, endPoint x: 428, endPoint y: 373, distance: 10.6
click at [418, 375] on input "Create without photos" at bounding box center [417, 378] width 15 height 15
checkbox input "true"
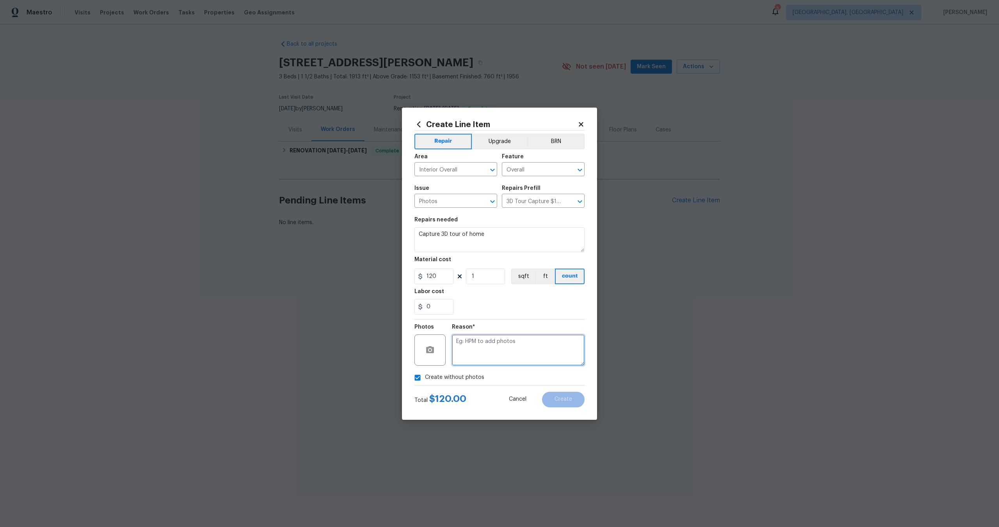
click at [493, 346] on textarea at bounding box center [518, 350] width 133 height 31
type textarea "."
click at [556, 395] on button "Create" at bounding box center [563, 400] width 43 height 16
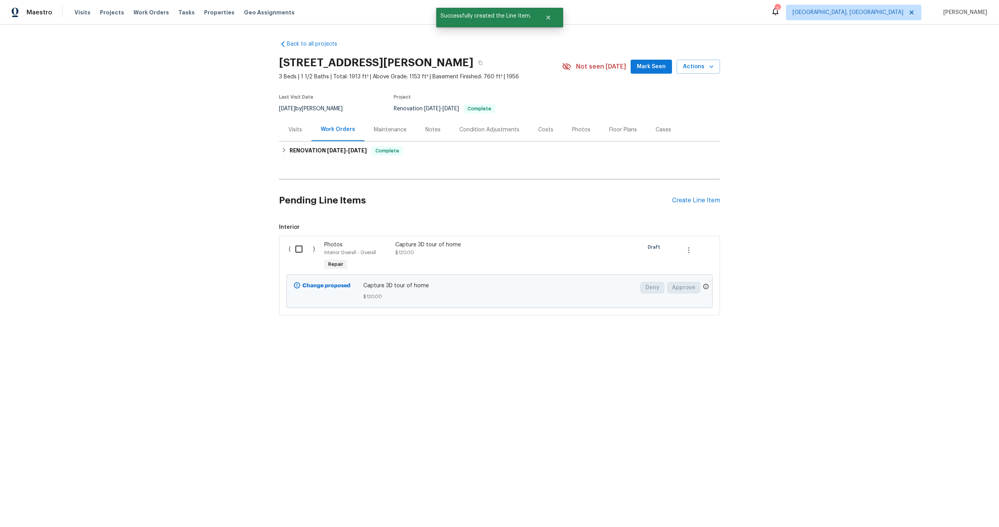
click at [301, 247] on input "checkbox" at bounding box center [302, 249] width 22 height 16
checkbox input "true"
click at [943, 506] on span "Create Work Order" at bounding box center [954, 508] width 52 height 10
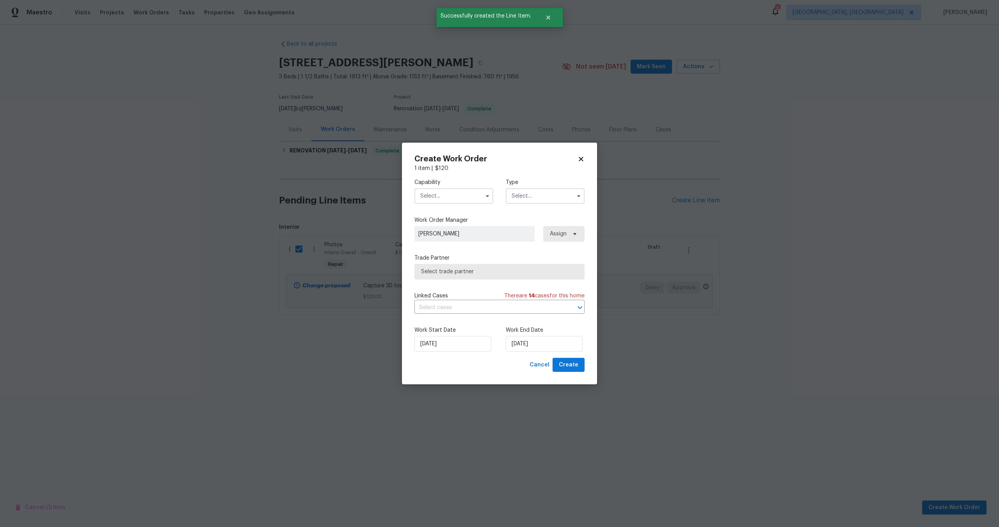
click at [461, 196] on input "text" at bounding box center [453, 196] width 79 height 16
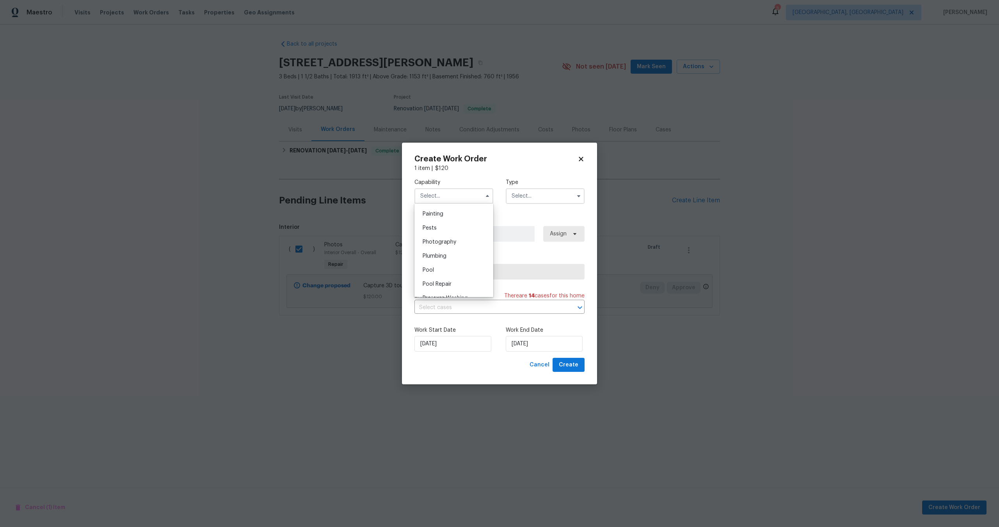
scroll to position [640, 0]
click at [445, 256] on span "Photography" at bounding box center [439, 255] width 34 height 5
type input "Photography"
click at [532, 201] on input "text" at bounding box center [545, 196] width 79 height 16
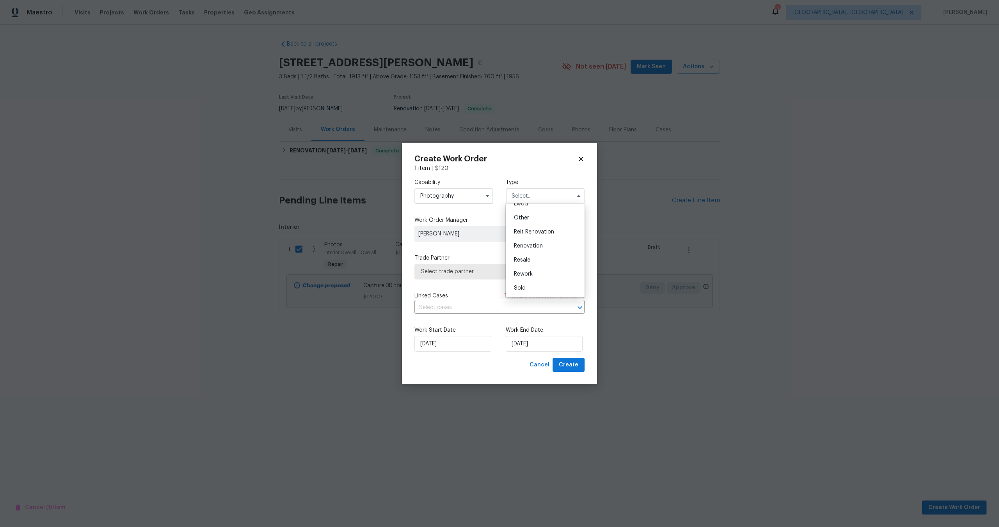
click at [532, 221] on div "Other" at bounding box center [545, 218] width 75 height 14
type input "Other"
click at [472, 275] on span "Select trade partner" at bounding box center [499, 272] width 170 height 16
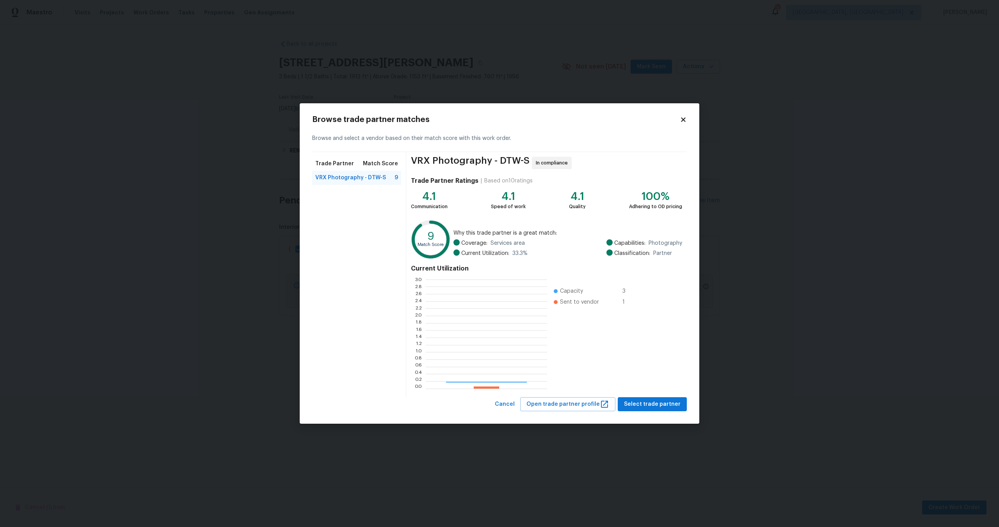
scroll to position [109, 121]
click at [649, 400] on span "Select trade partner" at bounding box center [652, 405] width 57 height 10
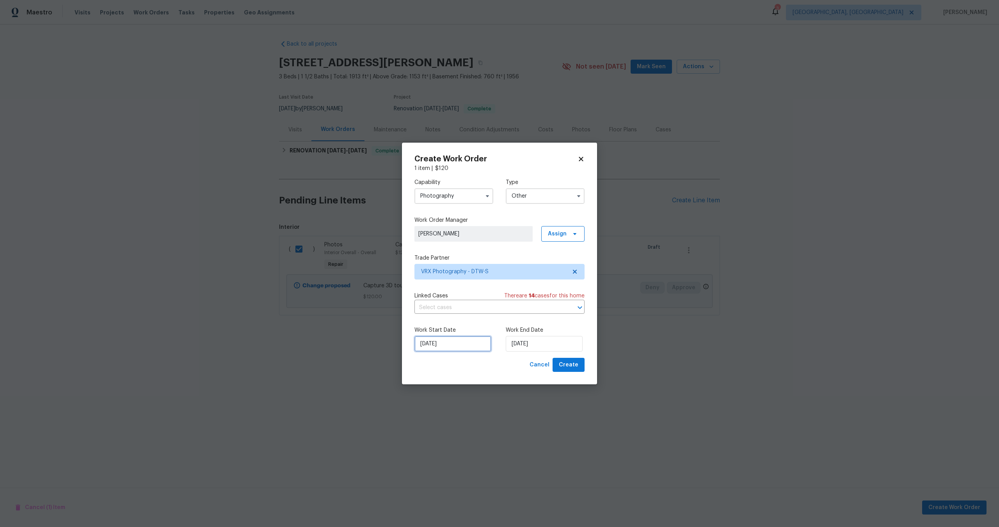
click at [477, 343] on input "[DATE]" at bounding box center [452, 344] width 77 height 16
click at [524, 344] on input "[DATE]" at bounding box center [544, 344] width 77 height 16
click at [545, 299] on div "15" at bounding box center [542, 299] width 12 height 11
type input "[DATE]"
click at [575, 368] on span "Create" at bounding box center [569, 365] width 20 height 10
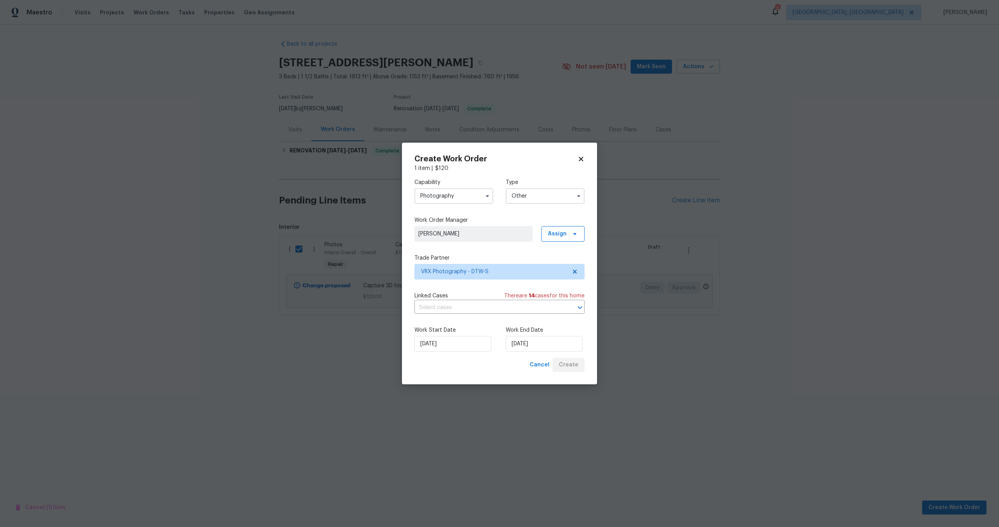
checkbox input "false"
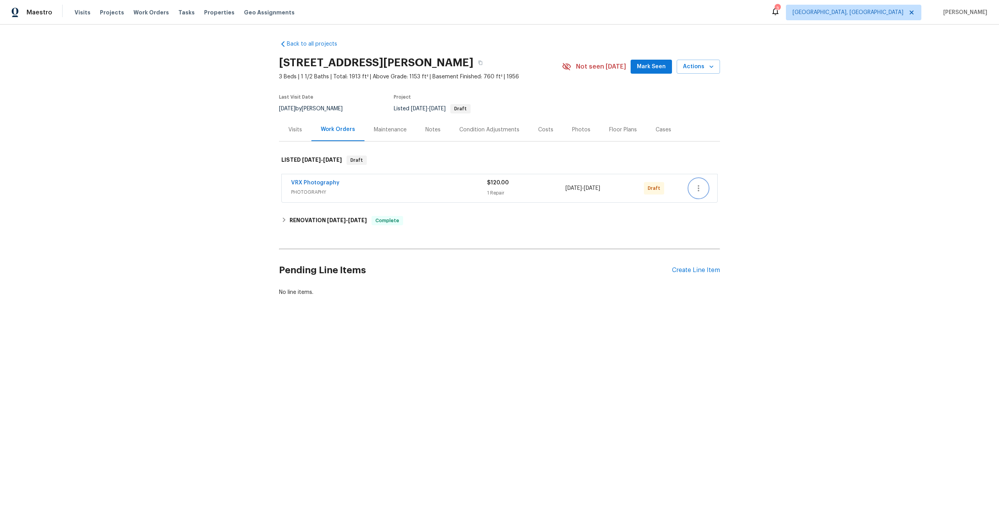
click at [699, 190] on icon "button" at bounding box center [698, 188] width 9 height 9
click at [699, 188] on li "Send to Vendor" at bounding box center [732, 188] width 87 height 13
click at [429, 184] on div at bounding box center [499, 263] width 999 height 527
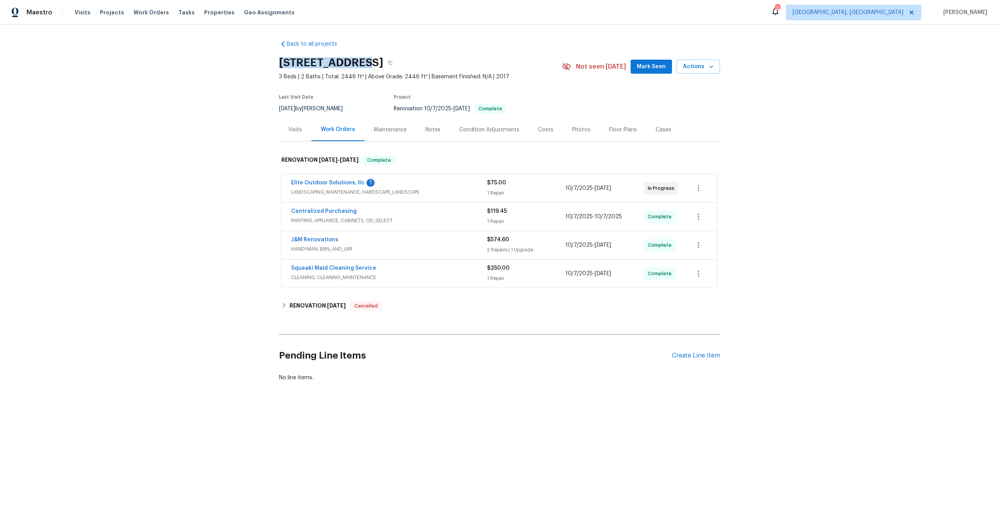
drag, startPoint x: 358, startPoint y: 62, endPoint x: 279, endPoint y: 62, distance: 78.8
click at [279, 62] on h2 "[STREET_ADDRESS]" at bounding box center [331, 63] width 104 height 8
copy h2 "4227 Legacy Dr"
click at [708, 353] on div "Create Line Item" at bounding box center [696, 355] width 48 height 7
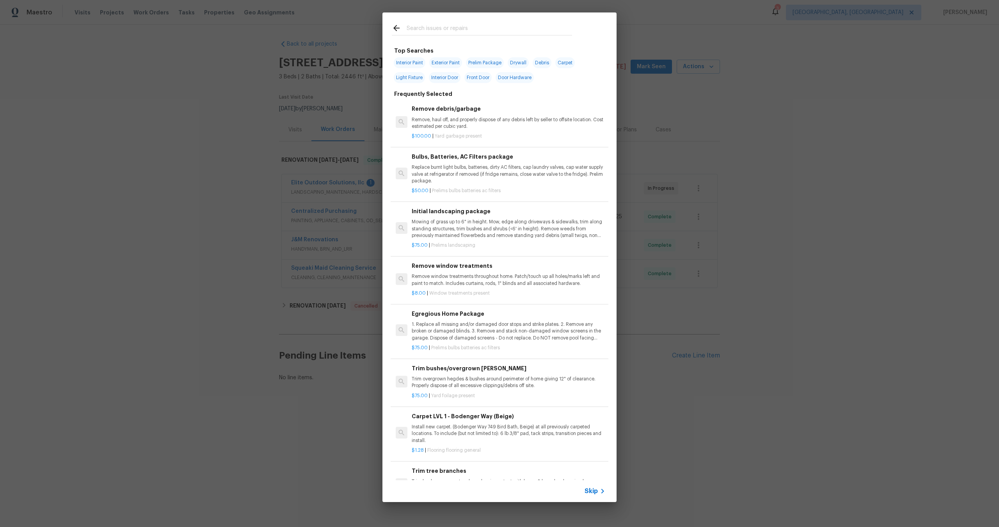
click at [595, 494] on span "Skip" at bounding box center [590, 492] width 13 height 8
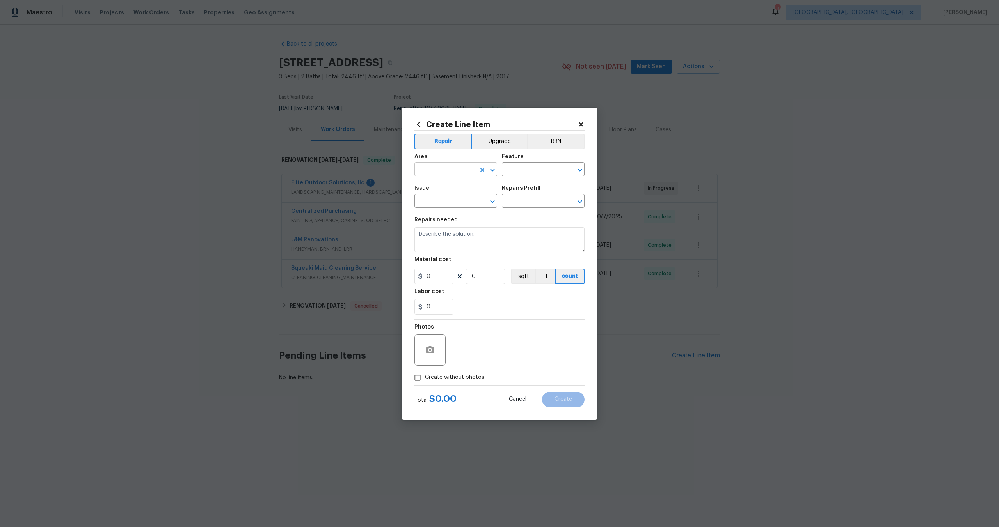
click at [447, 171] on input "text" at bounding box center [444, 170] width 61 height 12
click at [442, 202] on li "Interior Overall" at bounding box center [455, 200] width 83 height 13
type input "Interior Overall"
click at [522, 167] on input "text" at bounding box center [532, 170] width 61 height 12
click at [518, 205] on li "Overall" at bounding box center [543, 206] width 83 height 13
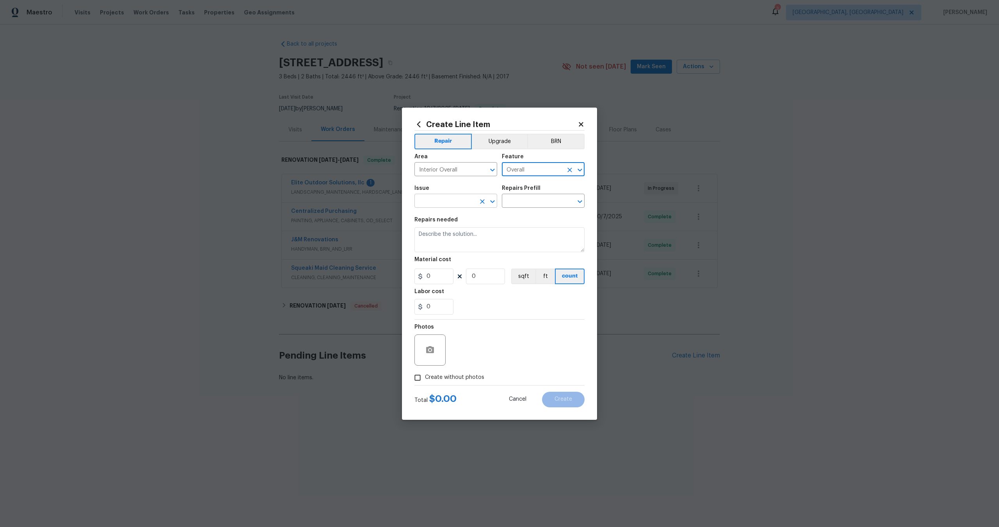
type input "Overall"
click at [440, 200] on input "text" at bounding box center [444, 202] width 61 height 12
click at [440, 239] on li "Photos" at bounding box center [455, 237] width 83 height 13
type input "Photos"
click at [526, 195] on div "Repairs Prefill" at bounding box center [543, 191] width 83 height 10
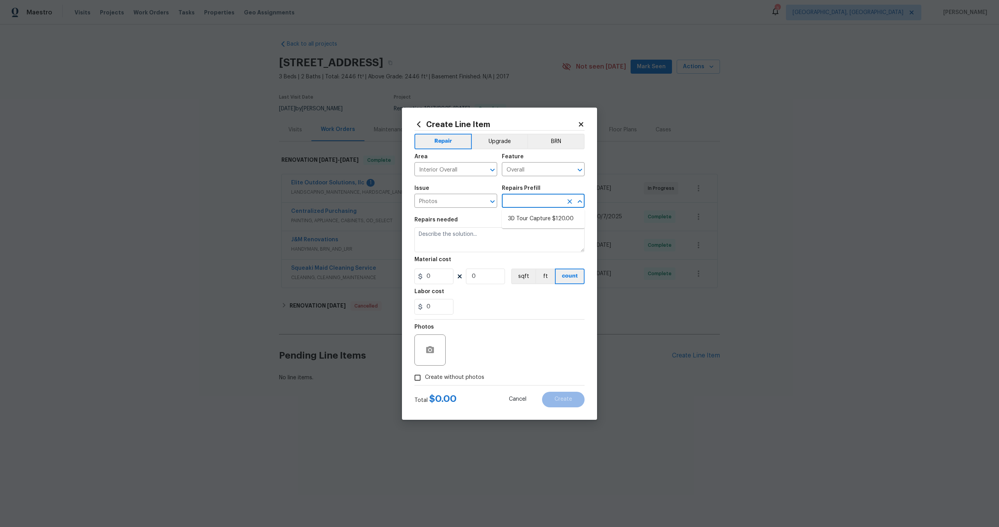
drag, startPoint x: 526, startPoint y: 201, endPoint x: 526, endPoint y: 219, distance: 18.3
click at [526, 204] on input "text" at bounding box center [532, 202] width 61 height 12
click at [526, 219] on li "3D Tour Capture $120.00" at bounding box center [543, 219] width 83 height 13
type input "3D Tour Capture $120.00"
type textarea "Capture 3D tour of home"
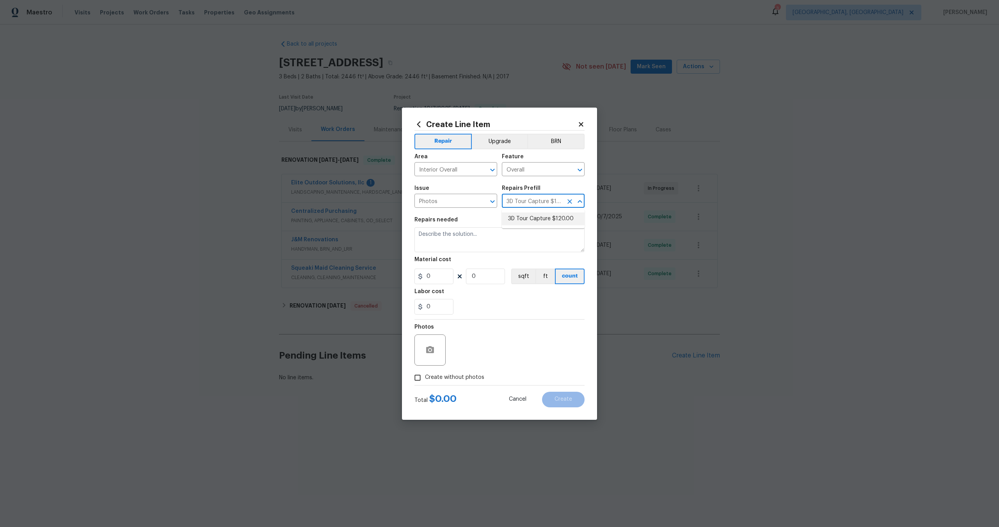
type input "1"
type input "120"
click at [446, 331] on div "Photos" at bounding box center [430, 330] width 33 height 10
click at [573, 407] on div "Create Line Item Repair Upgrade BRN Area Interior Overall ​ Feature Overall ​ I…" at bounding box center [499, 264] width 195 height 312
click at [529, 335] on div "Photos" at bounding box center [499, 345] width 170 height 51
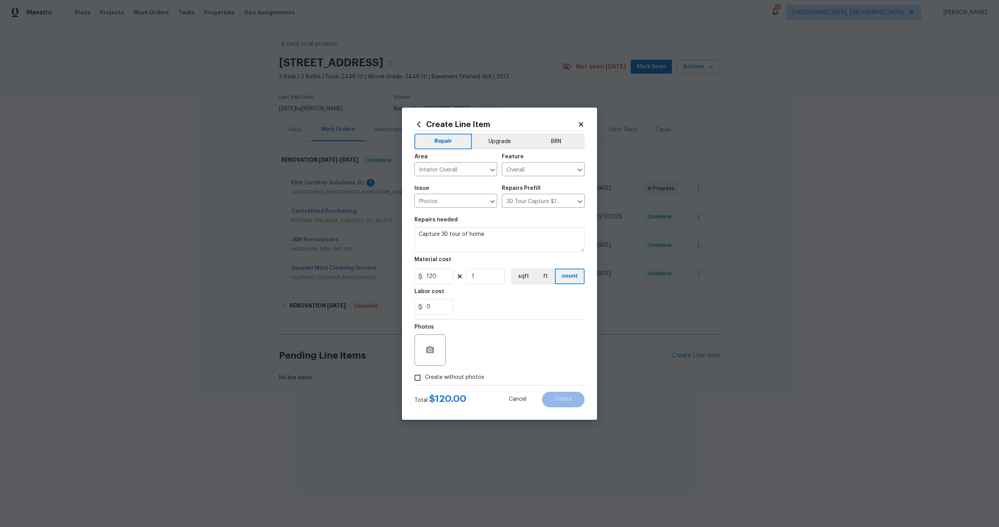
click at [490, 316] on section "Repairs needed Capture 3D tour of home Material cost 120 1 sqft ft count Labor …" at bounding box center [499, 266] width 170 height 107
click at [422, 375] on input "Create without photos" at bounding box center [417, 378] width 15 height 15
checkbox input "true"
click at [472, 363] on textarea at bounding box center [518, 350] width 133 height 31
type textarea "."
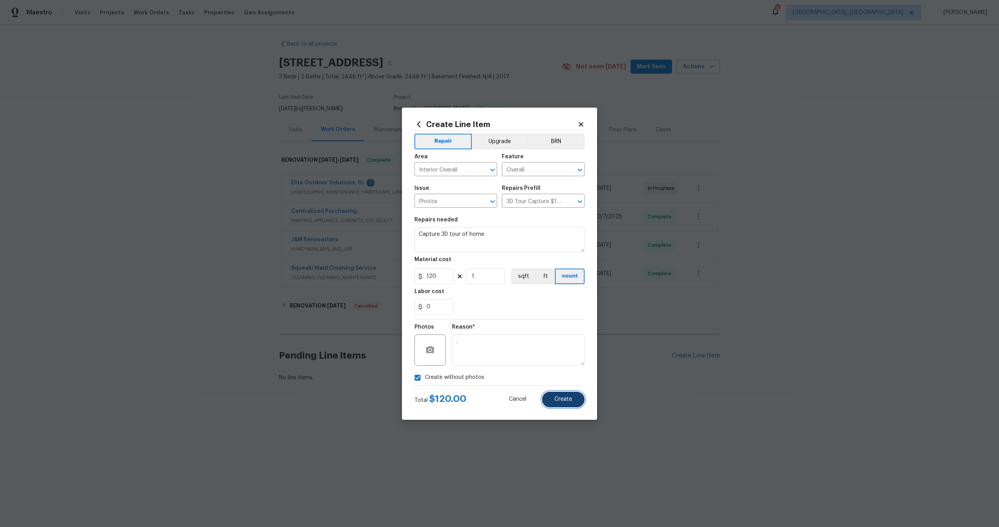
click at [571, 405] on button "Create" at bounding box center [563, 400] width 43 height 16
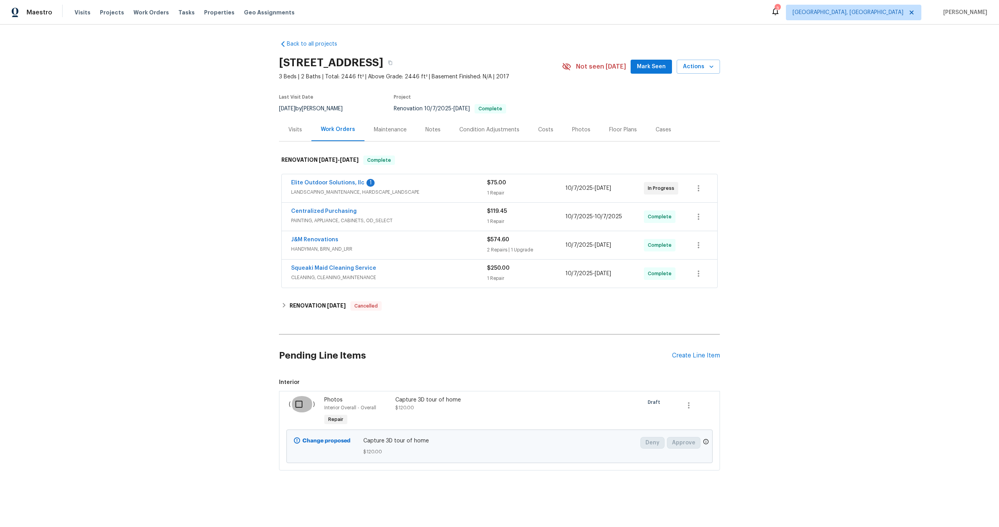
click at [298, 403] on input "checkbox" at bounding box center [302, 404] width 22 height 16
checkbox input "true"
click at [966, 507] on span "Create Work Order" at bounding box center [954, 508] width 52 height 10
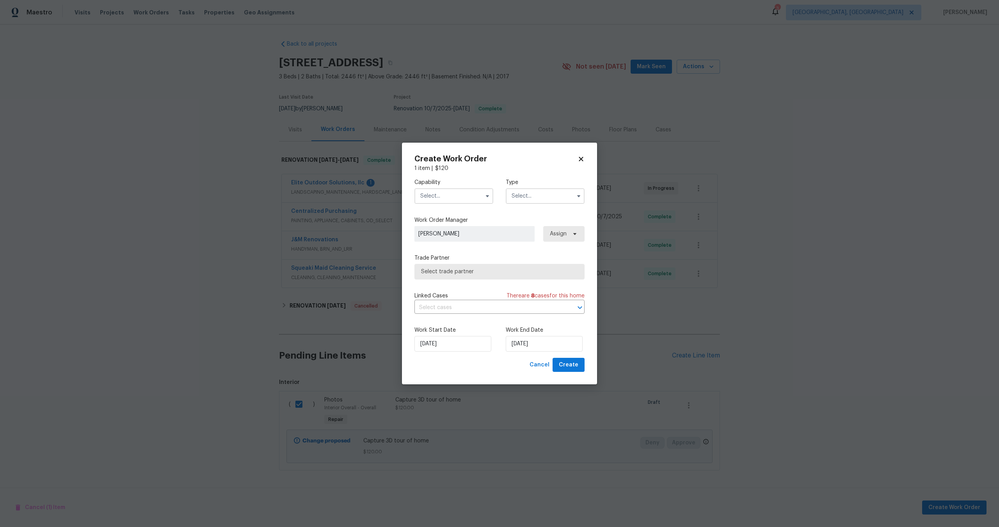
click at [441, 197] on input "text" at bounding box center [453, 196] width 79 height 16
click at [445, 238] on span "Photography" at bounding box center [439, 237] width 34 height 5
type input "Photography"
click at [533, 195] on input "text" at bounding box center [545, 196] width 79 height 16
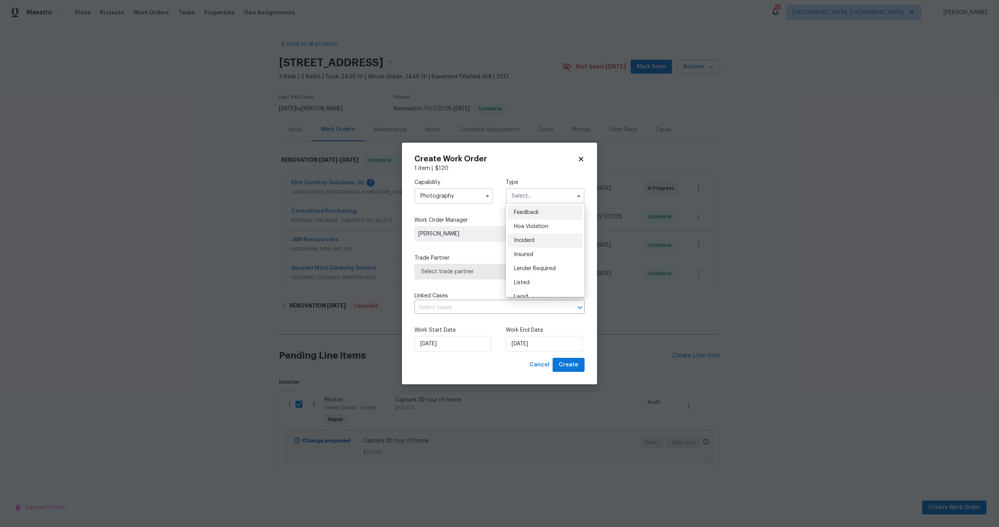
scroll to position [93, 0]
click at [526, 219] on span "Other" at bounding box center [521, 217] width 15 height 5
type input "Other"
click at [481, 266] on span "Select trade partner" at bounding box center [499, 272] width 170 height 16
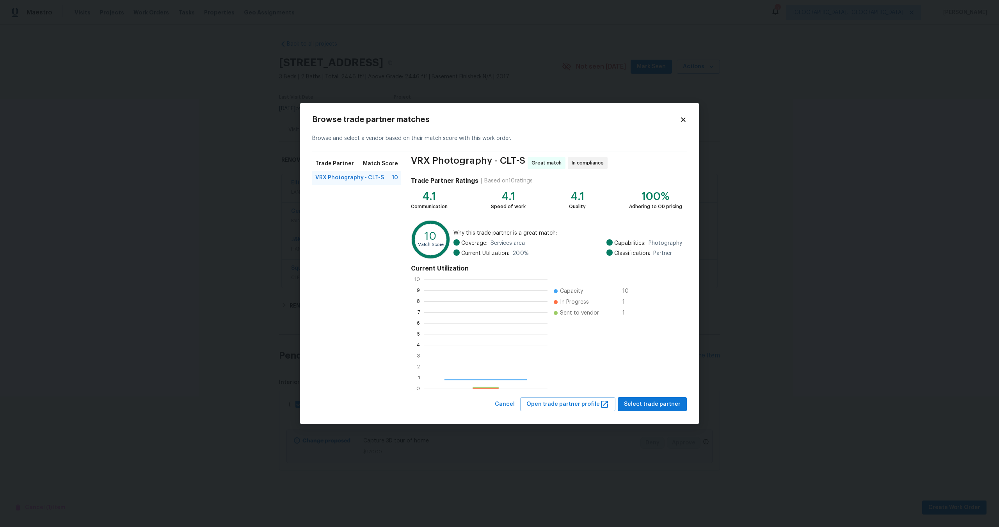
scroll to position [109, 124]
click at [653, 408] on span "Select trade partner" at bounding box center [652, 405] width 57 height 10
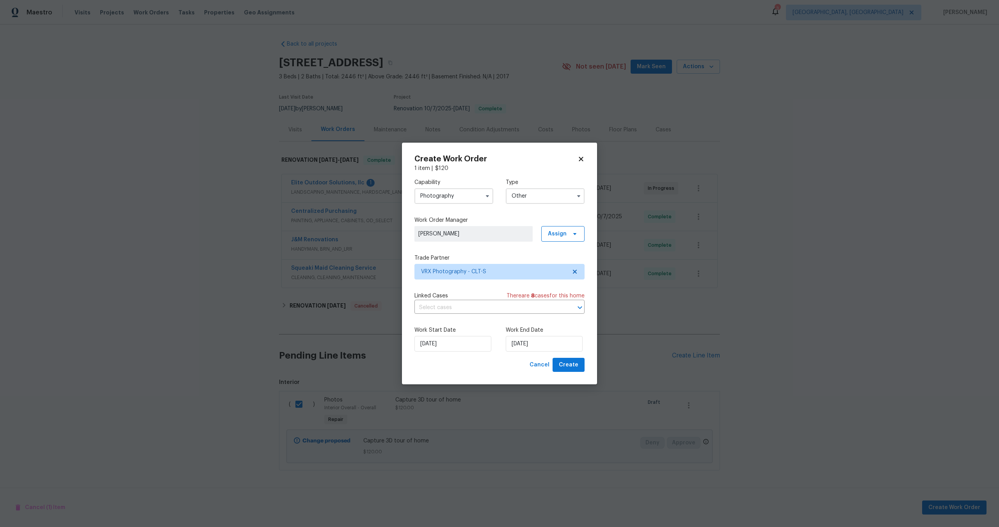
click at [476, 232] on span "[PERSON_NAME]" at bounding box center [473, 234] width 110 height 8
click at [476, 254] on label "Trade Partner" at bounding box center [499, 258] width 170 height 8
click at [513, 341] on input "[DATE]" at bounding box center [544, 344] width 77 height 16
click at [542, 298] on div "15" at bounding box center [542, 299] width 12 height 11
type input "[DATE]"
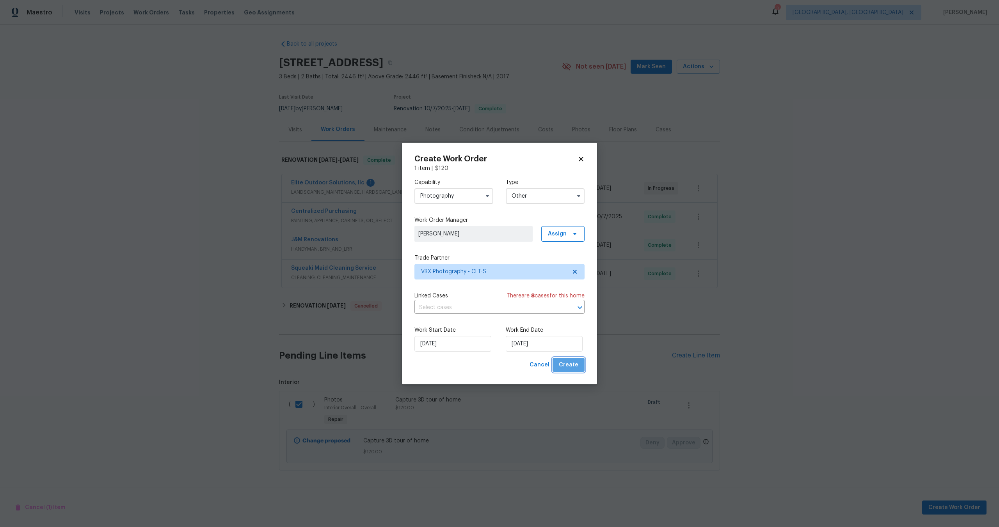
click at [572, 365] on span "Create" at bounding box center [569, 365] width 20 height 10
checkbox input "false"
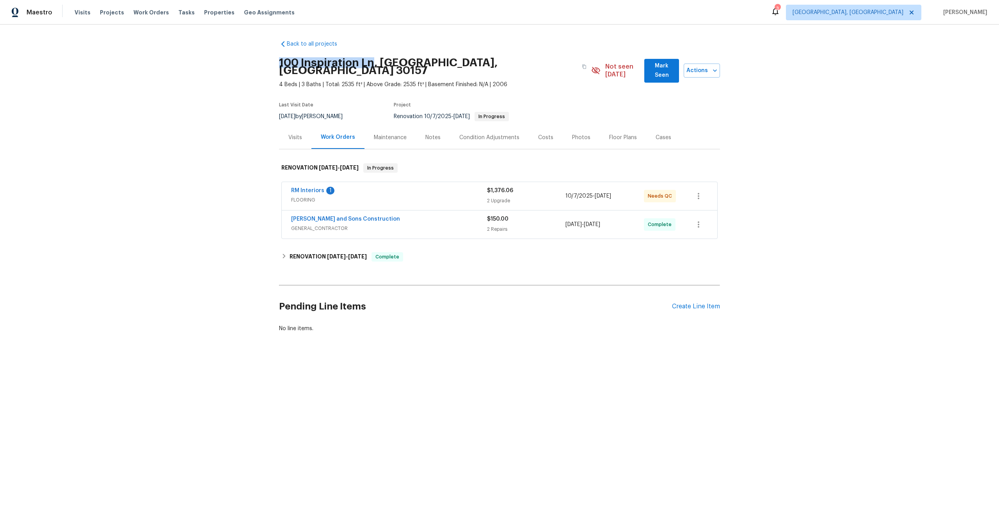
drag, startPoint x: 375, startPoint y: 63, endPoint x: 234, endPoint y: 56, distance: 140.6
click at [234, 56] on div "Back to all projects 100 Inspiration [GEOGRAPHIC_DATA] 4 Beds | 3 Baths | Total…" at bounding box center [499, 205] width 999 height 361
copy h2 "100 Inspiration Ln"
click at [343, 254] on span "[DATE]" at bounding box center [336, 256] width 19 height 5
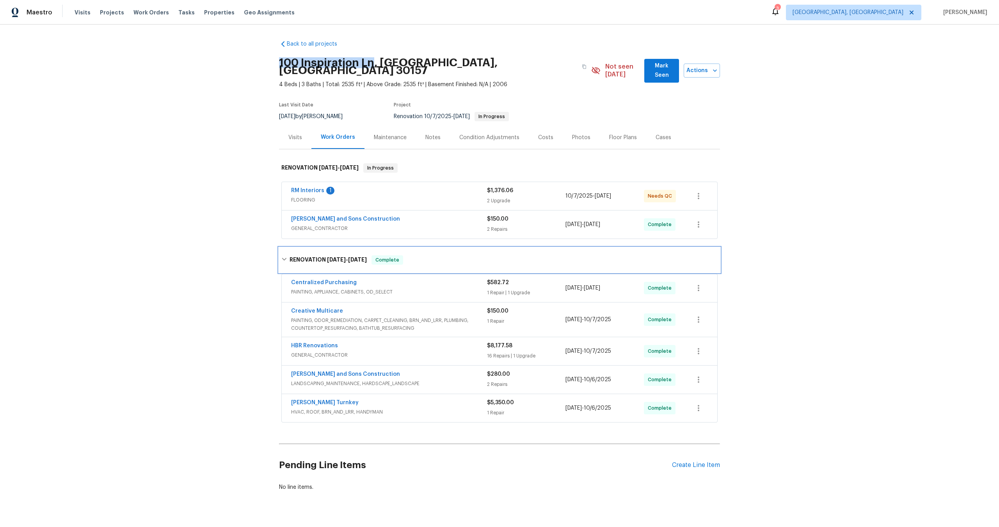
copy h2 "100 Inspiration Ln"
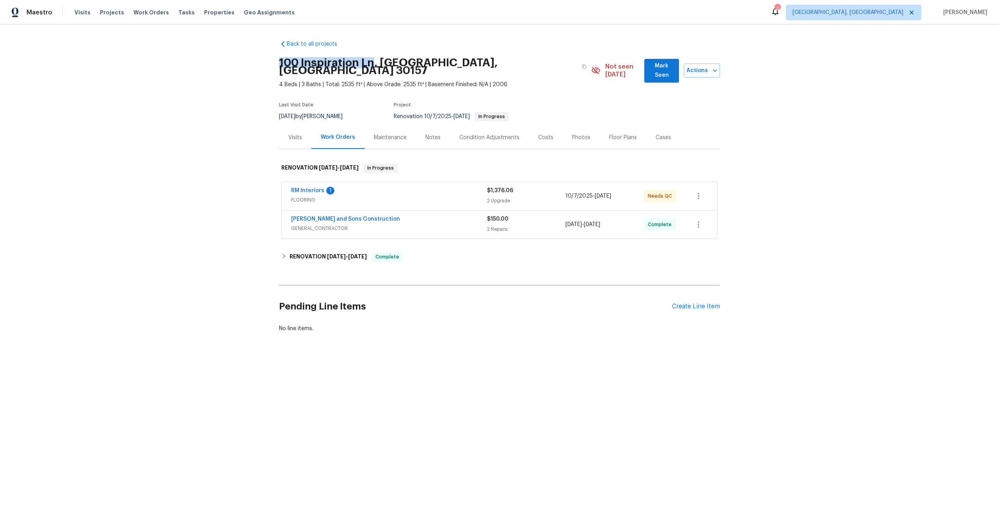
drag, startPoint x: 373, startPoint y: 63, endPoint x: 269, endPoint y: 62, distance: 104.2
click at [269, 62] on div "Back to all projects 100 Inspiration [GEOGRAPHIC_DATA] 4 Beds | 3 Baths | Total…" at bounding box center [499, 205] width 999 height 361
copy h2 "100 Inspiration Ln"
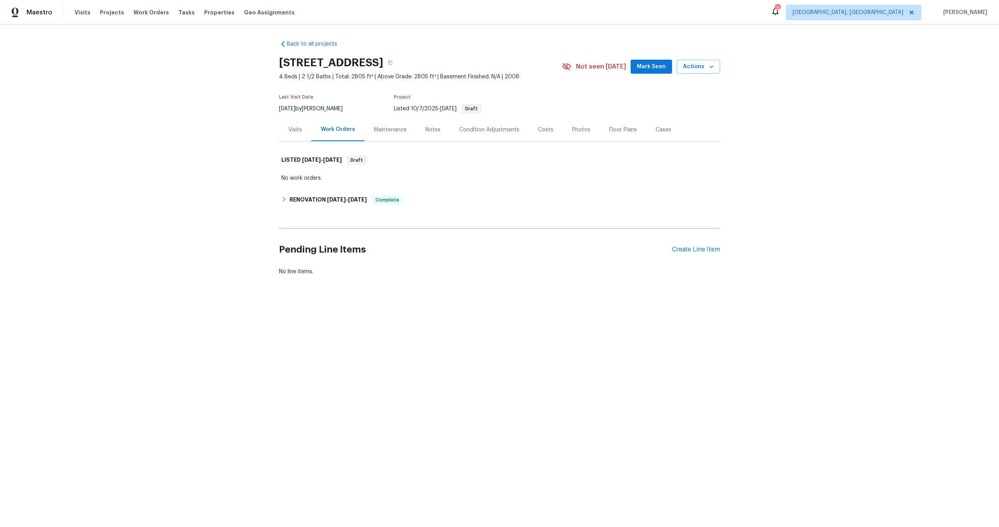
drag, startPoint x: 397, startPoint y: 62, endPoint x: 232, endPoint y: 60, distance: 165.0
click at [233, 60] on div "Back to all projects [STREET_ADDRESS] 4 Beds | 2 1/2 Baths | Total: 2805 ft² | …" at bounding box center [499, 177] width 999 height 304
copy h2 "2060 Covered Bridge Ct"
click at [708, 250] on div "Create Line Item" at bounding box center [696, 249] width 48 height 7
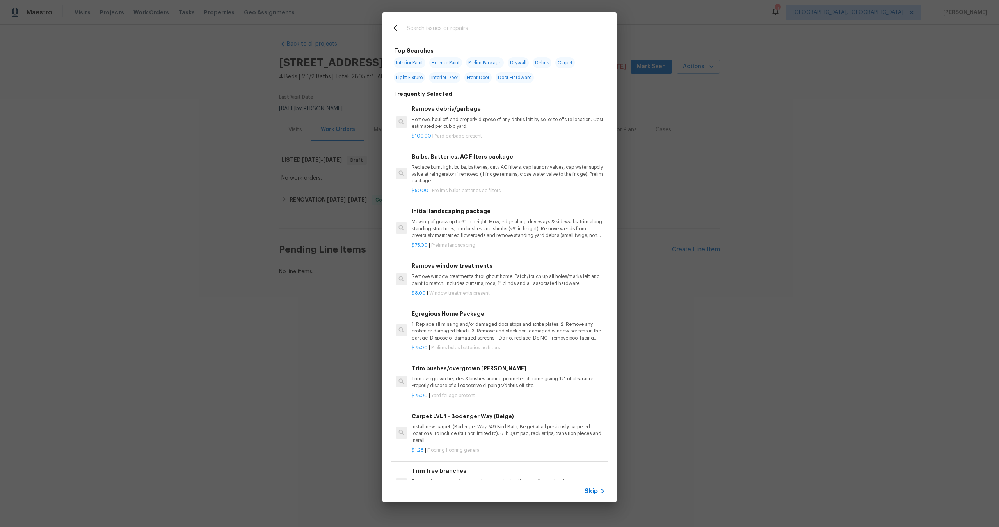
click at [598, 486] on div "Skip" at bounding box center [499, 492] width 234 height 22
click at [593, 493] on span "Skip" at bounding box center [590, 492] width 13 height 8
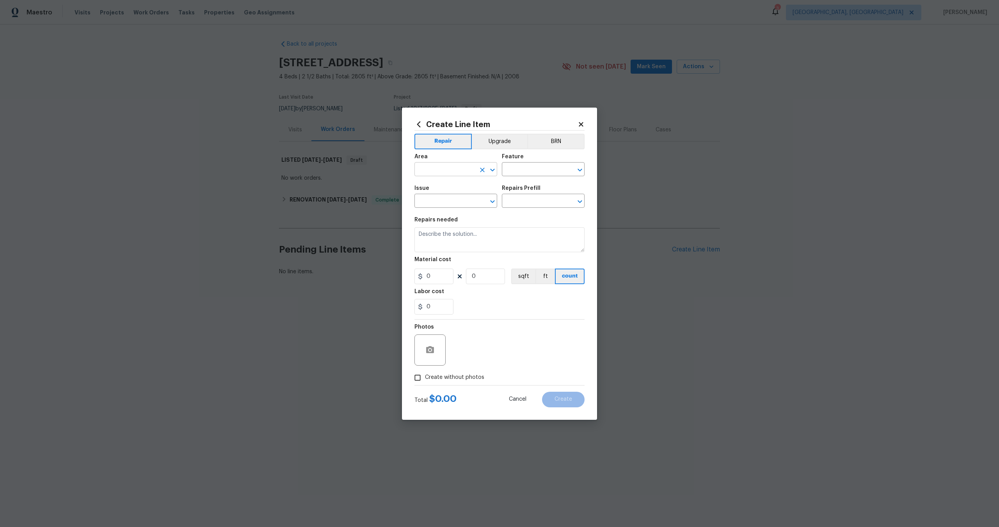
click at [462, 169] on input "text" at bounding box center [444, 170] width 61 height 12
click at [450, 202] on li "Interior Overall" at bounding box center [455, 200] width 83 height 13
type input "Interior Overall"
click at [528, 171] on input "text" at bounding box center [532, 170] width 61 height 12
click at [520, 204] on li "Overall" at bounding box center [543, 206] width 83 height 13
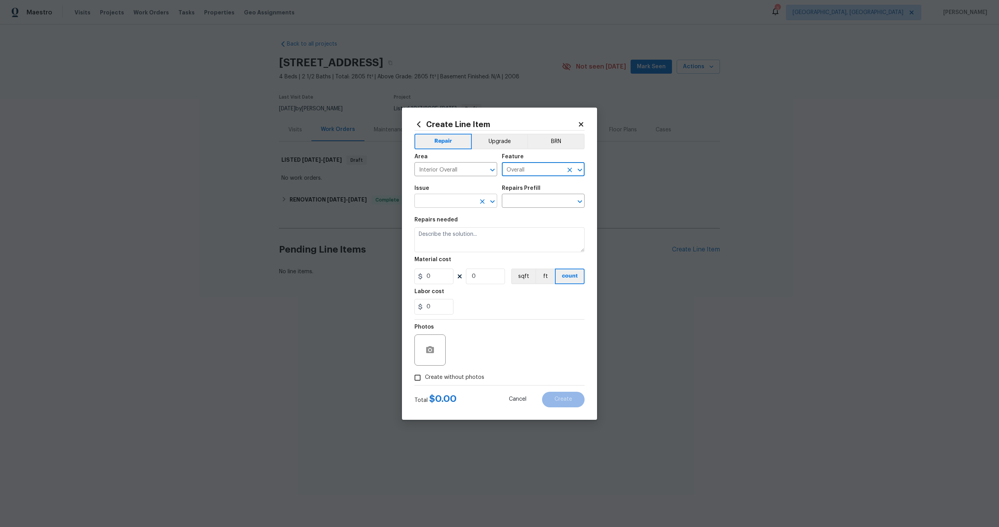
type input "Overall"
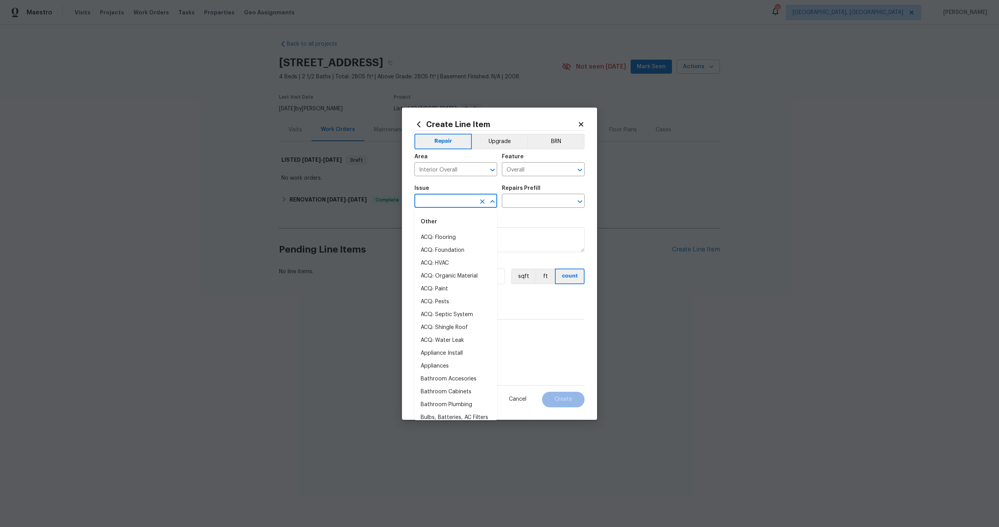
click at [452, 204] on input "text" at bounding box center [444, 202] width 61 height 12
click at [444, 241] on li "Photos" at bounding box center [455, 237] width 83 height 13
type input "Photos"
click at [532, 195] on div "Repairs Prefill" at bounding box center [543, 191] width 83 height 10
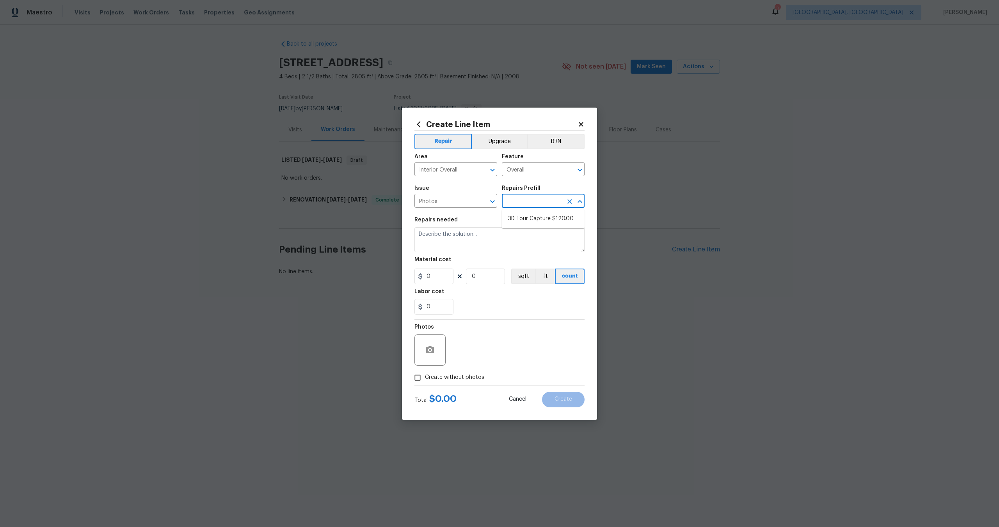
click at [532, 203] on input "text" at bounding box center [532, 202] width 61 height 12
click at [526, 218] on li "3D Tour Capture $120.00" at bounding box center [543, 219] width 83 height 13
type input "3D Tour Capture $120.00"
type textarea "Capture 3D tour of home"
type input "1"
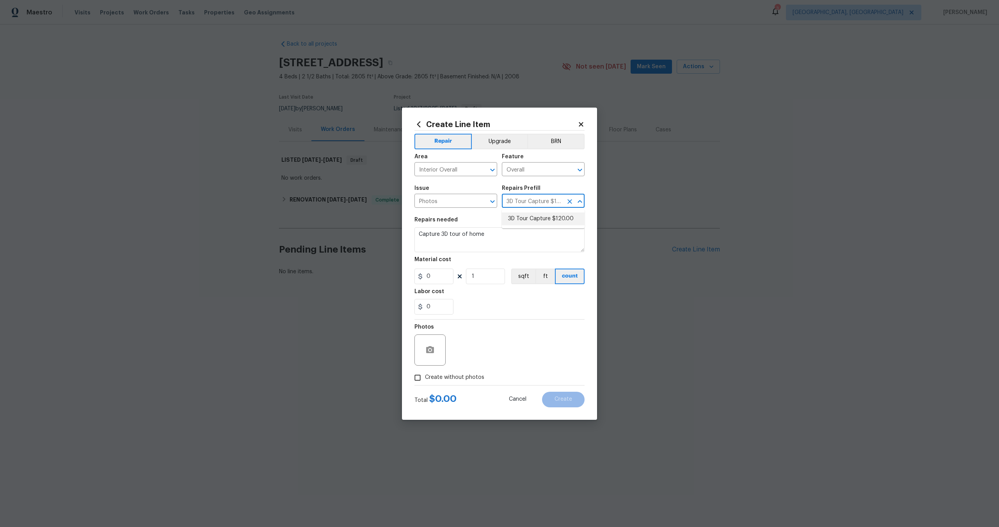
type input "120"
click at [416, 381] on input "Create without photos" at bounding box center [417, 378] width 15 height 15
checkbox input "true"
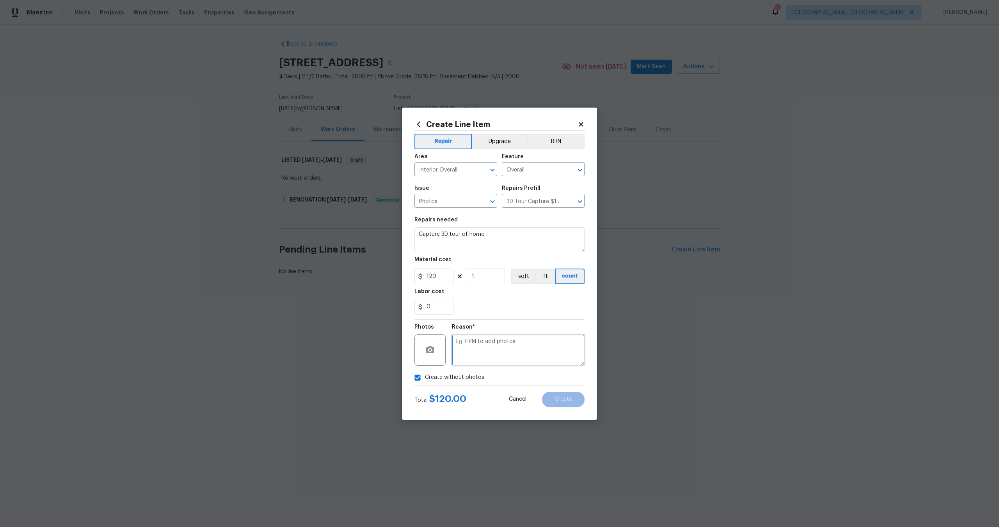
click at [483, 341] on textarea at bounding box center [518, 350] width 133 height 31
type textarea "."
click at [563, 398] on span "Create" at bounding box center [563, 400] width 18 height 6
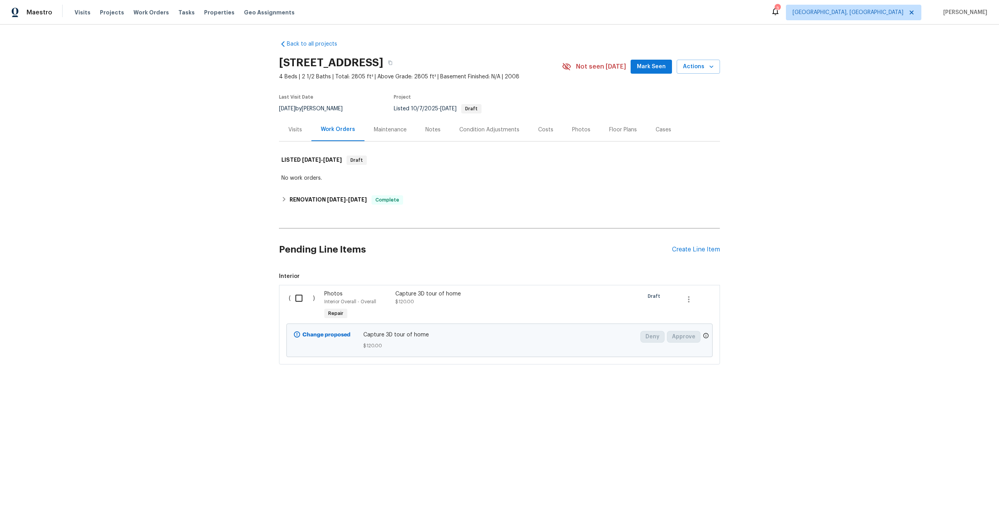
click at [300, 300] on input "checkbox" at bounding box center [302, 298] width 22 height 16
checkbox input "true"
click at [957, 507] on span "Create Work Order" at bounding box center [954, 508] width 52 height 10
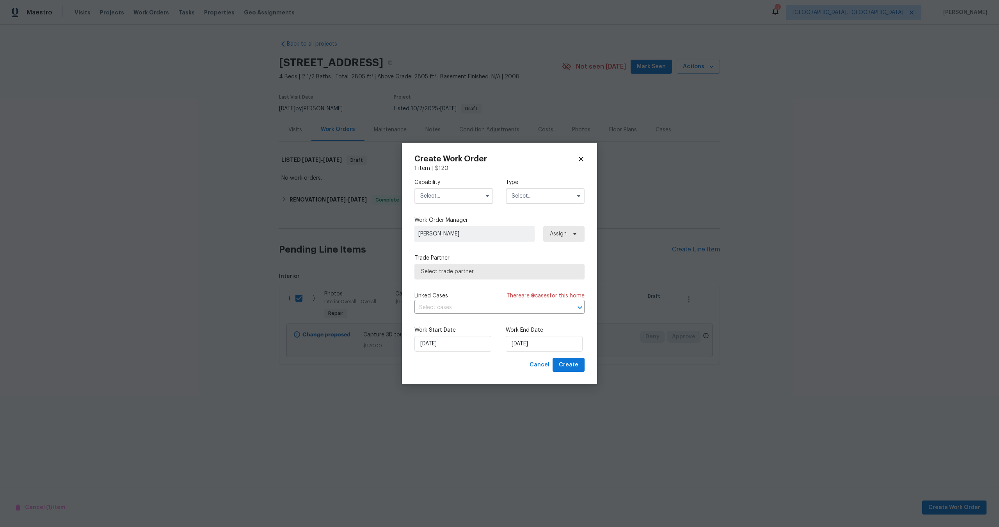
click at [458, 194] on input "text" at bounding box center [453, 196] width 79 height 16
click at [442, 235] on span "Photography" at bounding box center [439, 232] width 34 height 5
type input "Photography"
click at [551, 191] on input "text" at bounding box center [545, 196] width 79 height 16
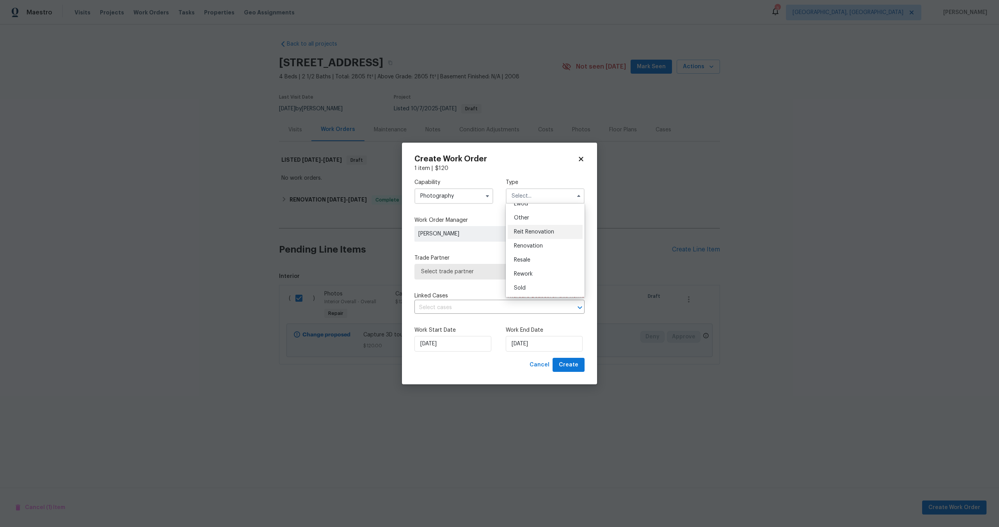
scroll to position [90, 0]
click at [533, 223] on div "Other" at bounding box center [545, 221] width 75 height 14
type input "Other"
click at [466, 269] on span "Select trade partner" at bounding box center [494, 272] width 146 height 8
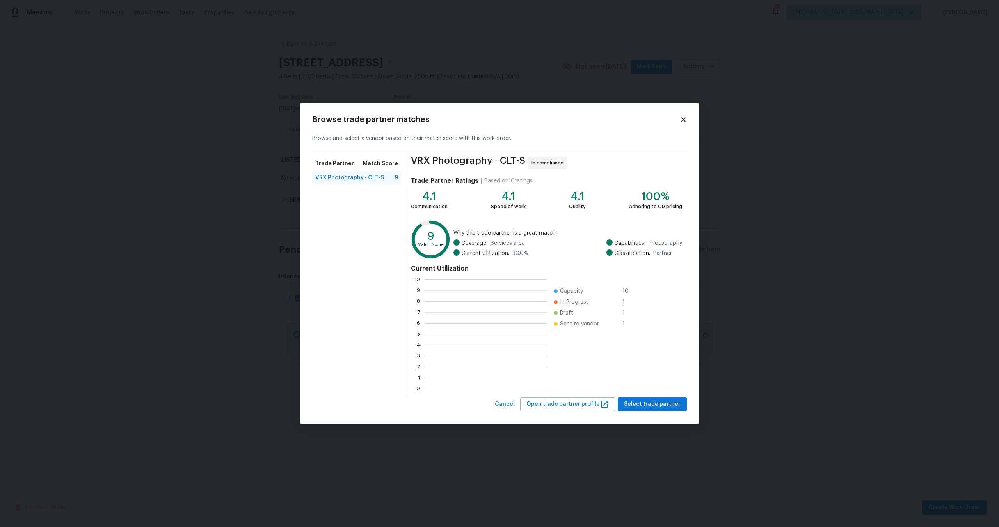
scroll to position [109, 124]
click at [661, 406] on span "Select trade partner" at bounding box center [652, 405] width 57 height 10
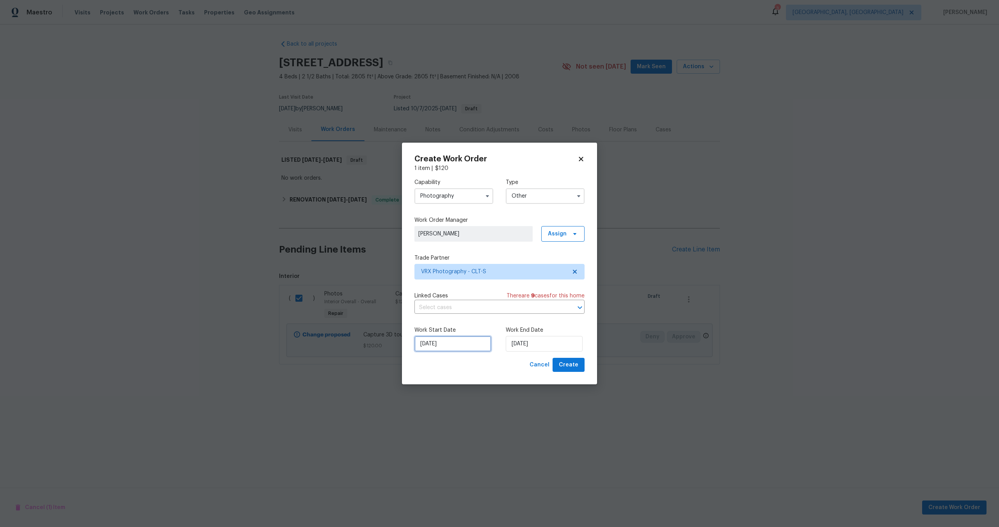
click at [453, 340] on input "[DATE]" at bounding box center [452, 344] width 77 height 16
click at [537, 343] on input "[DATE]" at bounding box center [544, 344] width 77 height 16
click at [541, 299] on div "15" at bounding box center [542, 299] width 12 height 11
type input "[DATE]"
click at [573, 367] on span "Create" at bounding box center [569, 365] width 20 height 10
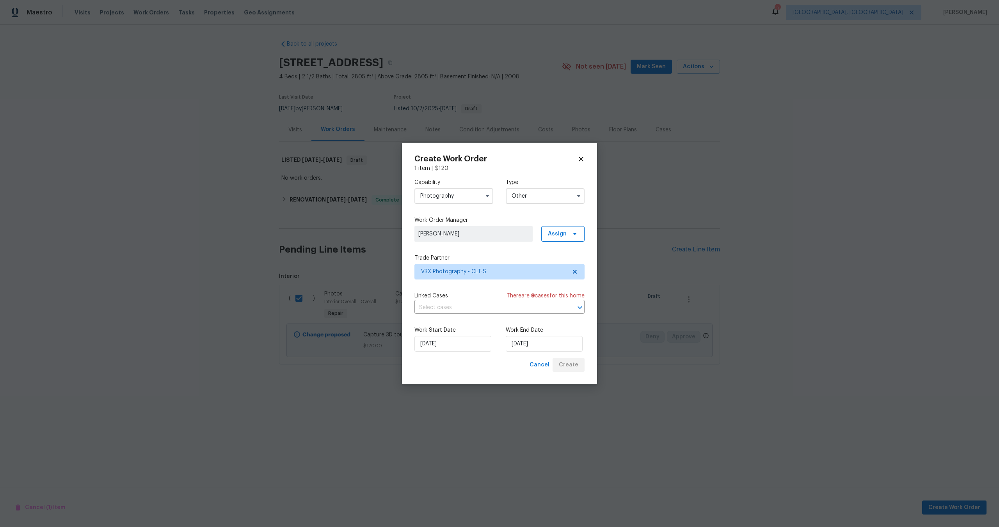
checkbox input "false"
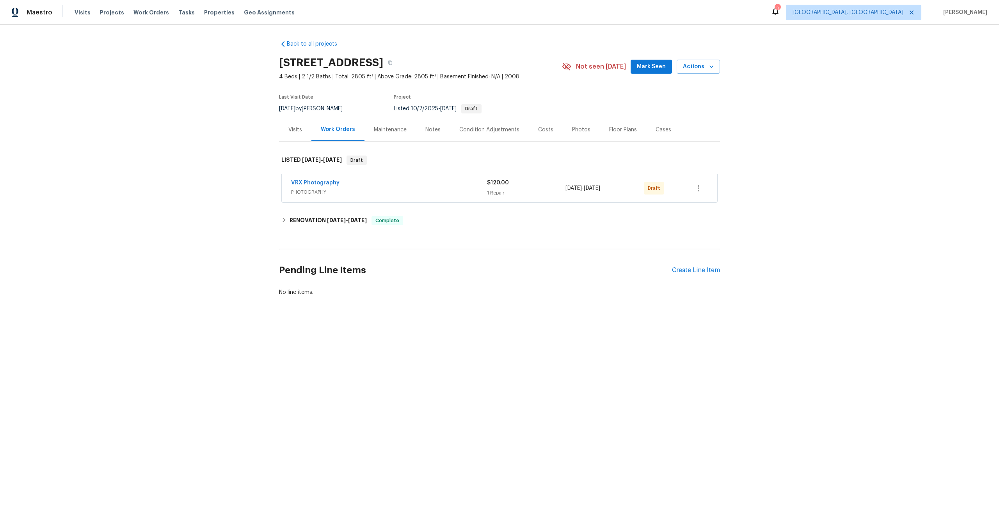
click at [430, 196] on div "VRX Photography PHOTOGRAPHY" at bounding box center [389, 188] width 196 height 19
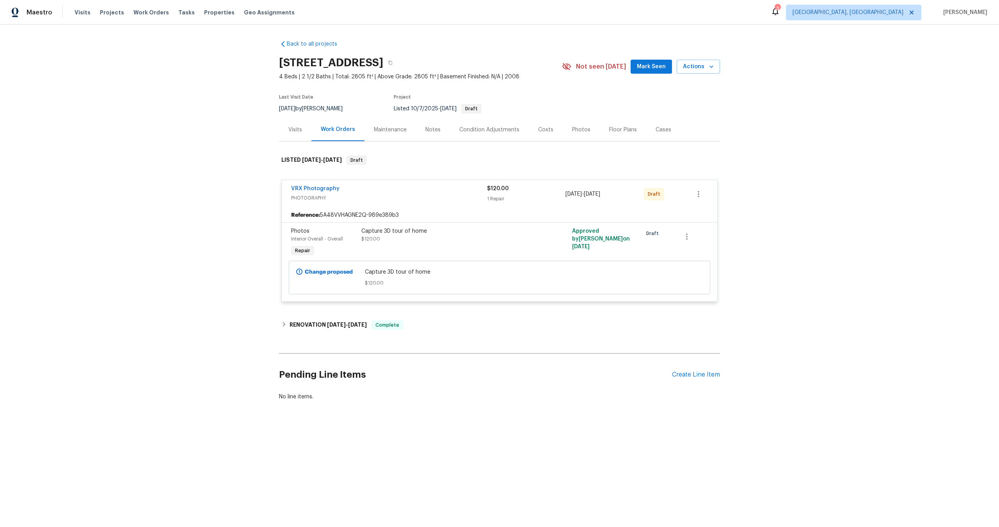
click at [456, 236] on div "Capture 3D tour of home $120.00" at bounding box center [446, 235] width 171 height 16
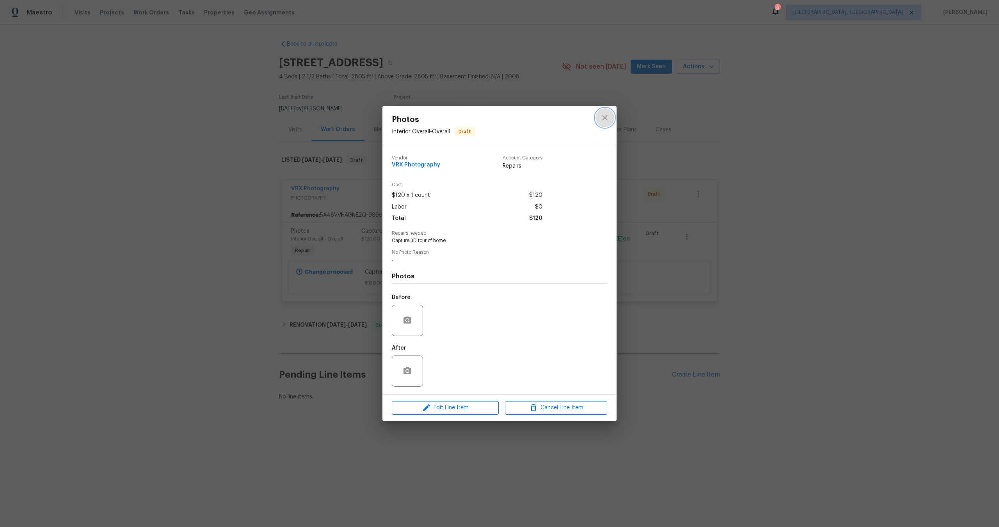
click at [604, 118] on icon "close" at bounding box center [604, 117] width 5 height 5
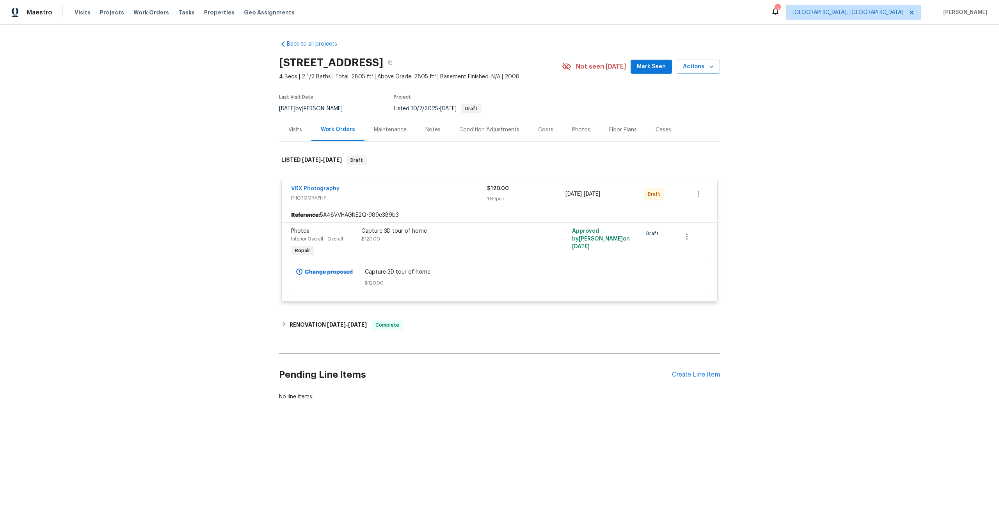
click at [477, 237] on div "Capture 3D tour of home $120.00" at bounding box center [446, 235] width 171 height 16
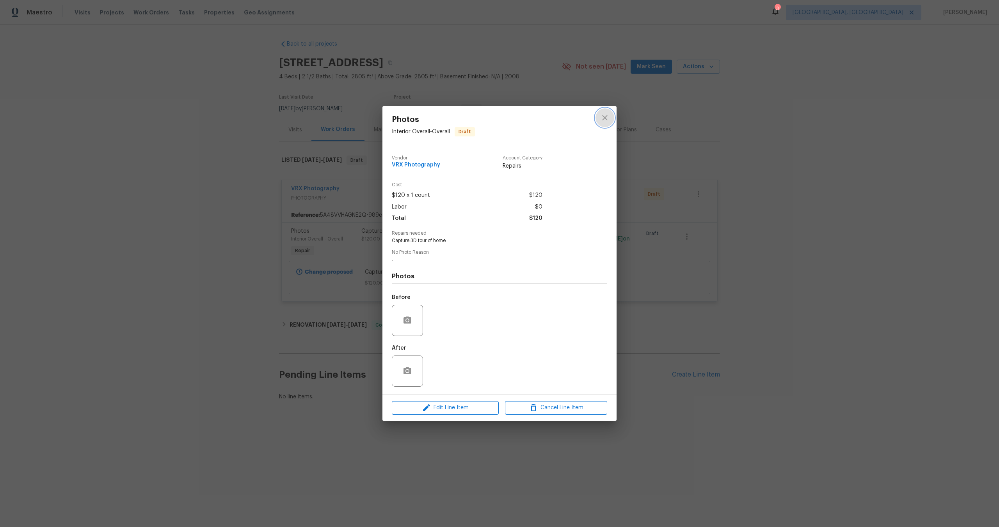
click at [607, 113] on icon "close" at bounding box center [604, 117] width 9 height 9
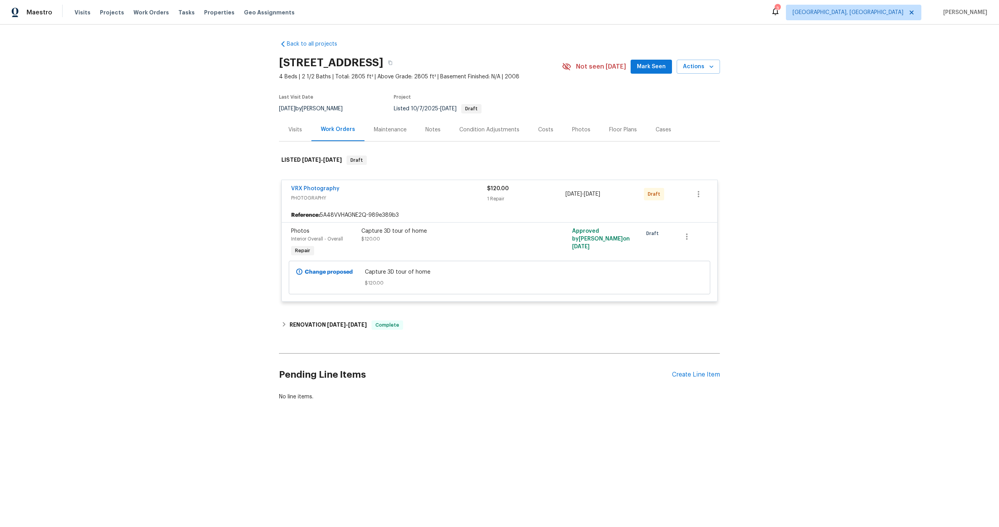
click at [451, 203] on div "VRX Photography PHOTOGRAPHY" at bounding box center [389, 194] width 196 height 19
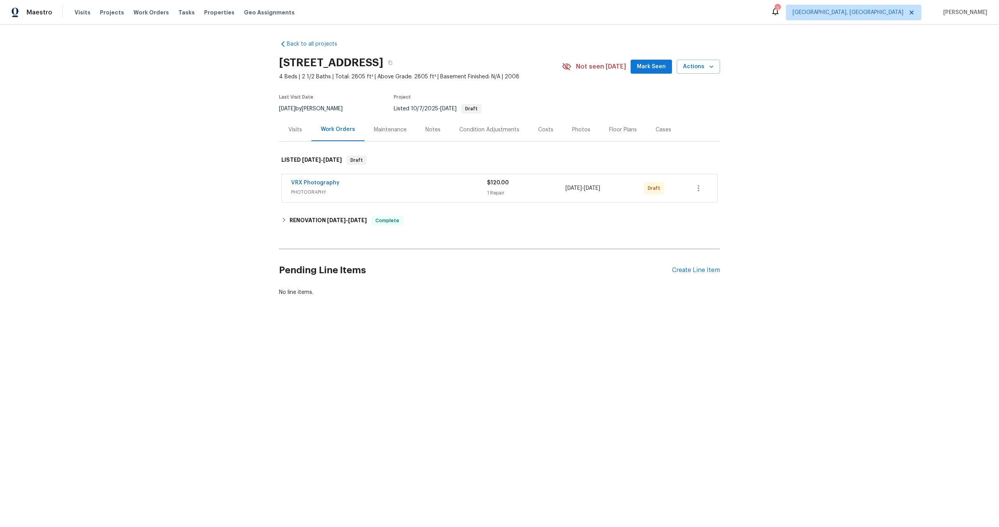
click at [450, 188] on div "VRX Photography" at bounding box center [389, 183] width 196 height 9
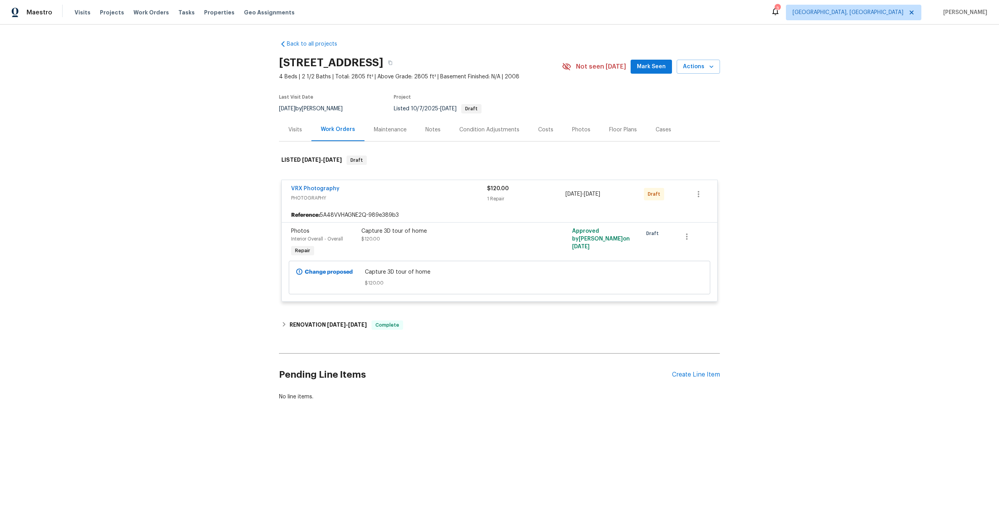
click at [492, 235] on div "Capture 3D tour of home $120.00" at bounding box center [446, 235] width 171 height 16
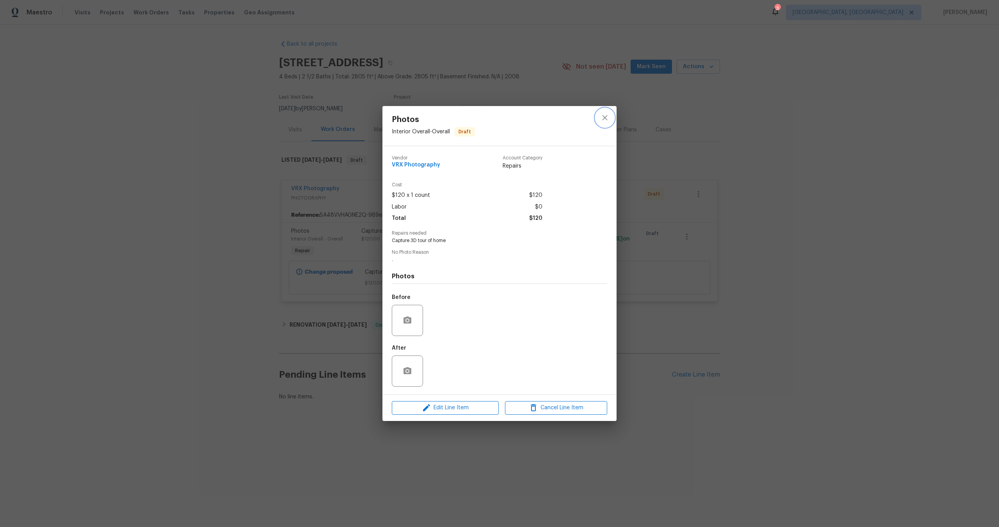
click at [604, 117] on icon "close" at bounding box center [604, 117] width 5 height 5
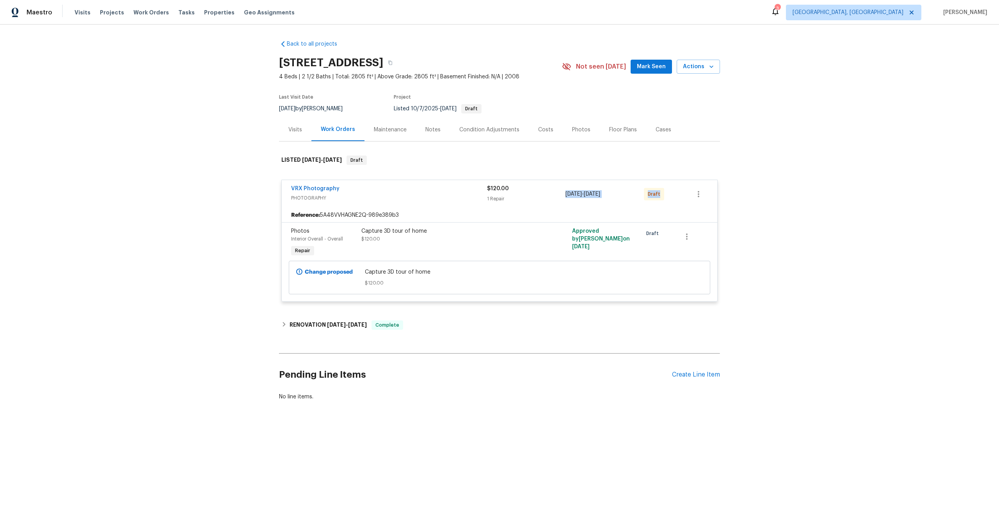
click at [547, 208] on div "VRX Photography PHOTOGRAPHY $120.00 1 Repair [DATE] - [DATE] Draft Reference: 5…" at bounding box center [499, 241] width 436 height 122
click at [700, 195] on icon "button" at bounding box center [698, 194] width 9 height 9
click at [703, 195] on li "Send to Vendor" at bounding box center [732, 194] width 87 height 13
